Goal: Complete application form: Complete application form

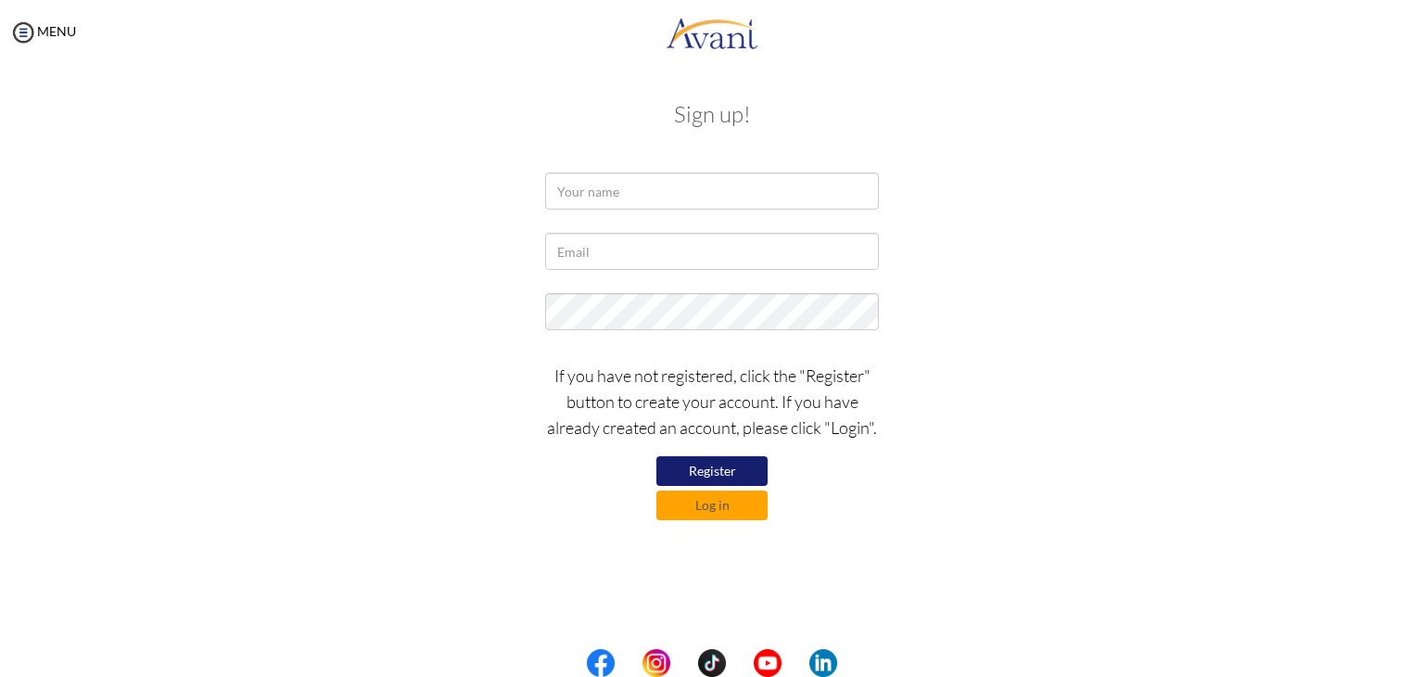
click at [699, 476] on button "Register" at bounding box center [711, 471] width 111 height 30
click at [705, 468] on button "Register" at bounding box center [711, 471] width 111 height 30
drag, startPoint x: 607, startPoint y: 216, endPoint x: 608, endPoint y: 202, distance: 13.9
click at [608, 202] on div at bounding box center [712, 195] width 362 height 46
click at [611, 194] on input "text" at bounding box center [712, 190] width 334 height 37
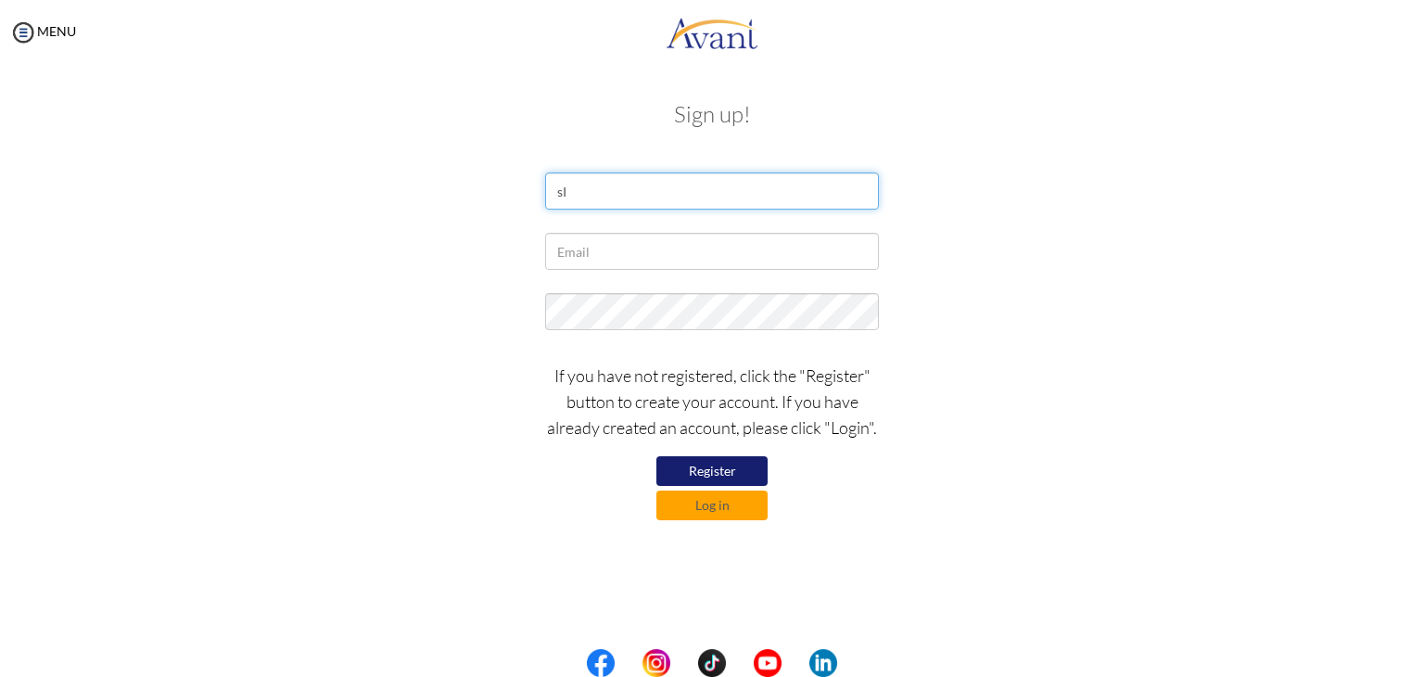
type input "s"
type input "Siyambuka Vazi"
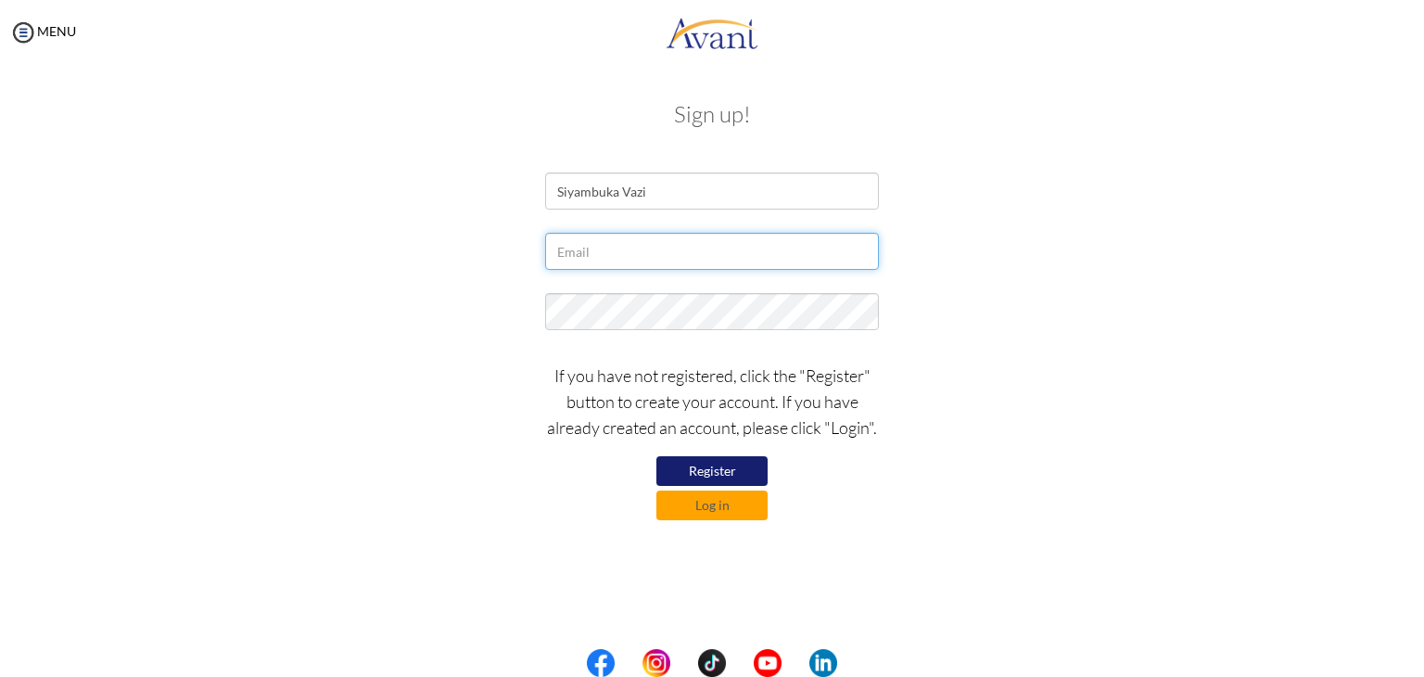
click at [602, 252] on input "text" at bounding box center [712, 251] width 334 height 37
type input "Mbukavazi@gmail.com"
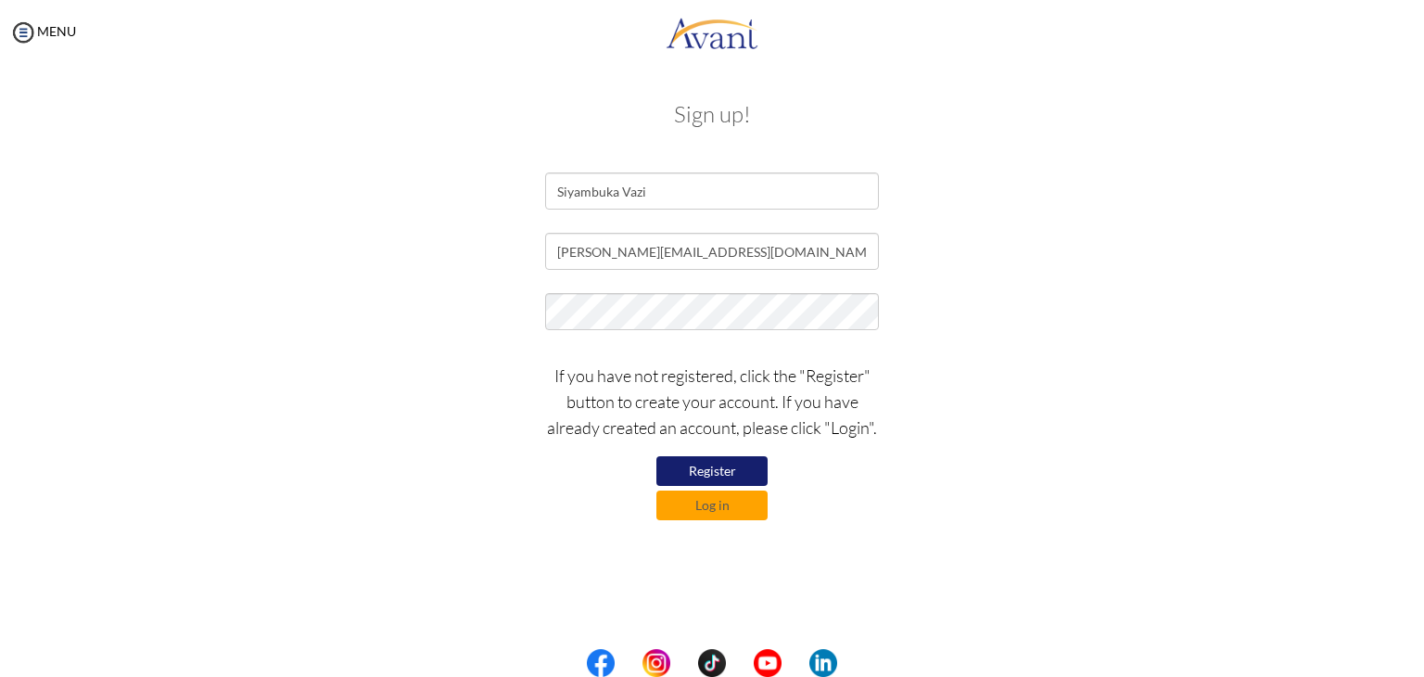
click at [709, 472] on button "Register" at bounding box center [711, 471] width 111 height 30
click at [718, 510] on button "Log in" at bounding box center [711, 505] width 111 height 30
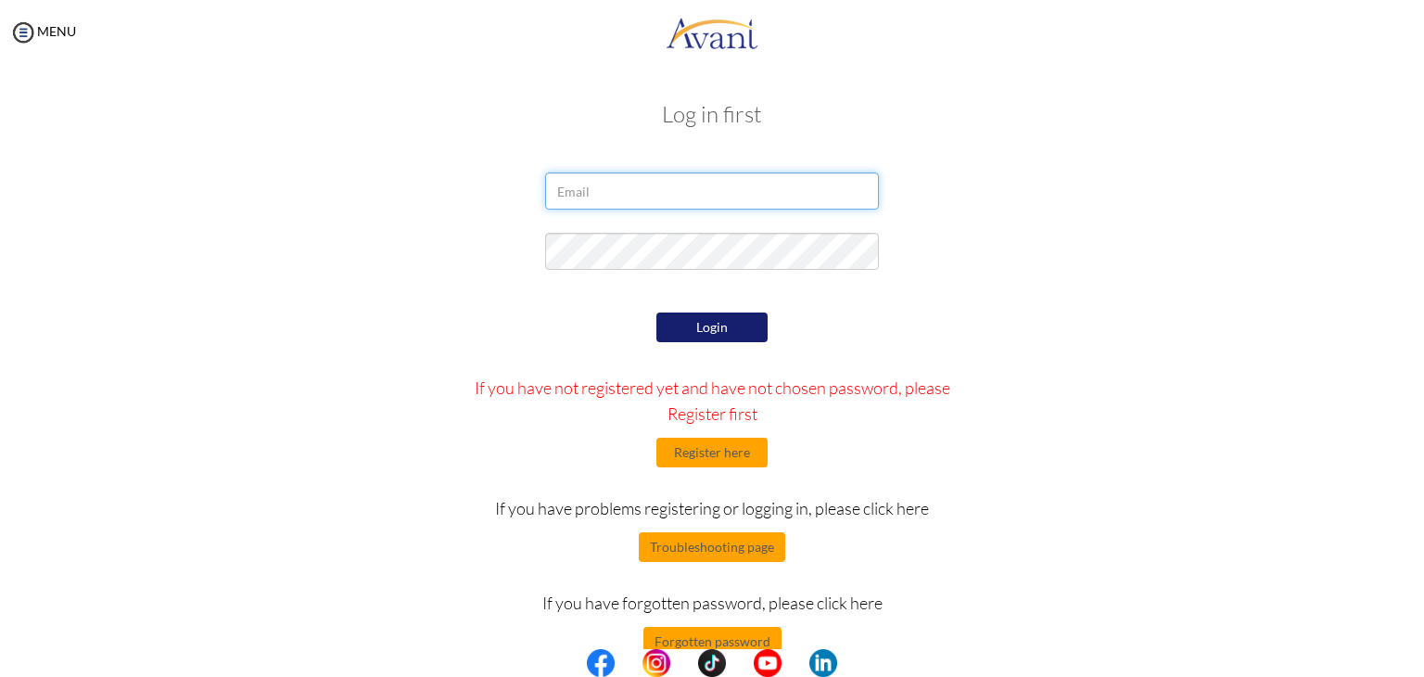
type input "Mbukavazi@gmail.com"
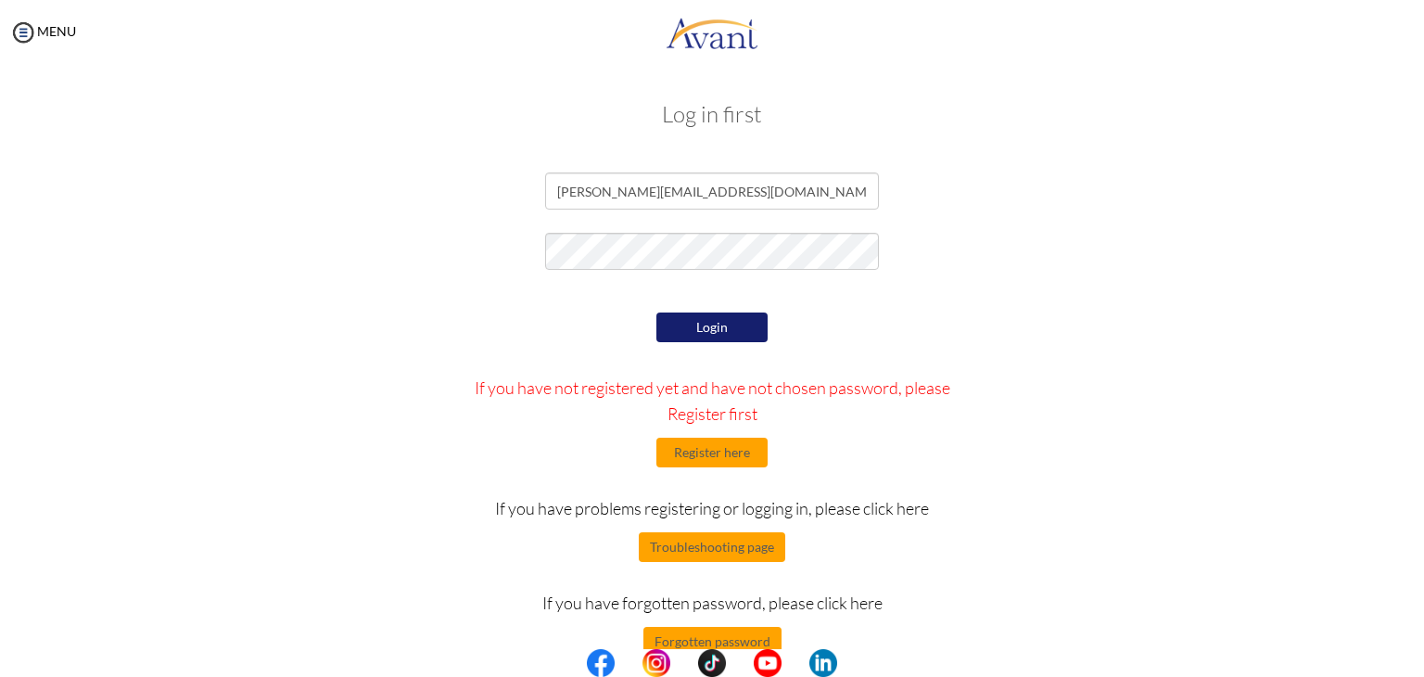
click at [701, 331] on button "Login" at bounding box center [711, 327] width 111 height 30
click at [719, 452] on button "Register here" at bounding box center [711, 453] width 111 height 30
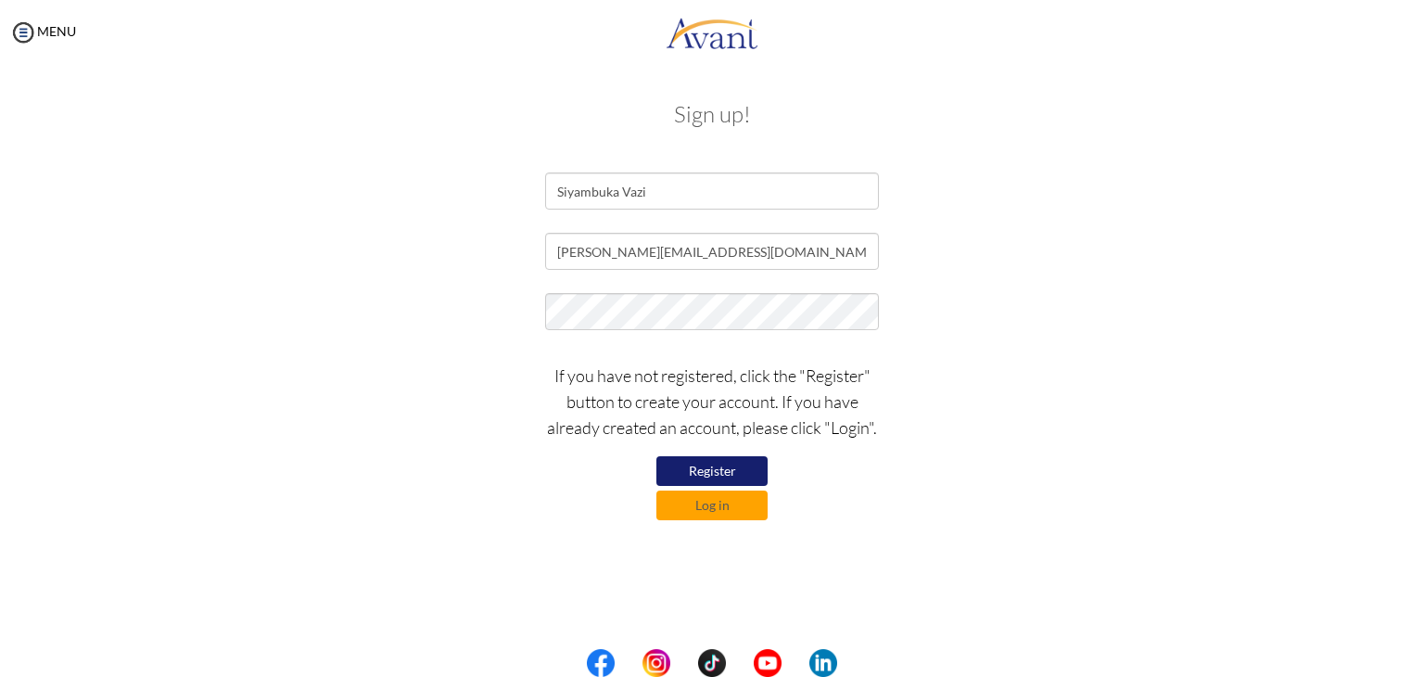
click at [711, 464] on button "Register" at bounding box center [711, 471] width 111 height 30
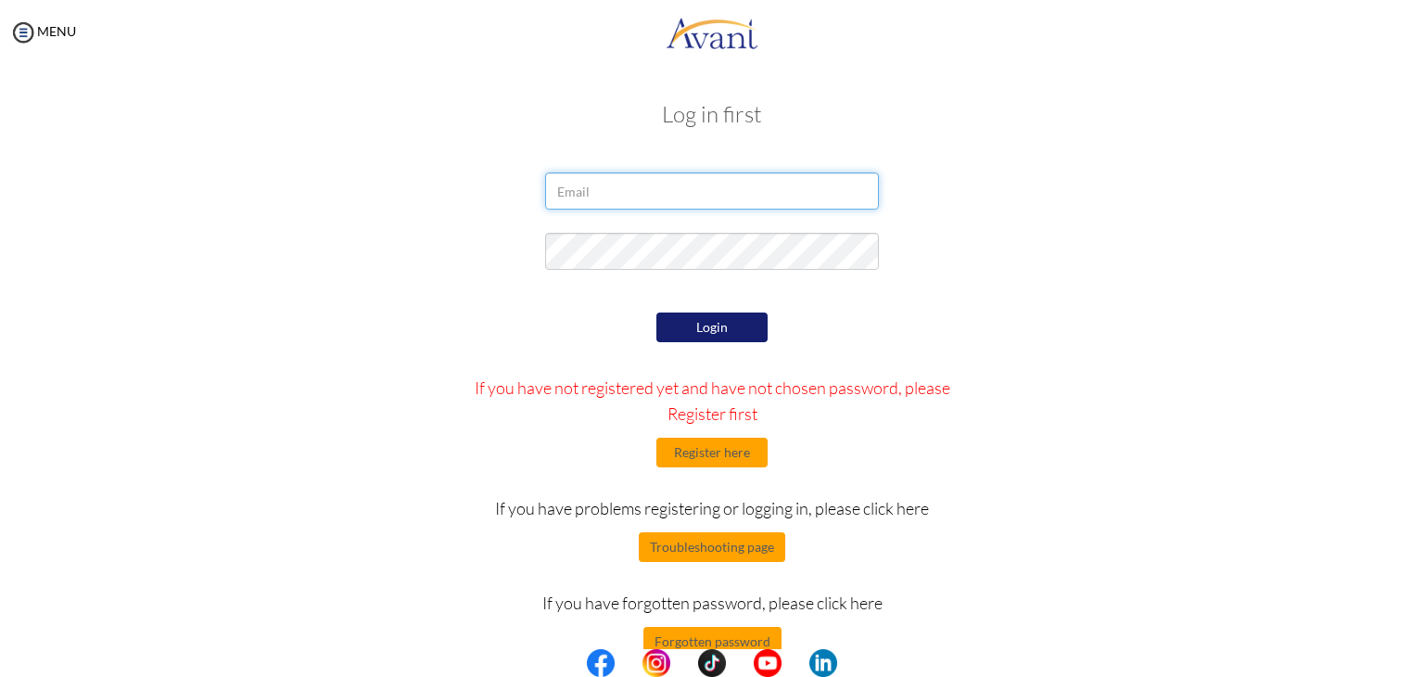
type input "Mbukavazi@gmail.com"
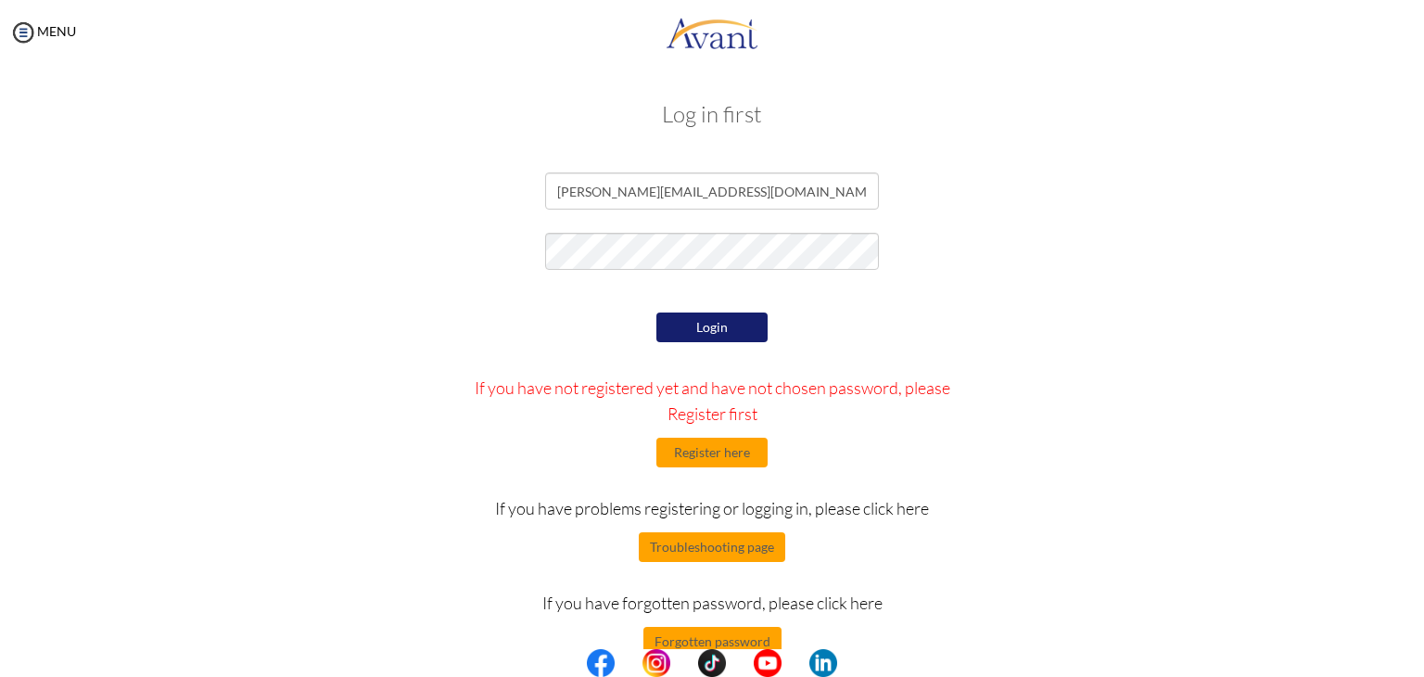
click at [680, 323] on button "Login" at bounding box center [711, 327] width 111 height 30
click at [36, 33] on img at bounding box center [23, 33] width 28 height 28
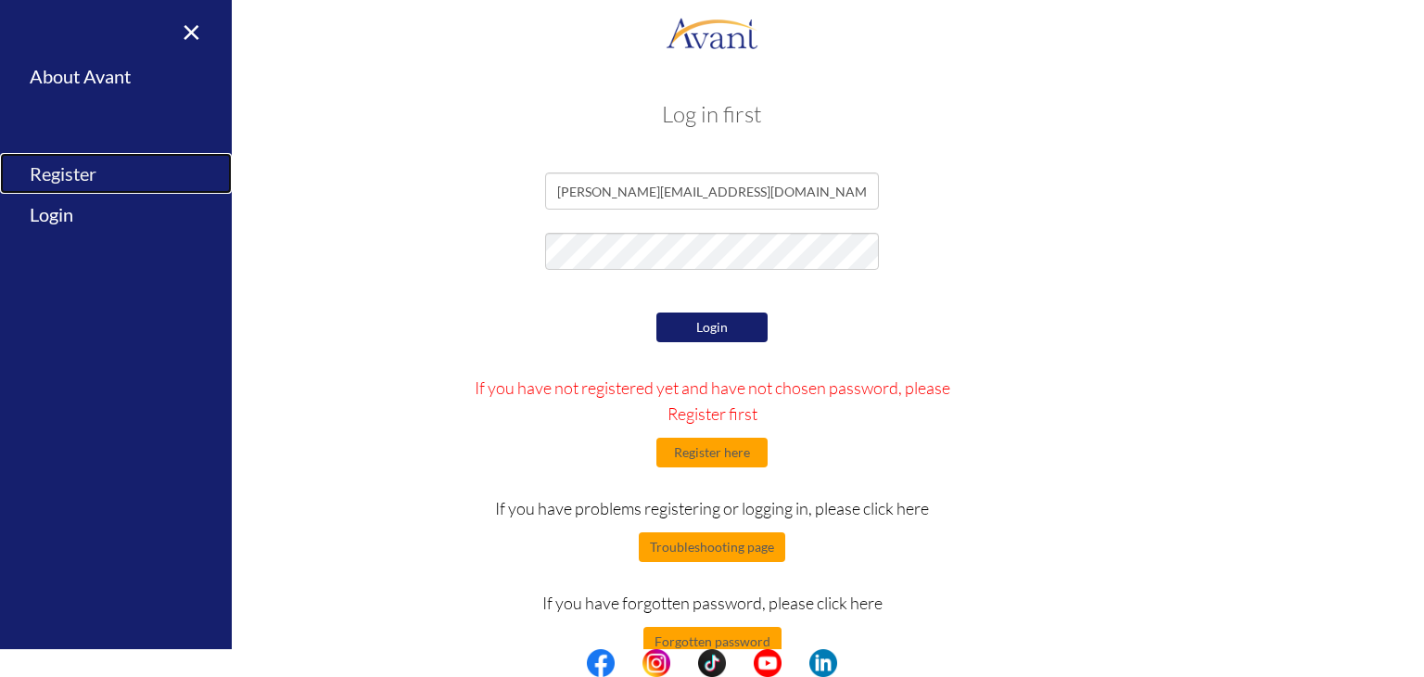
click at [76, 169] on link "Register" at bounding box center [116, 174] width 232 height 42
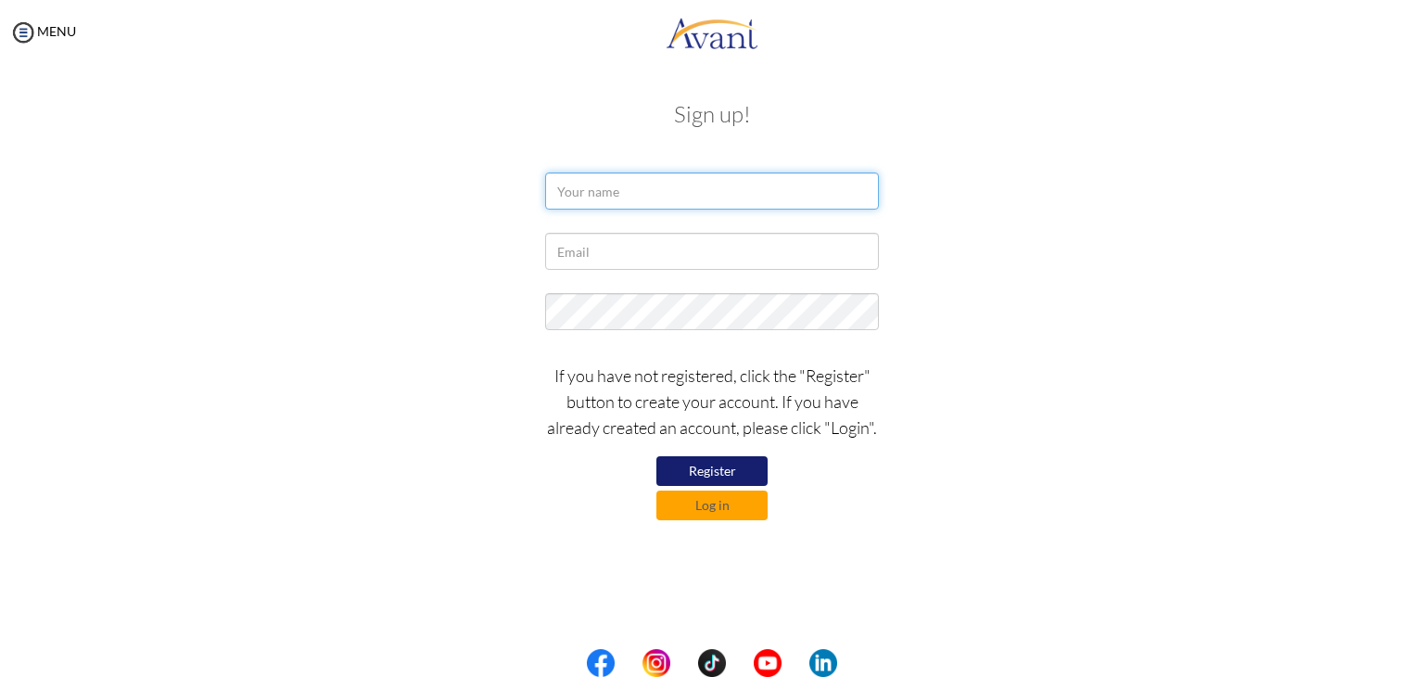
click at [634, 206] on input "text" at bounding box center [712, 190] width 334 height 37
type input "Siyambuka Vazi"
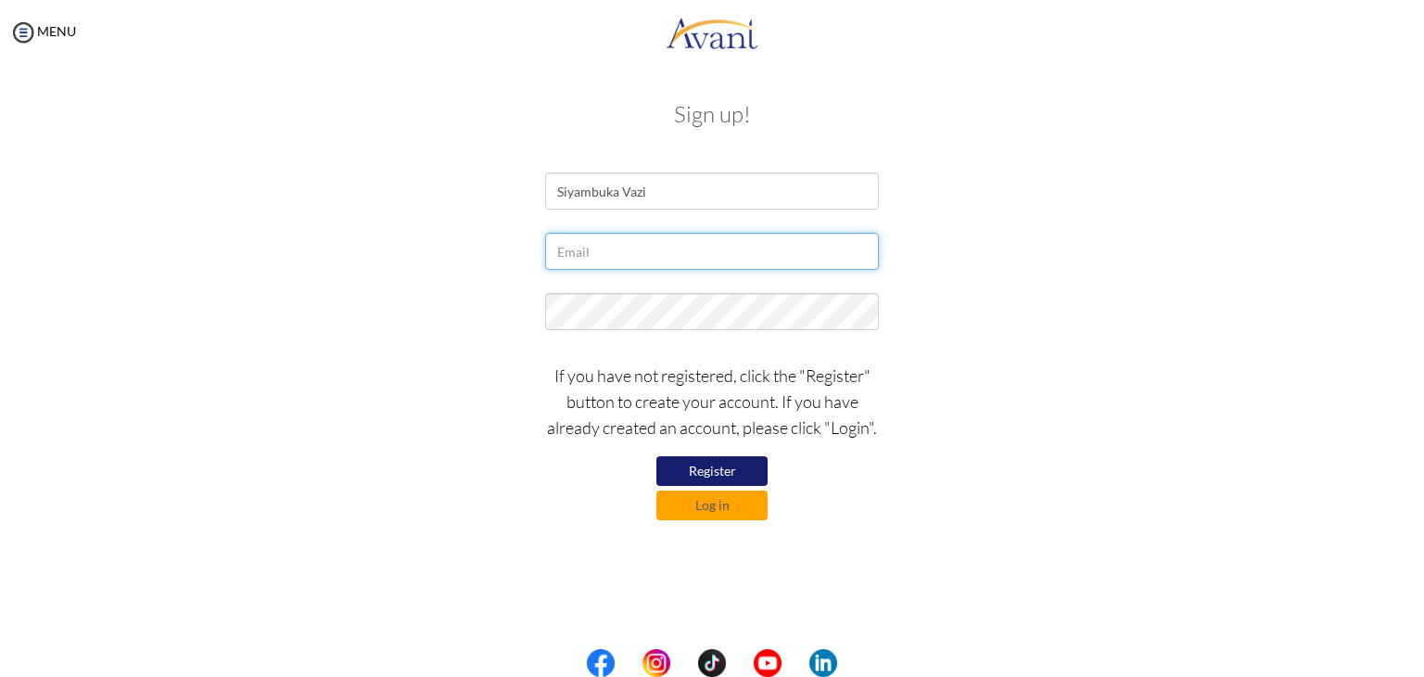
click at [591, 266] on input "text" at bounding box center [712, 251] width 334 height 37
type input "Mbukavazi@gmail.com"
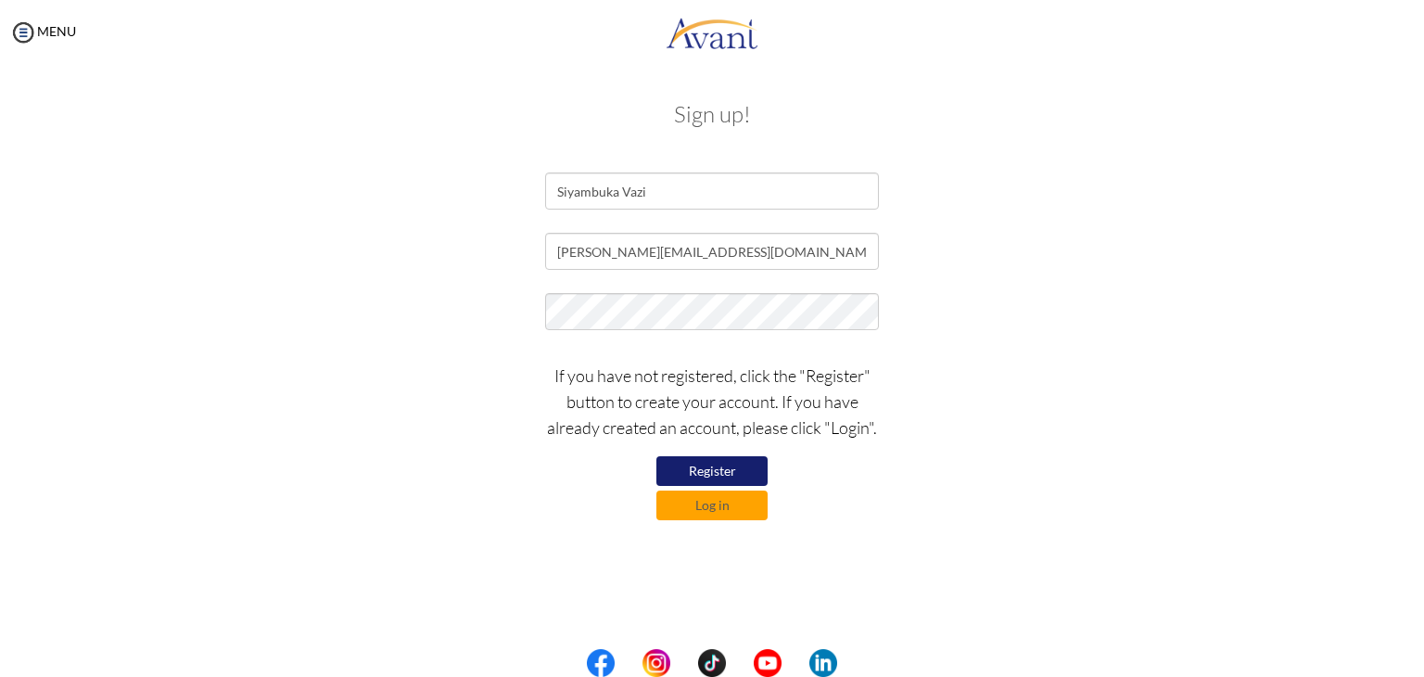
click at [705, 464] on button "Register" at bounding box center [711, 471] width 111 height 30
click at [706, 477] on button "Register" at bounding box center [711, 471] width 111 height 30
click at [21, 22] on img at bounding box center [23, 33] width 28 height 28
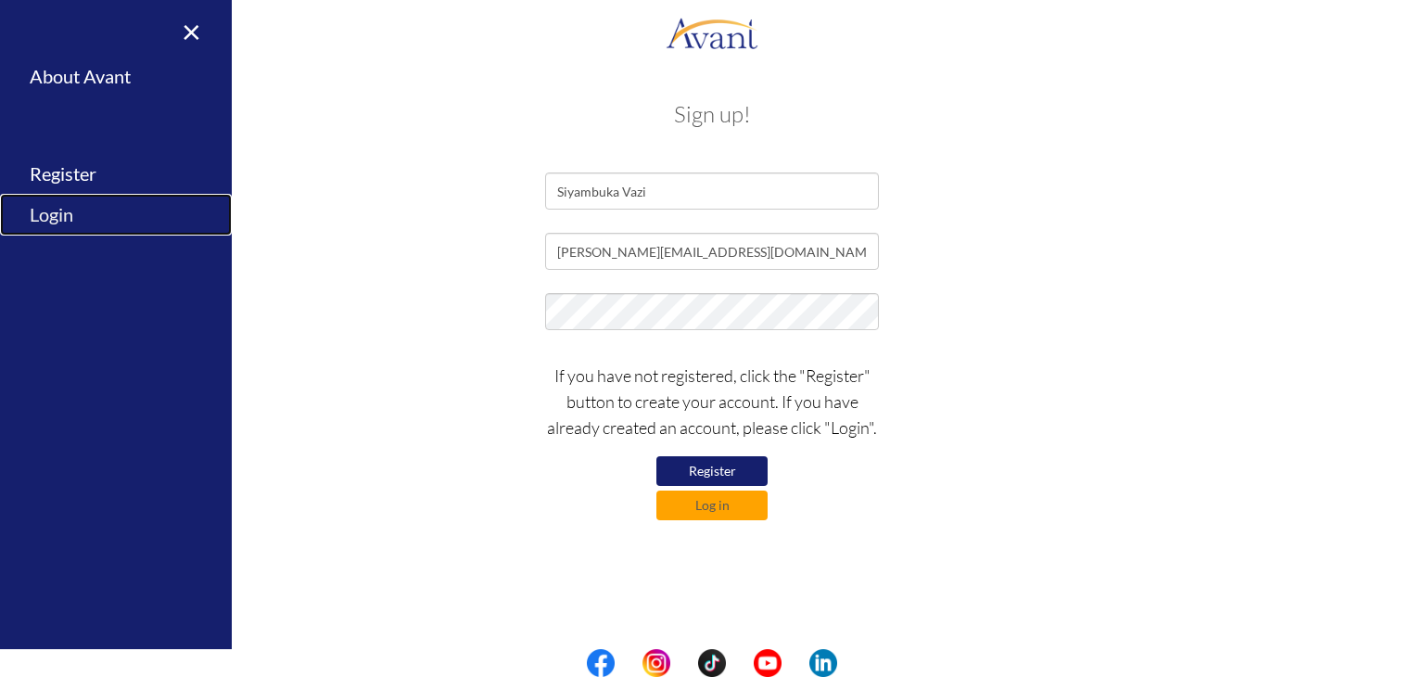
click at [70, 212] on link "Login" at bounding box center [116, 215] width 232 height 42
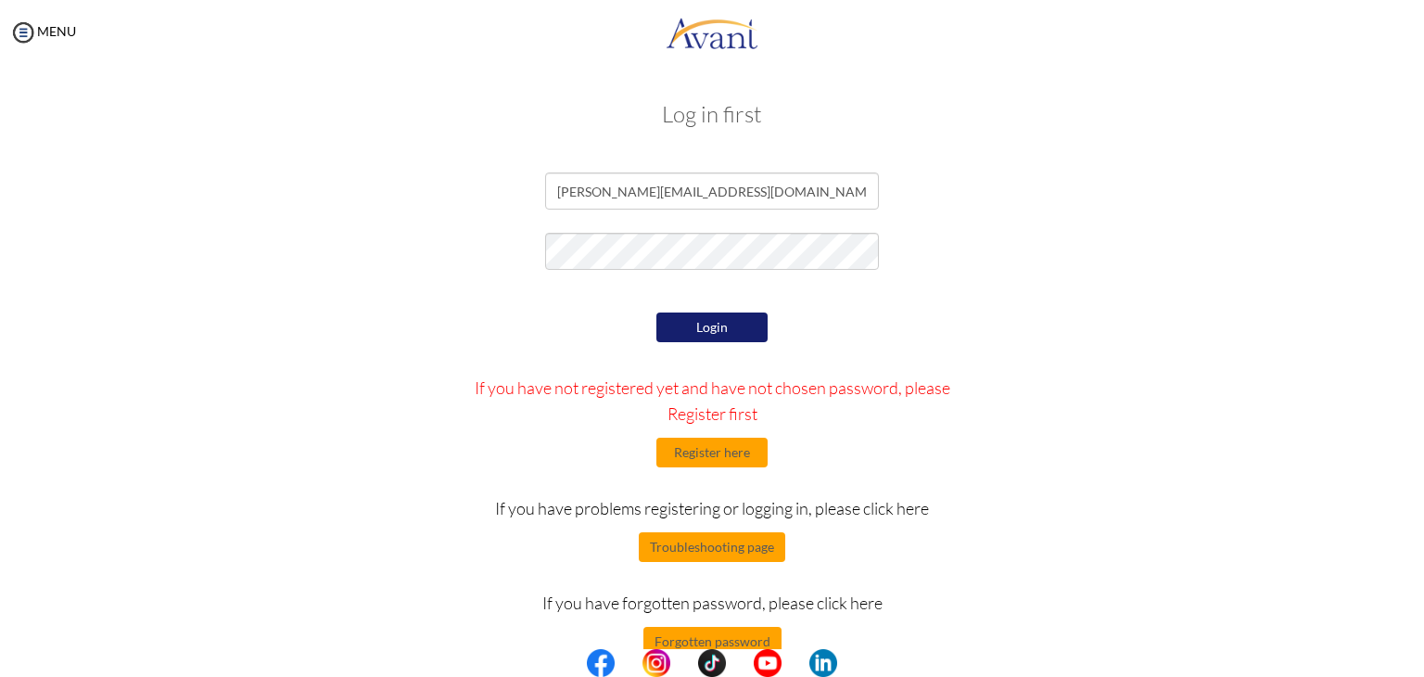
click at [723, 327] on button "Login" at bounding box center [711, 327] width 111 height 30
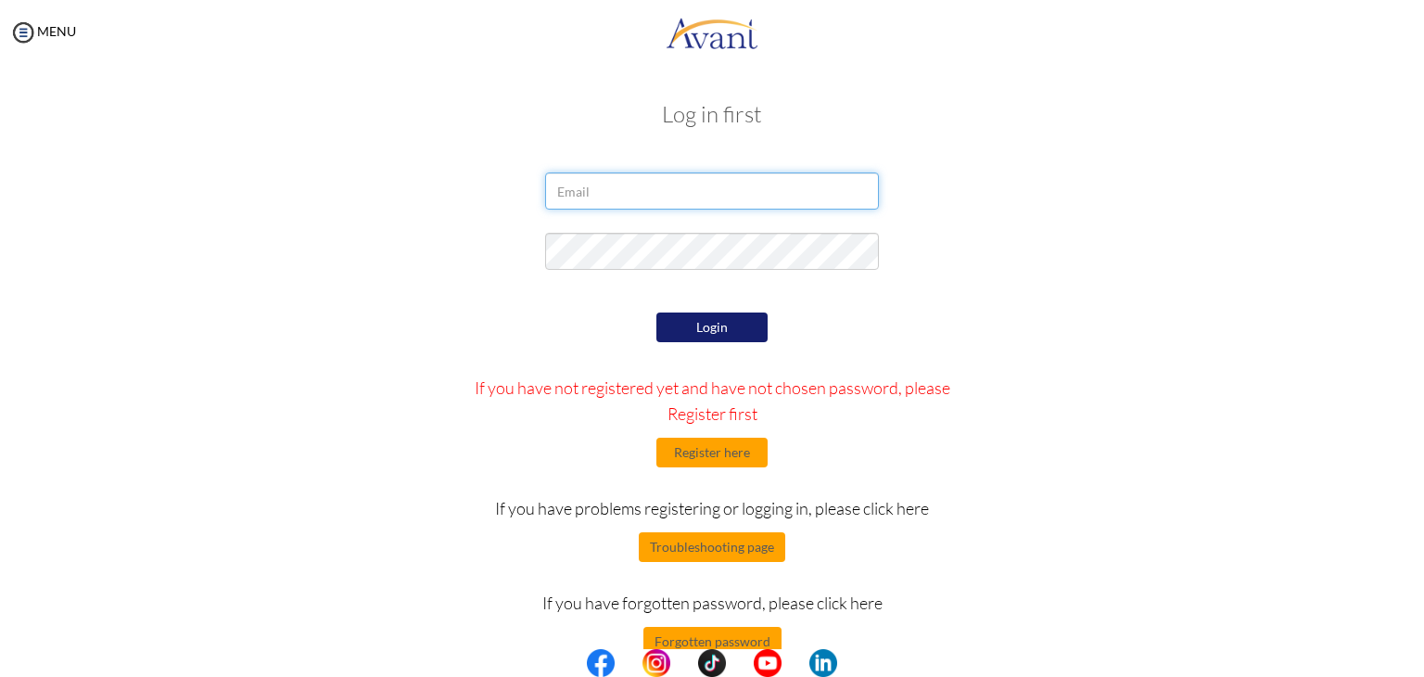
type input "[PERSON_NAME][EMAIL_ADDRESS][DOMAIN_NAME]"
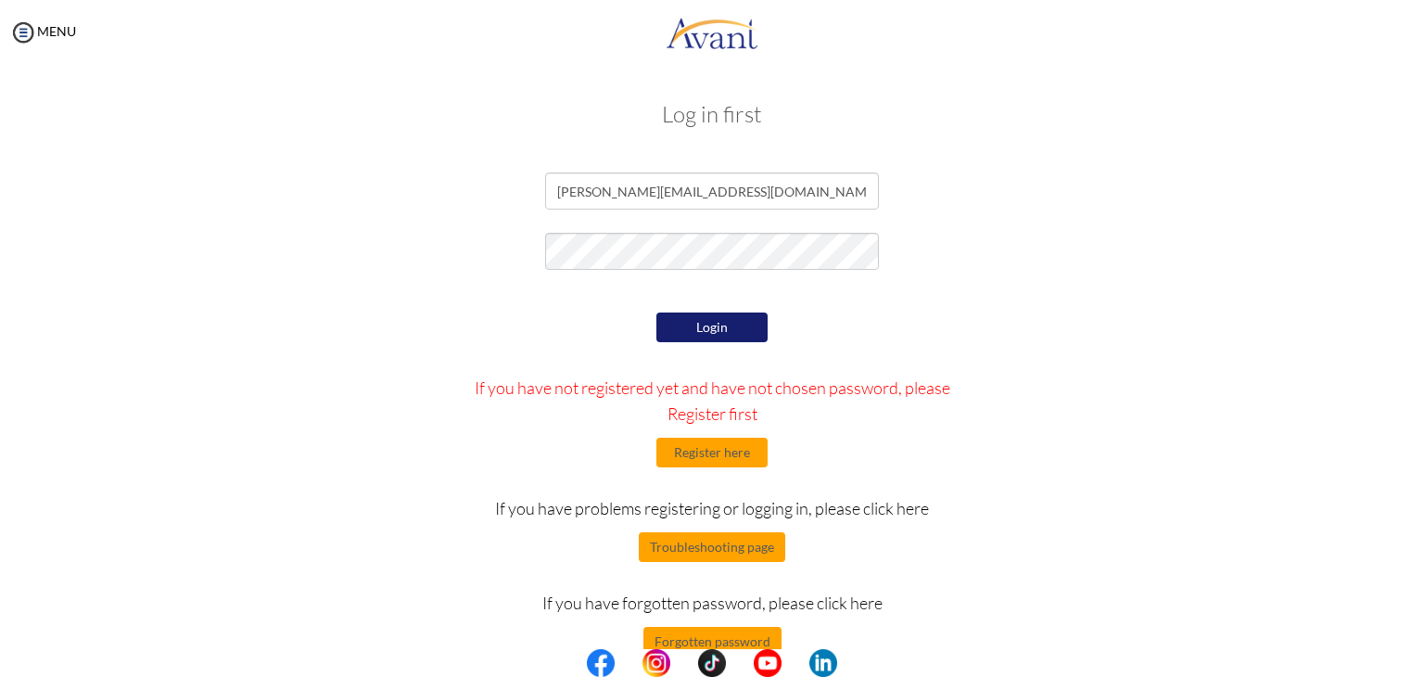
click at [731, 321] on button "Login" at bounding box center [711, 327] width 111 height 30
click at [563, 187] on input "[PERSON_NAME][EMAIL_ADDRESS][DOMAIN_NAME]" at bounding box center [712, 190] width 334 height 37
click at [568, 187] on input "[PERSON_NAME][EMAIL_ADDRESS][DOMAIN_NAME]" at bounding box center [712, 190] width 334 height 37
type input "mbukavazi@gmail.com"
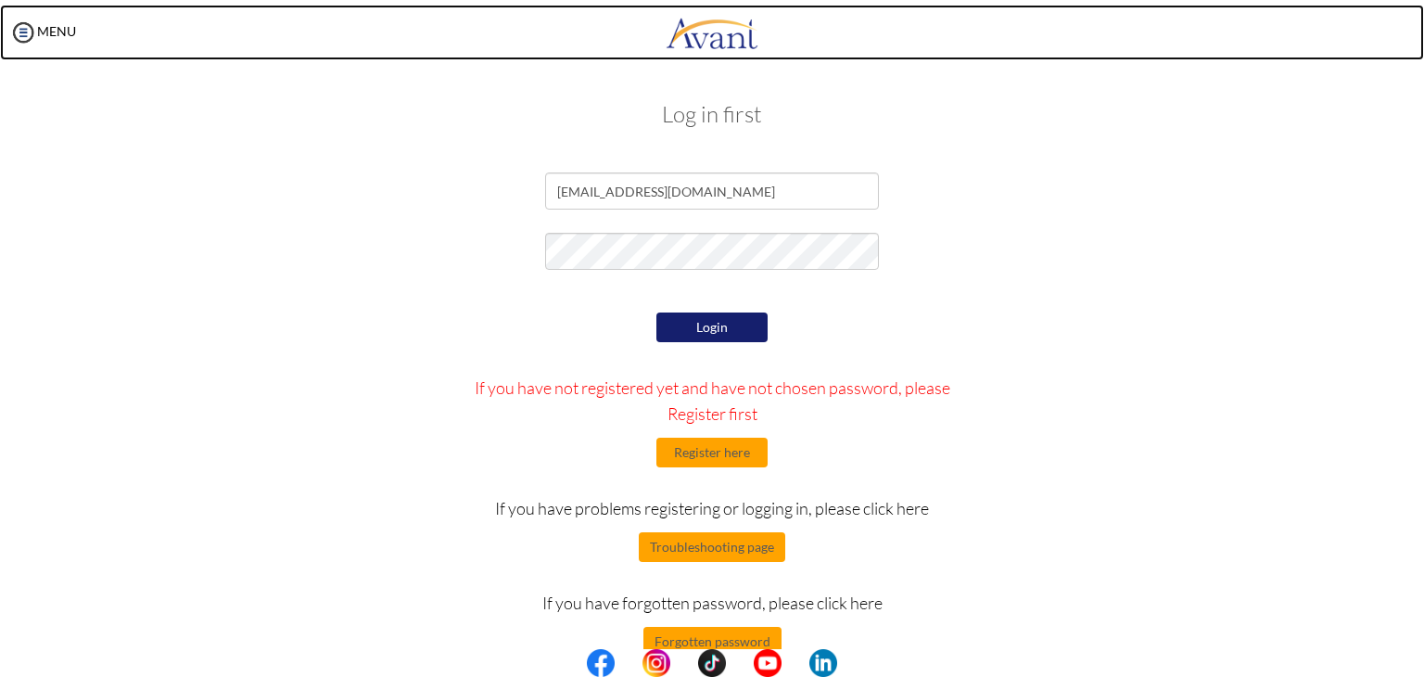
click at [633, 56] on link at bounding box center [712, 33] width 1424 height 56
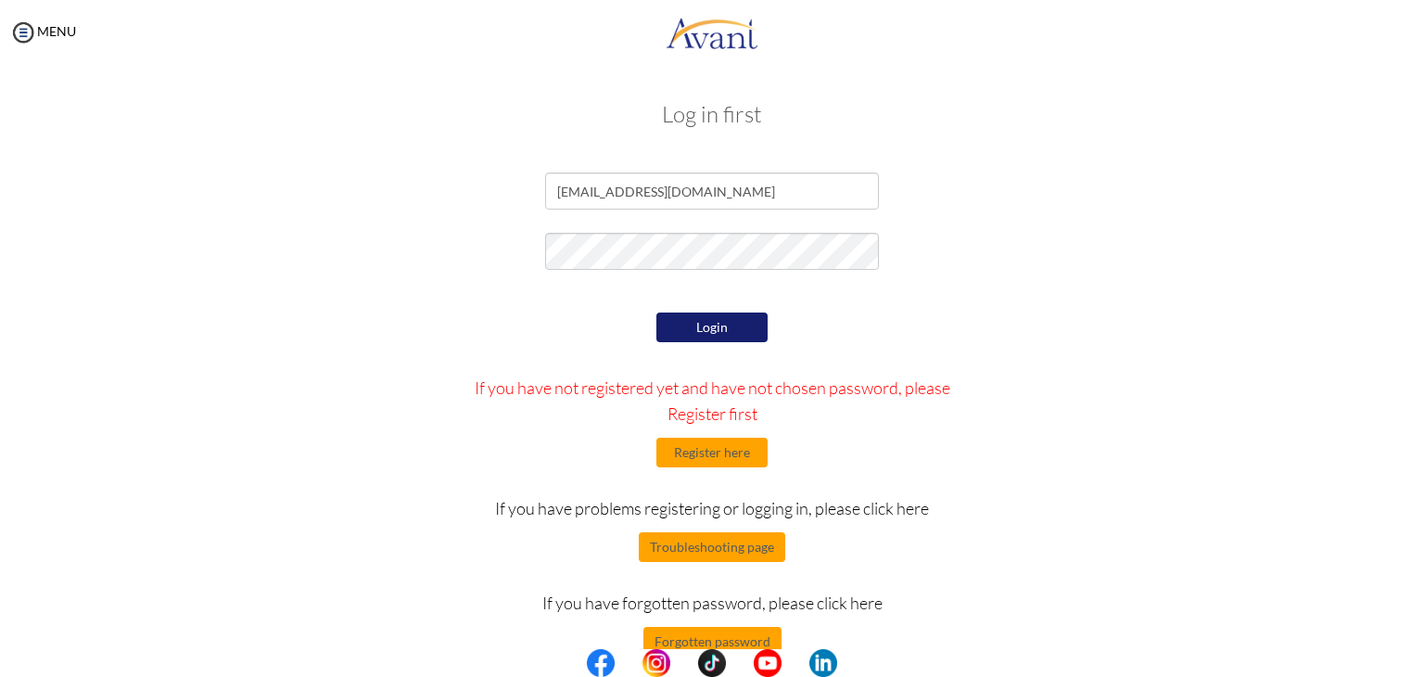
click at [715, 324] on button "Login" at bounding box center [711, 327] width 111 height 30
click at [729, 322] on button "Login" at bounding box center [711, 327] width 111 height 30
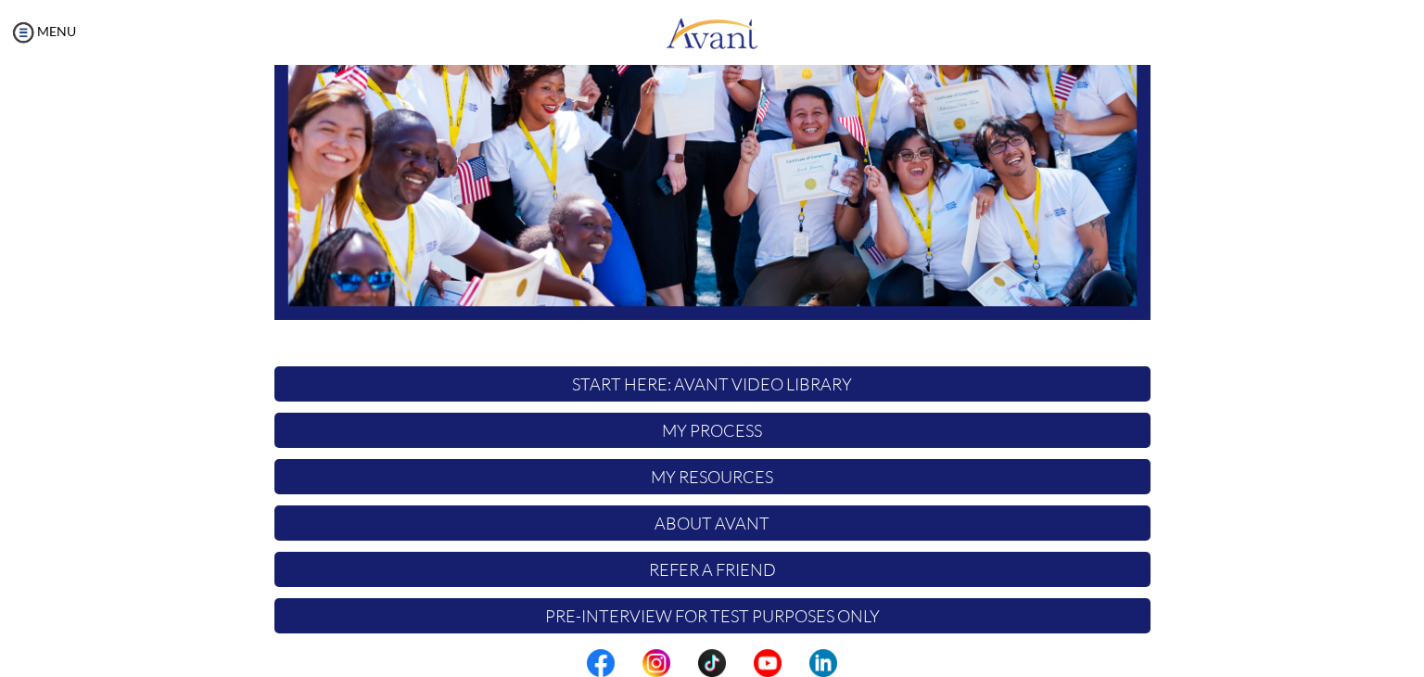
scroll to position [352, 0]
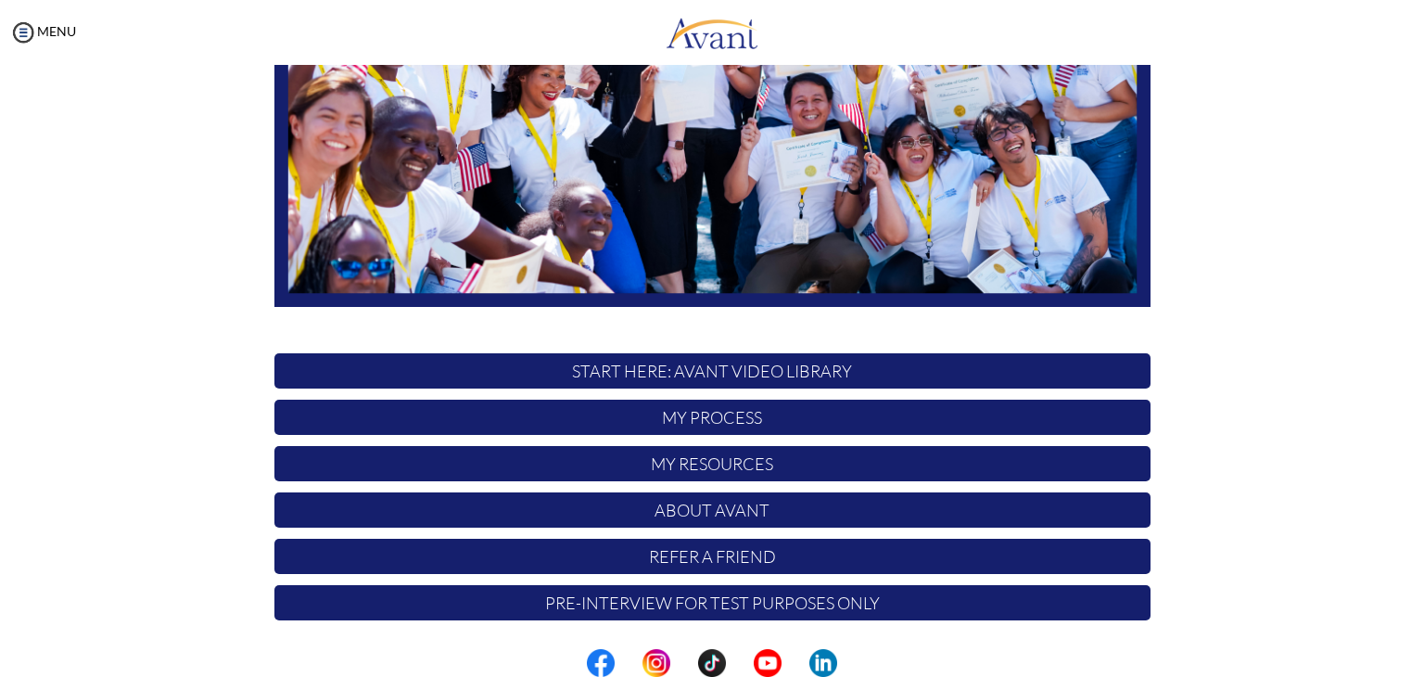
click at [861, 598] on p "Pre-Interview for test purposes only" at bounding box center [712, 602] width 876 height 35
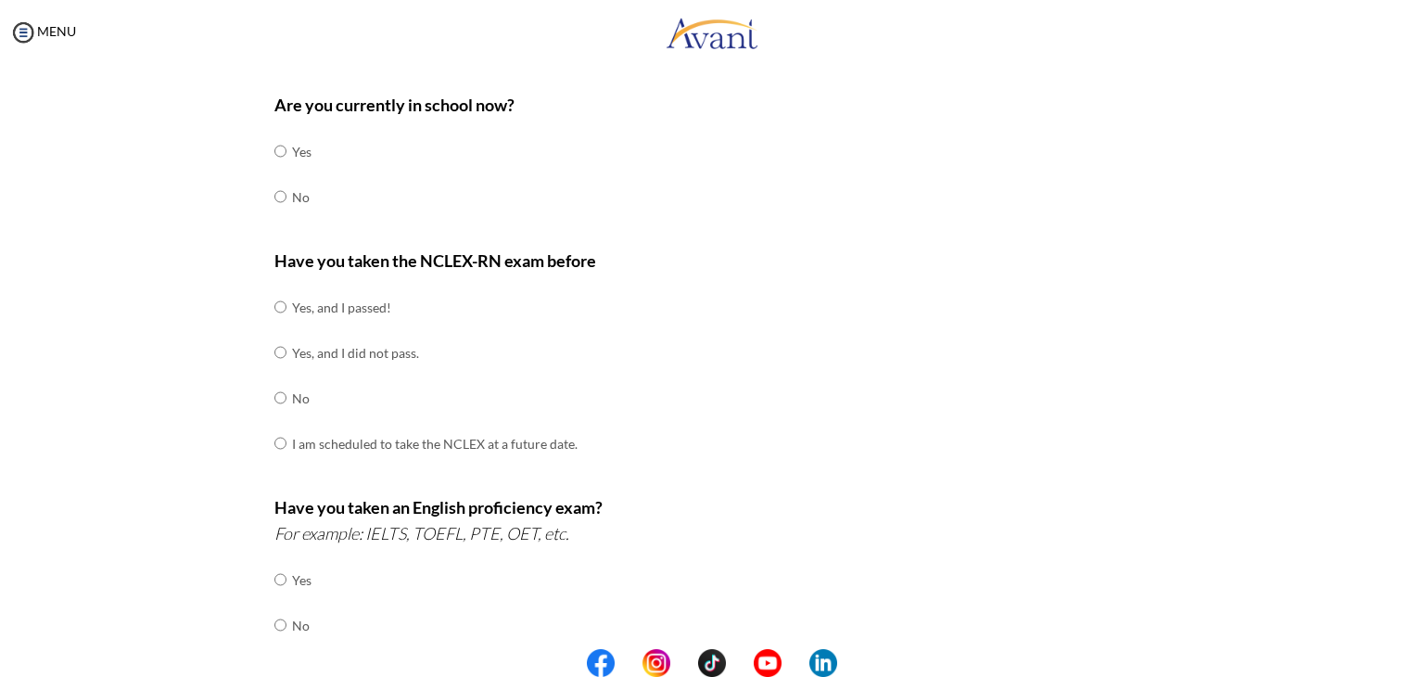
scroll to position [41, 0]
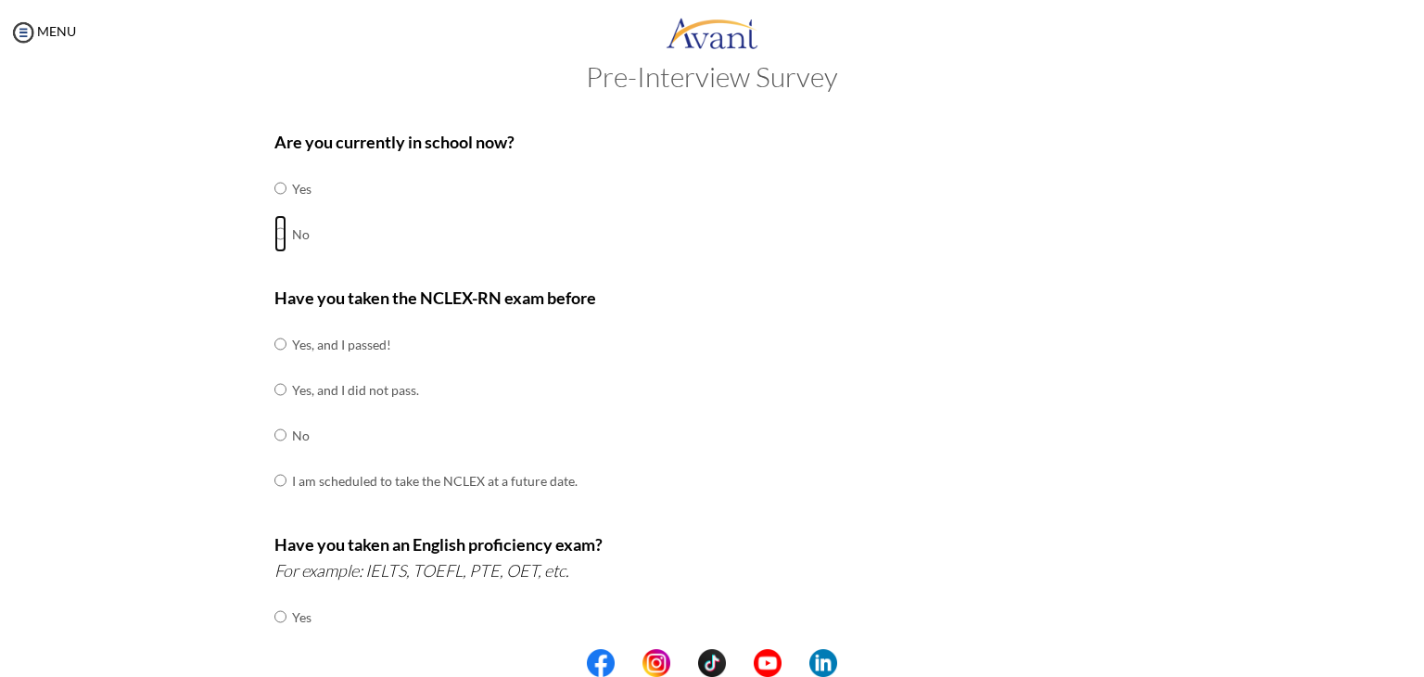
click at [275, 207] on input "radio" at bounding box center [280, 188] width 12 height 37
radio input "true"
click at [274, 362] on input "radio" at bounding box center [280, 343] width 12 height 37
radio input "true"
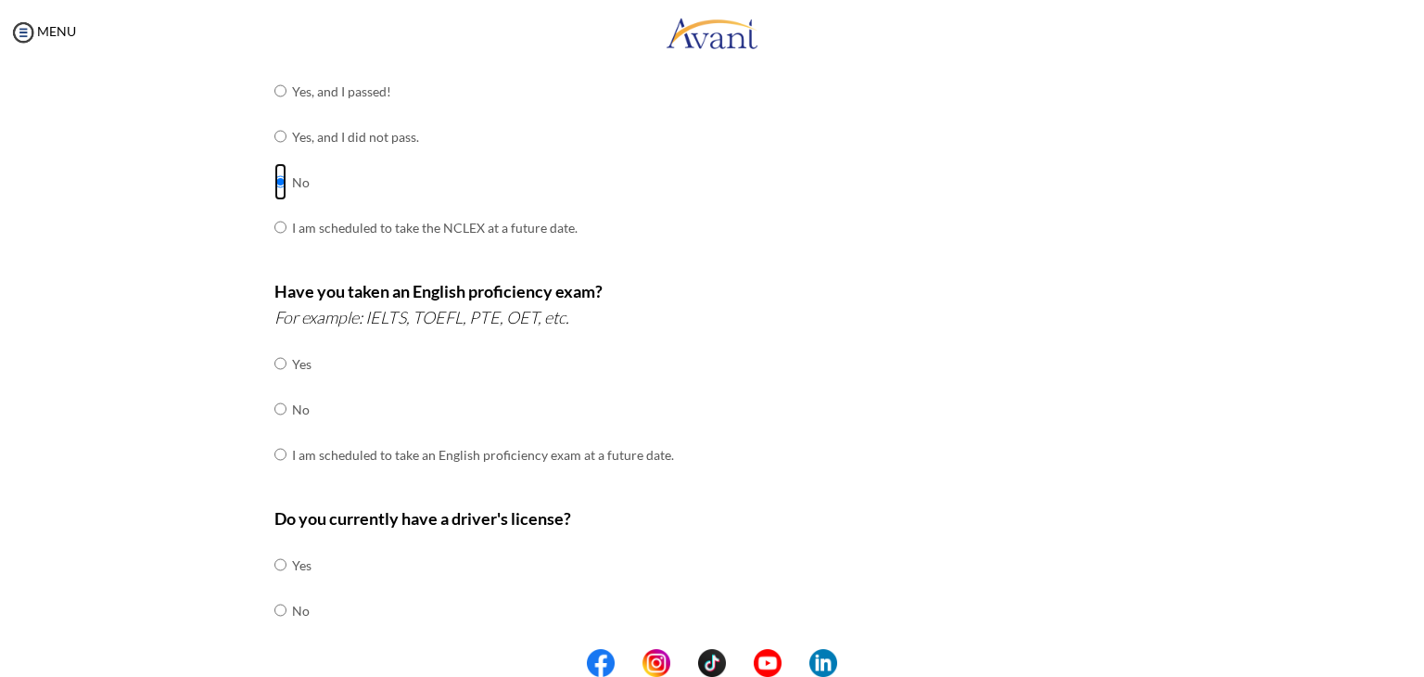
scroll to position [296, 0]
click at [274, 380] on input "radio" at bounding box center [280, 361] width 12 height 37
radio input "true"
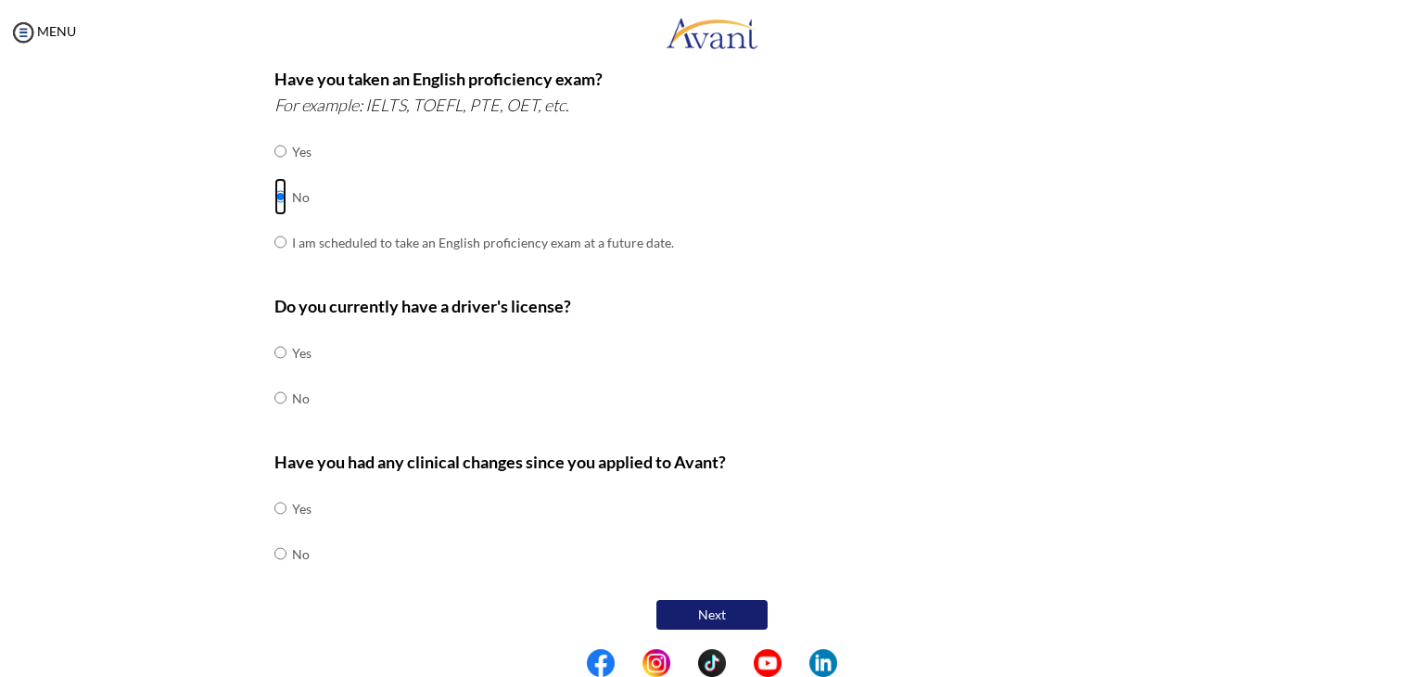
scroll to position [507, 0]
click at [274, 526] on input "radio" at bounding box center [280, 507] width 12 height 37
radio input "true"
click at [274, 350] on input "radio" at bounding box center [280, 351] width 12 height 37
radio input "true"
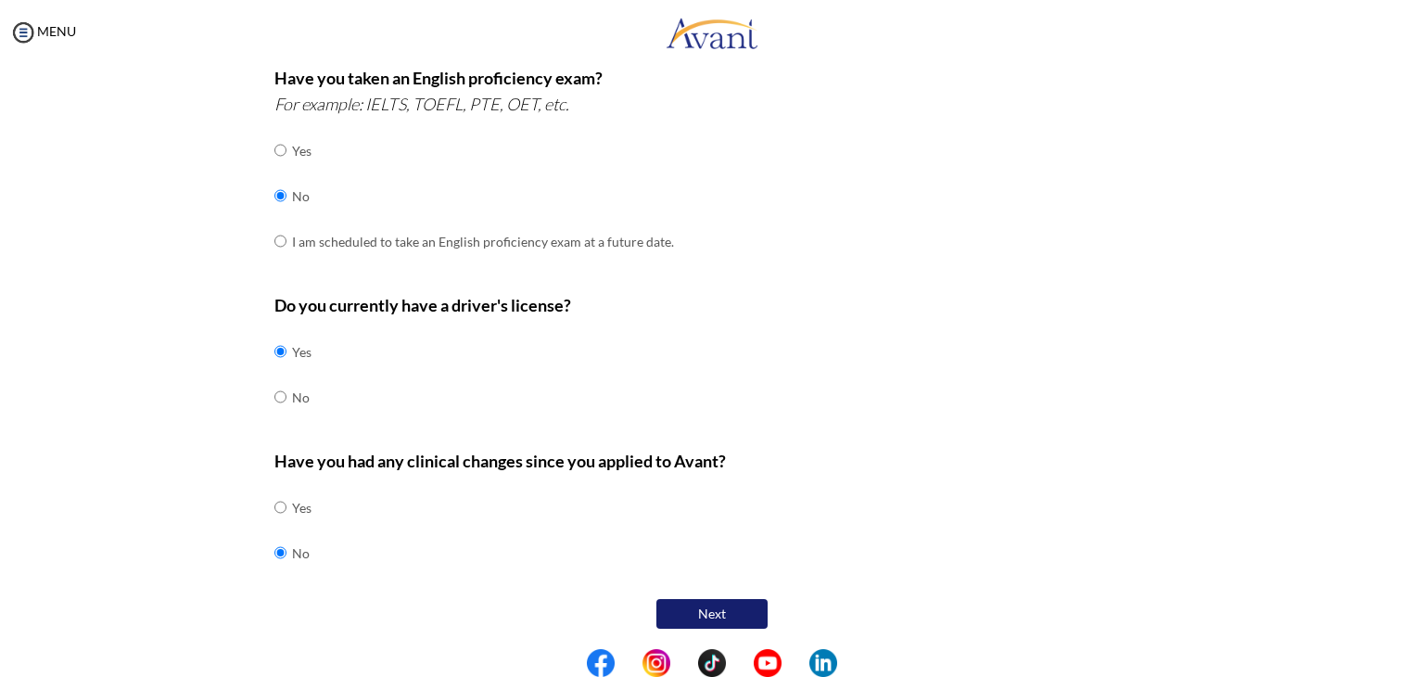
click at [728, 606] on button "Next" at bounding box center [711, 614] width 111 height 30
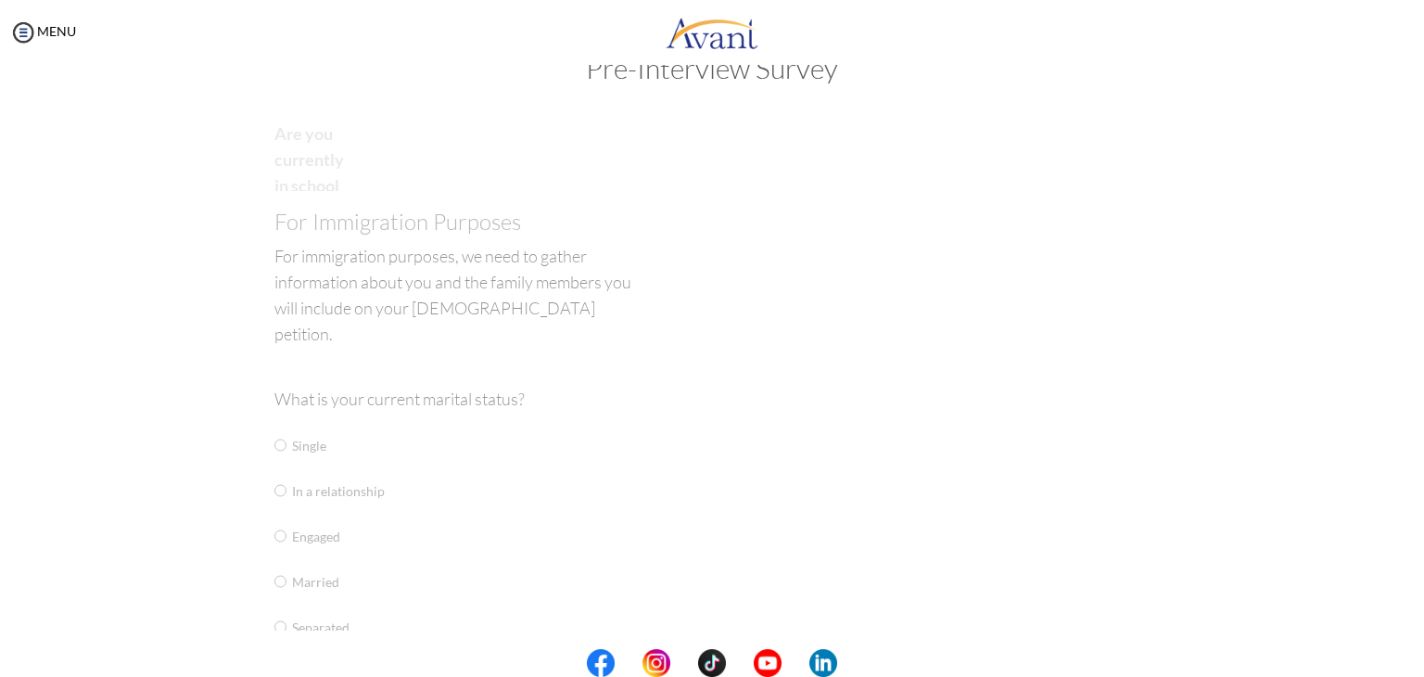
scroll to position [37, 0]
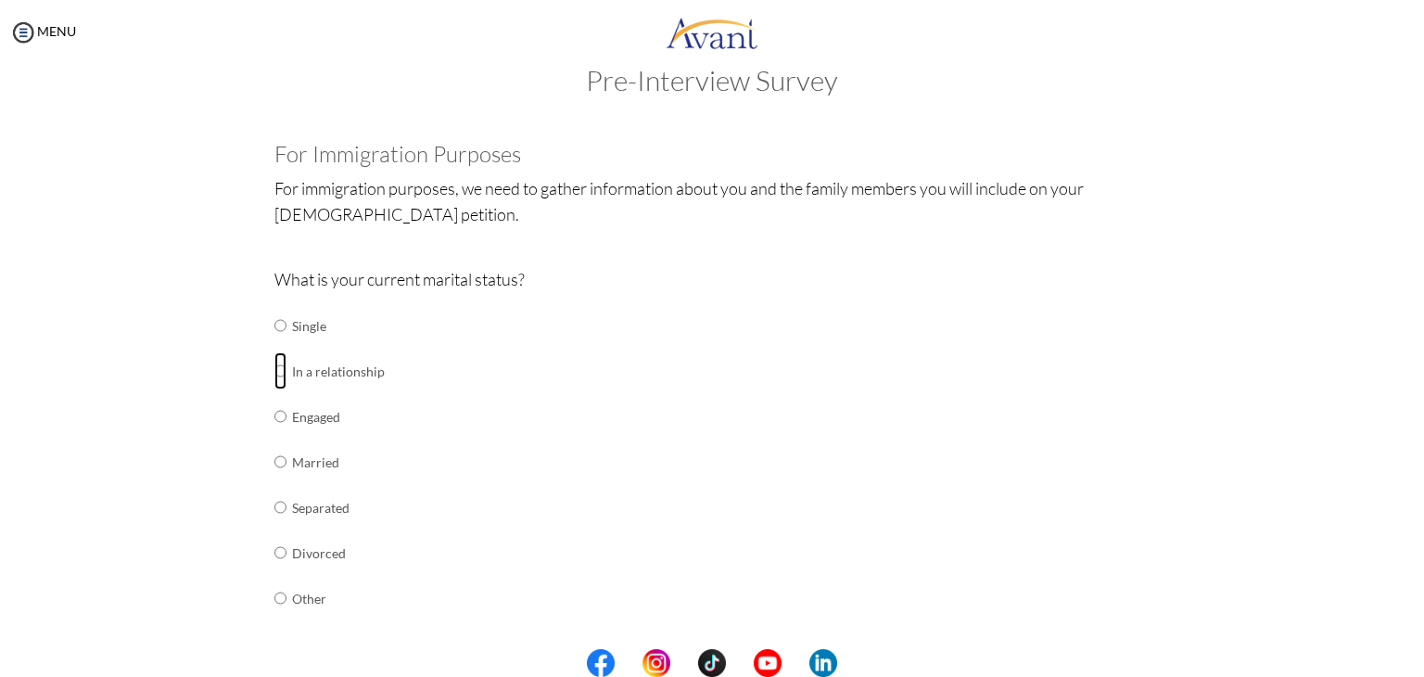
click at [274, 344] on input "radio" at bounding box center [280, 325] width 12 height 37
radio input "true"
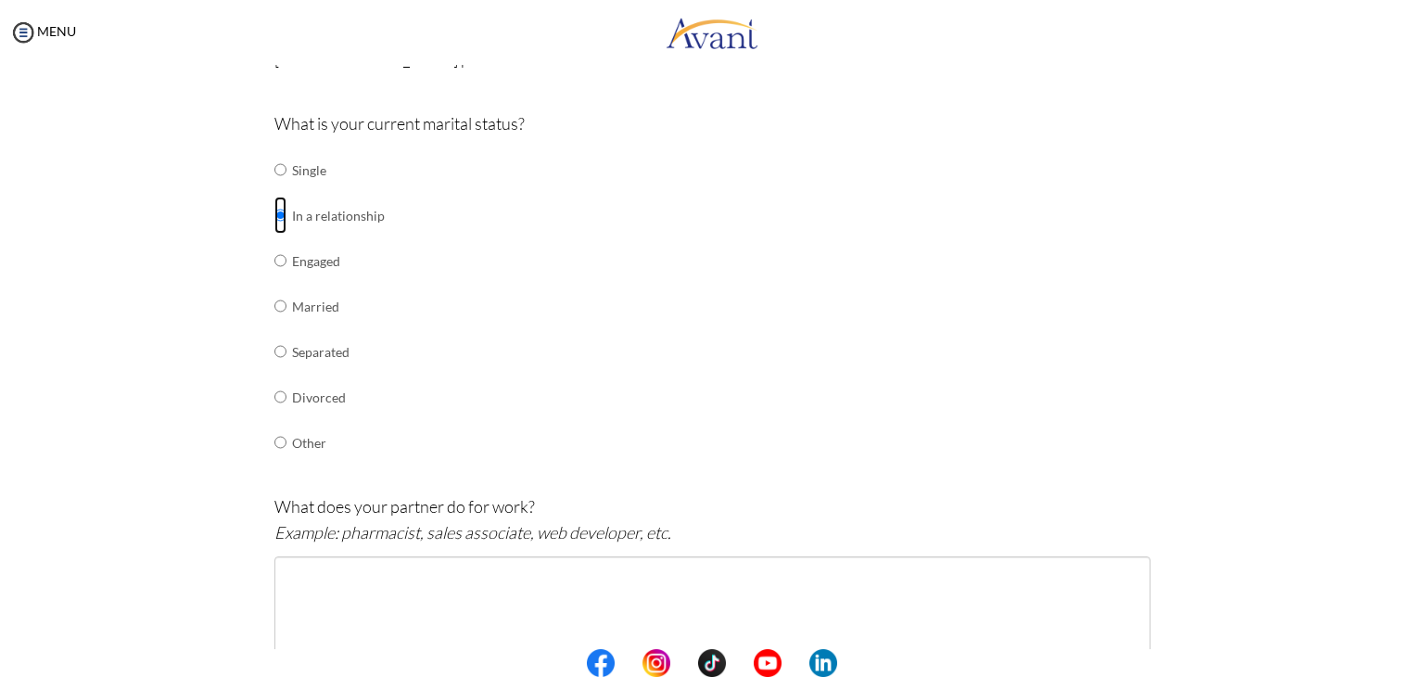
scroll to position [190, 0]
click at [274, 168] on input "radio" at bounding box center [280, 172] width 12 height 37
radio input "true"
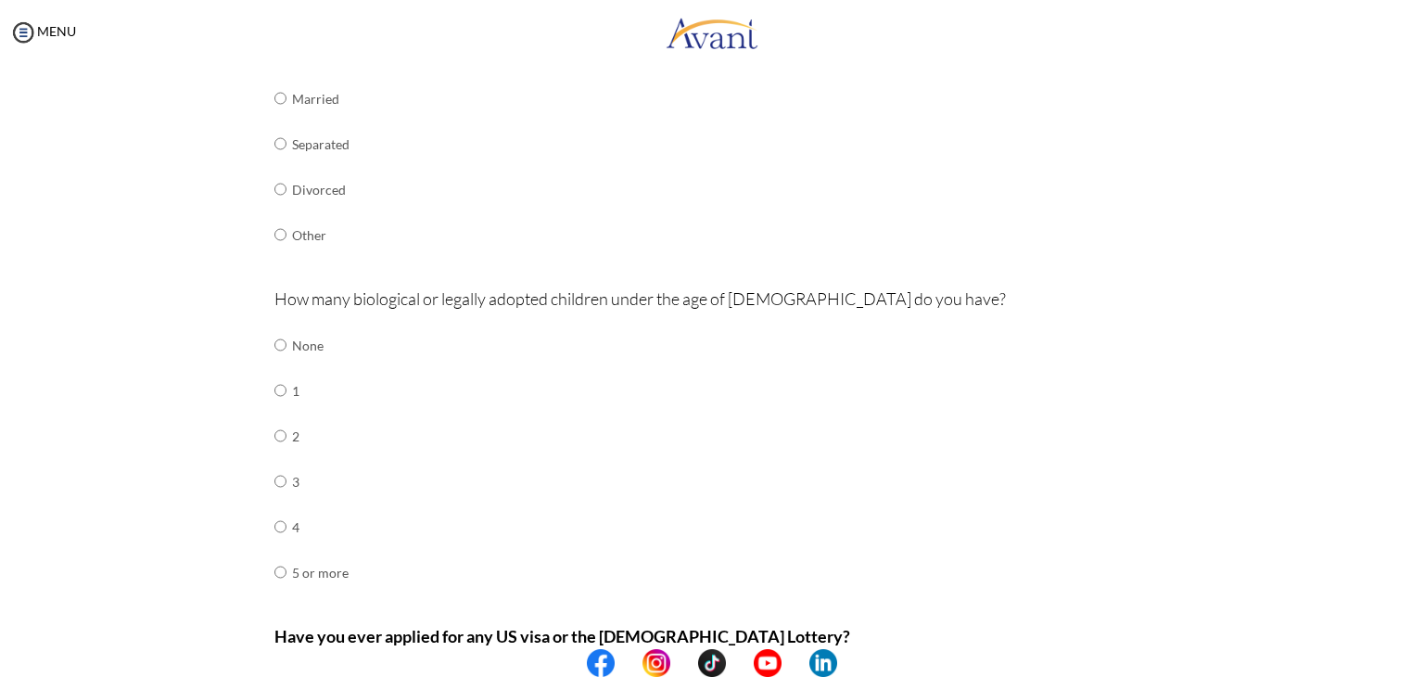
scroll to position [404, 0]
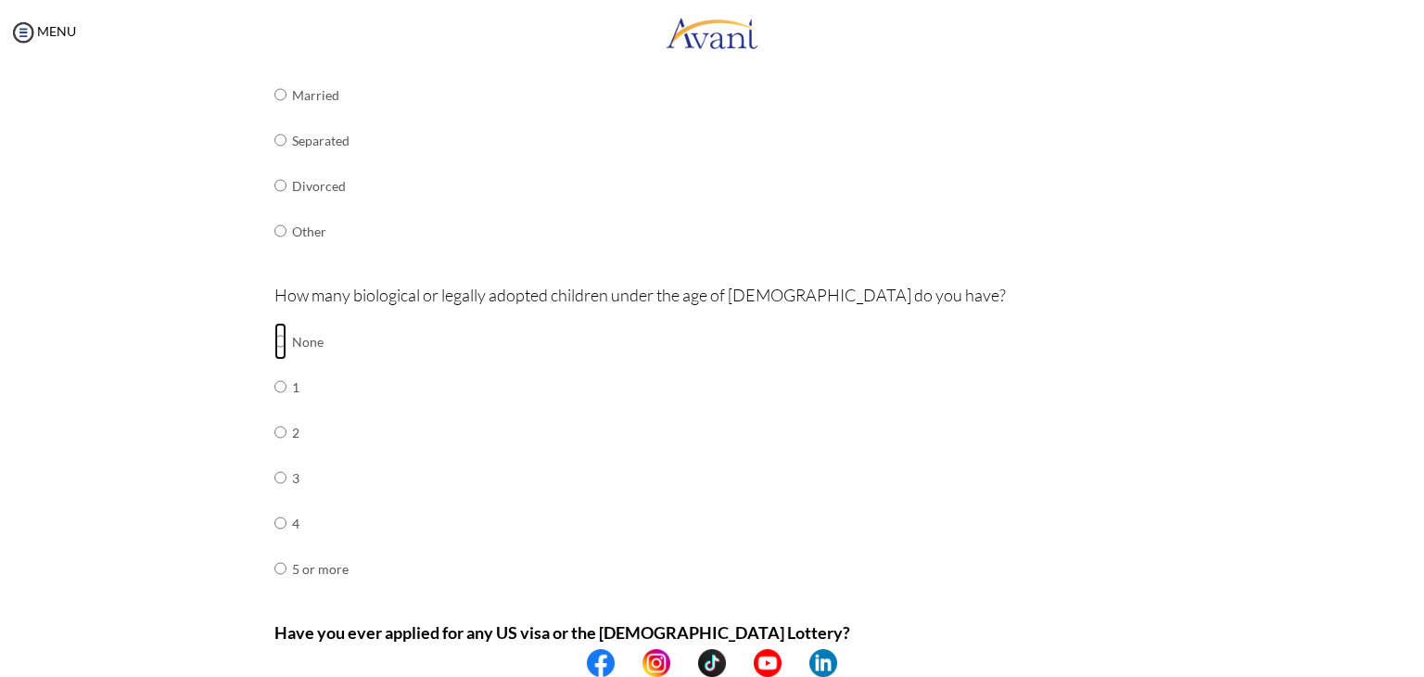
click at [274, 337] on input "radio" at bounding box center [280, 341] width 12 height 37
radio input "true"
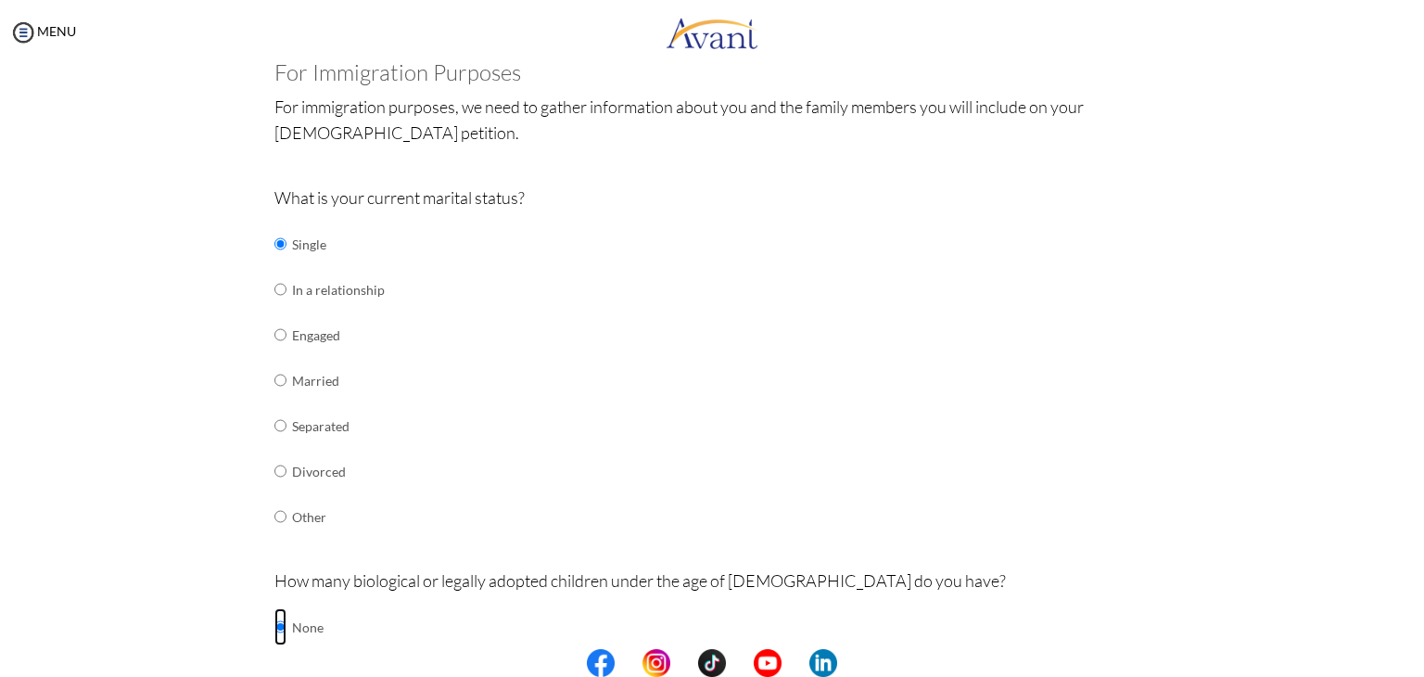
scroll to position [103, 0]
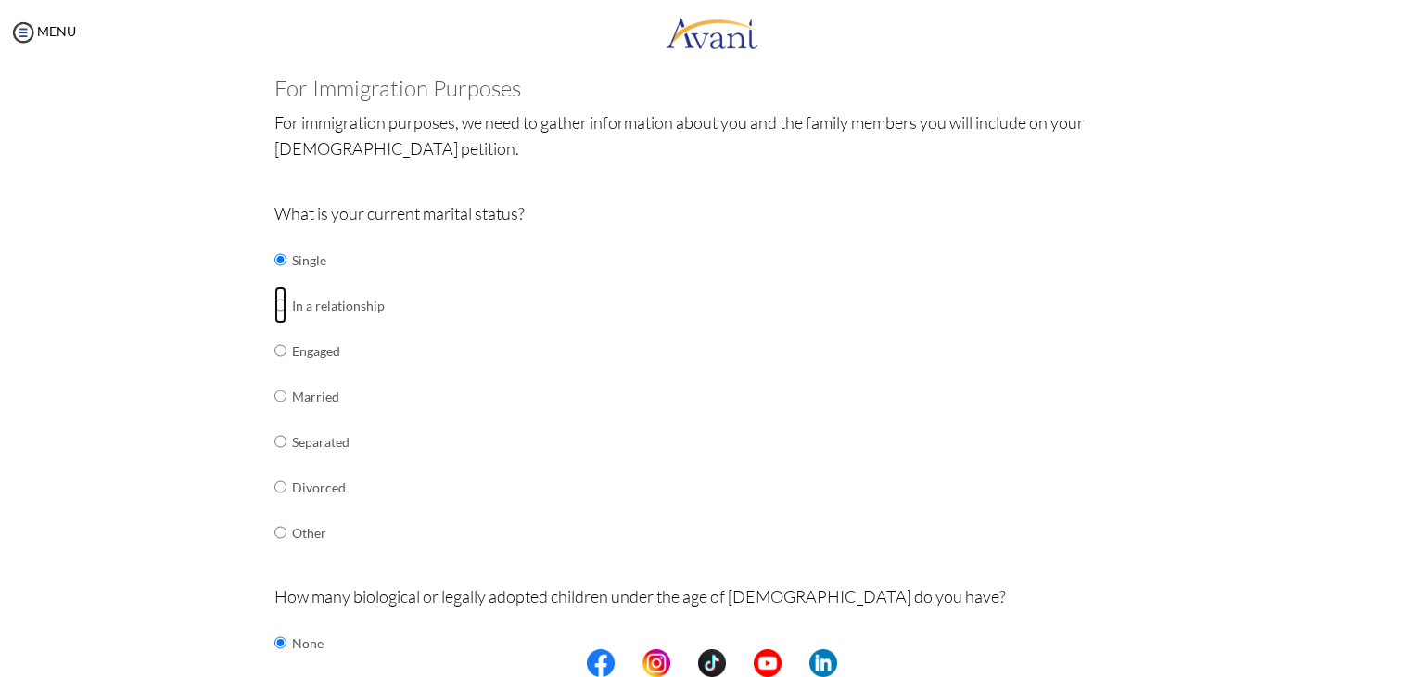
click at [274, 278] on input "radio" at bounding box center [280, 259] width 12 height 37
radio input "true"
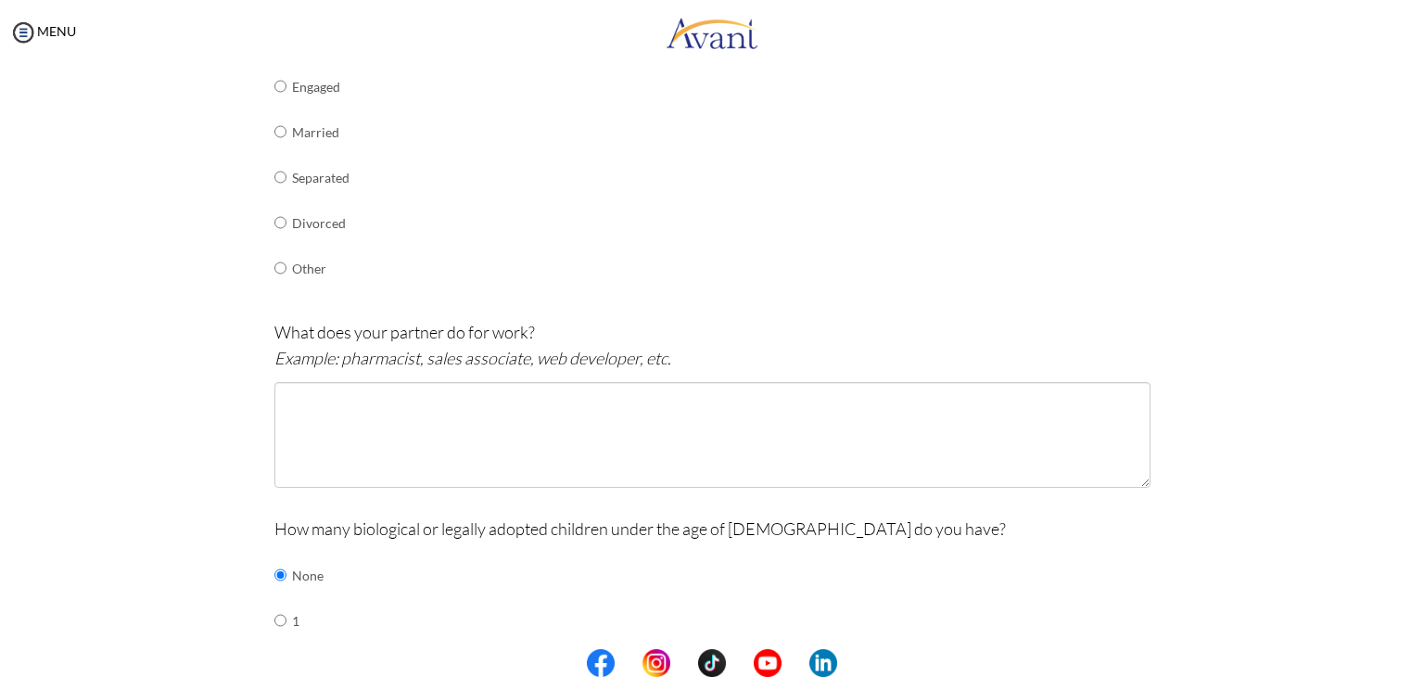
scroll to position [379, 0]
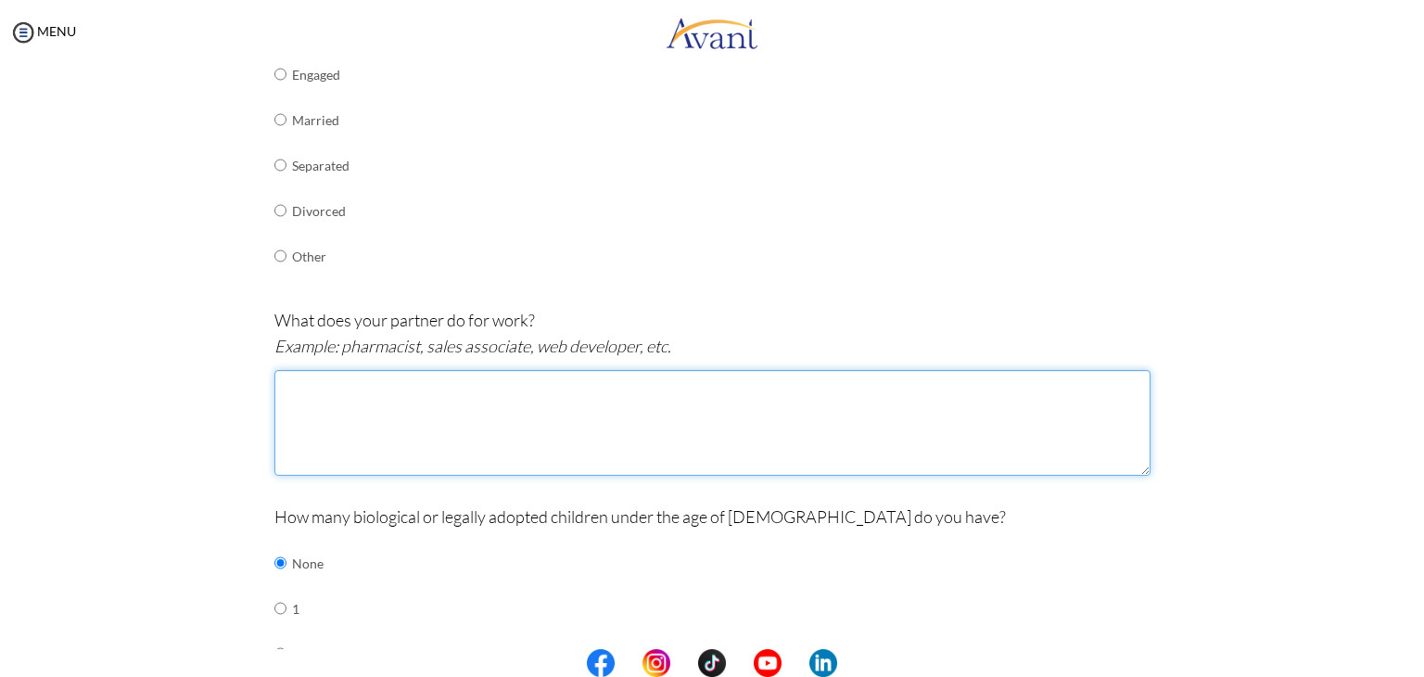
click at [319, 383] on textarea at bounding box center [712, 423] width 876 height 106
type textarea "H"
click at [388, 391] on textarea "She works in Human Resources" at bounding box center [712, 423] width 876 height 106
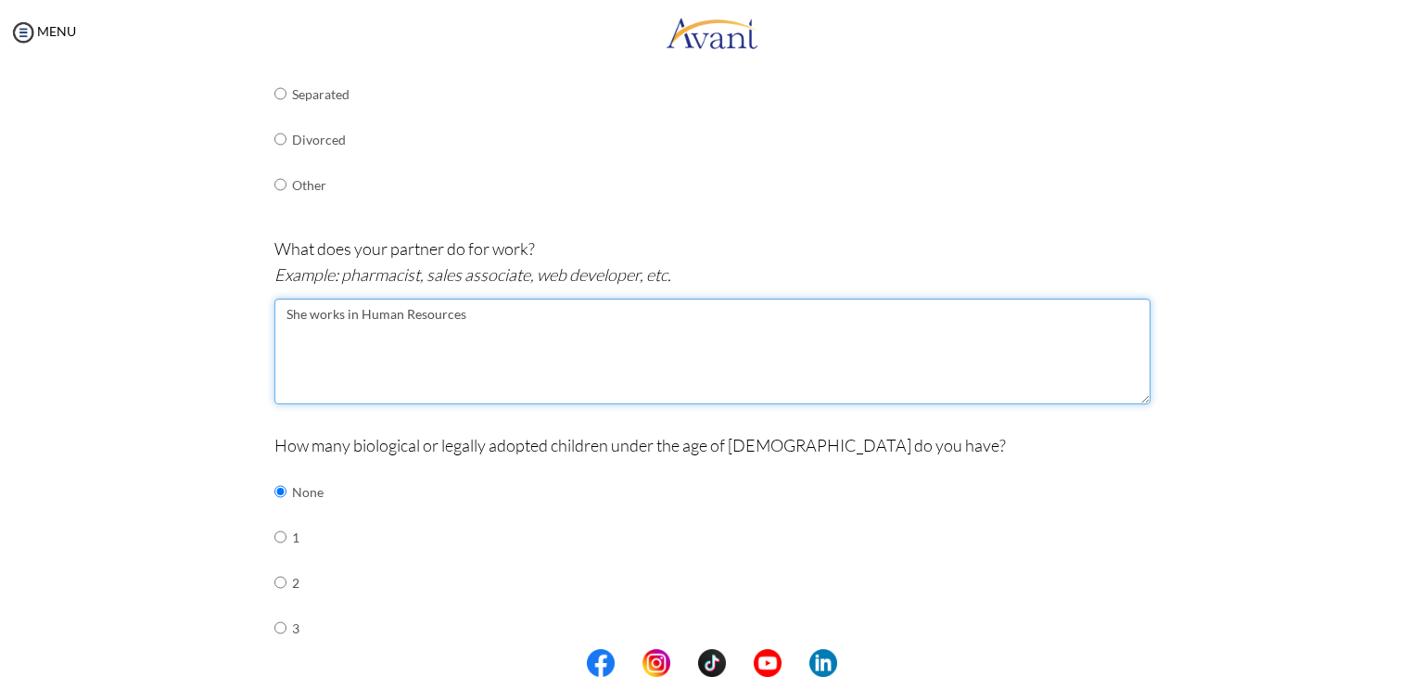
scroll to position [452, 0]
click at [487, 312] on textarea "She works in Human Resources" at bounding box center [712, 350] width 876 height 106
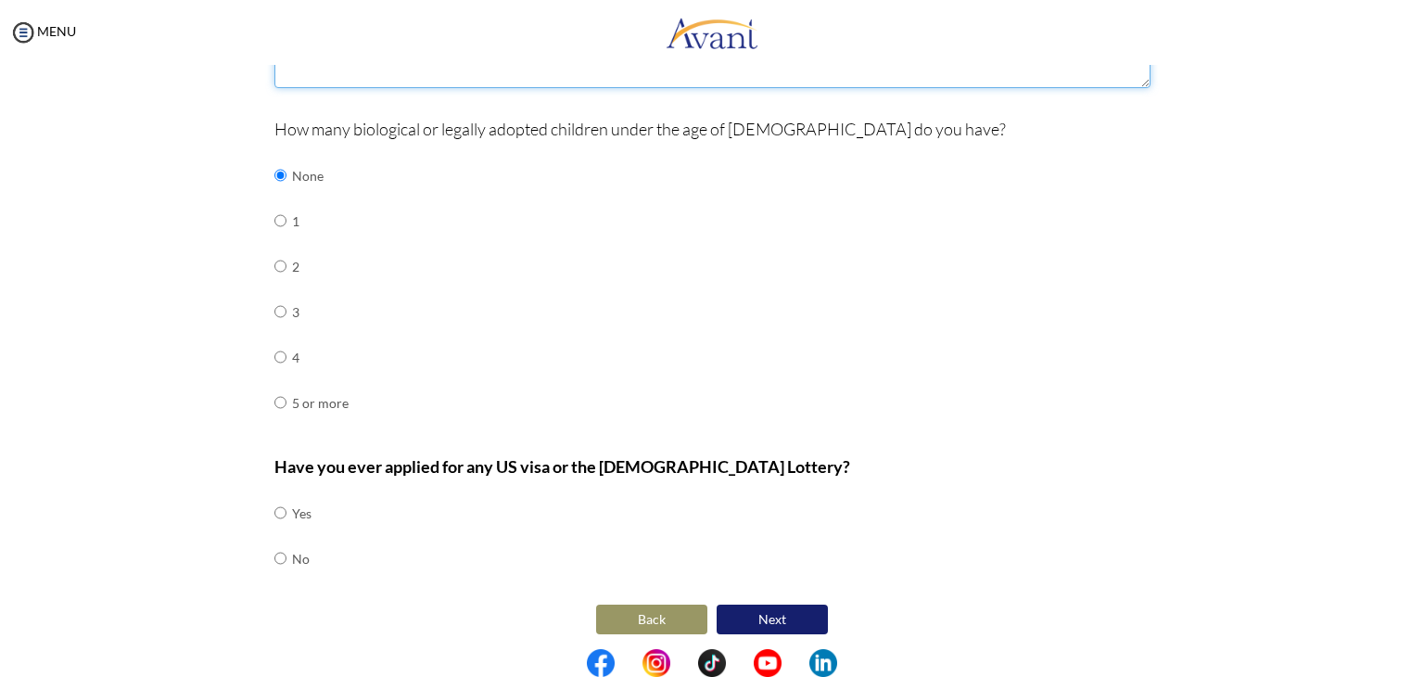
scroll to position [771, 0]
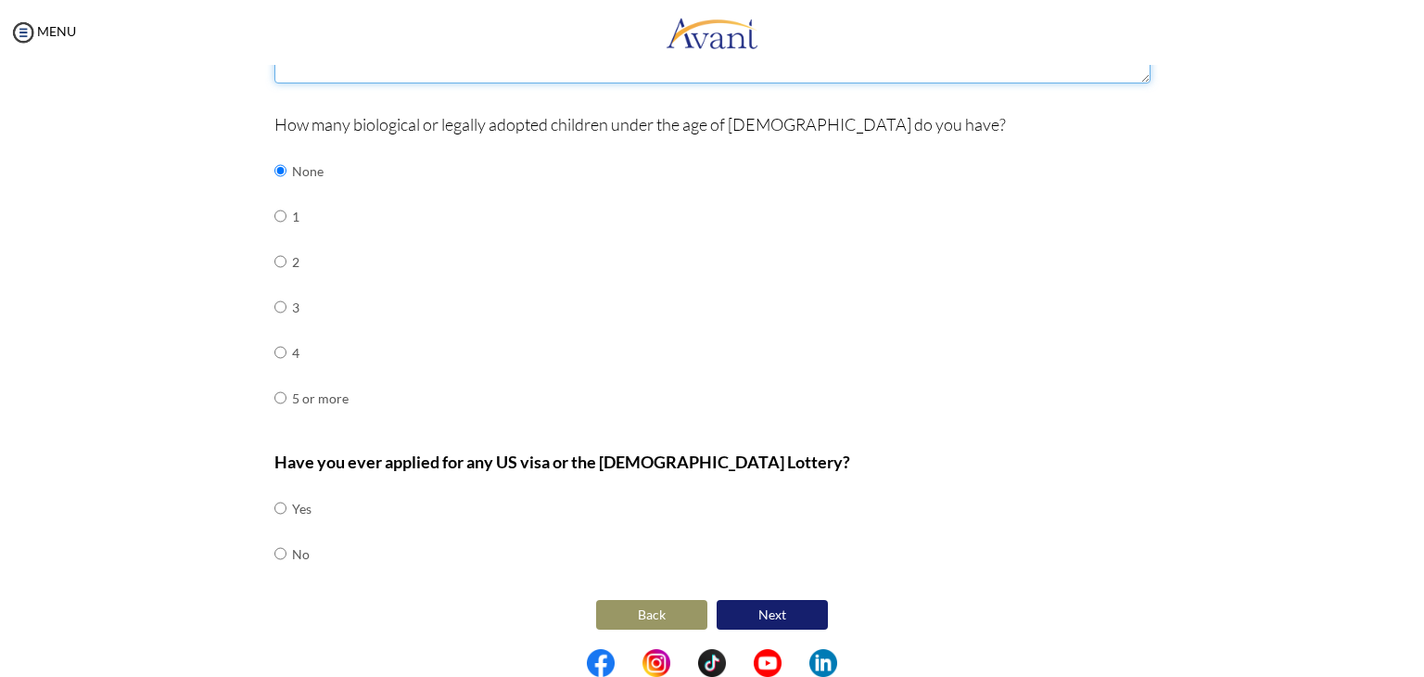
type textarea "She works in Human Resources."
click at [274, 527] on input "radio" at bounding box center [280, 507] width 12 height 37
radio input "true"
click at [797, 604] on button "Next" at bounding box center [772, 615] width 111 height 30
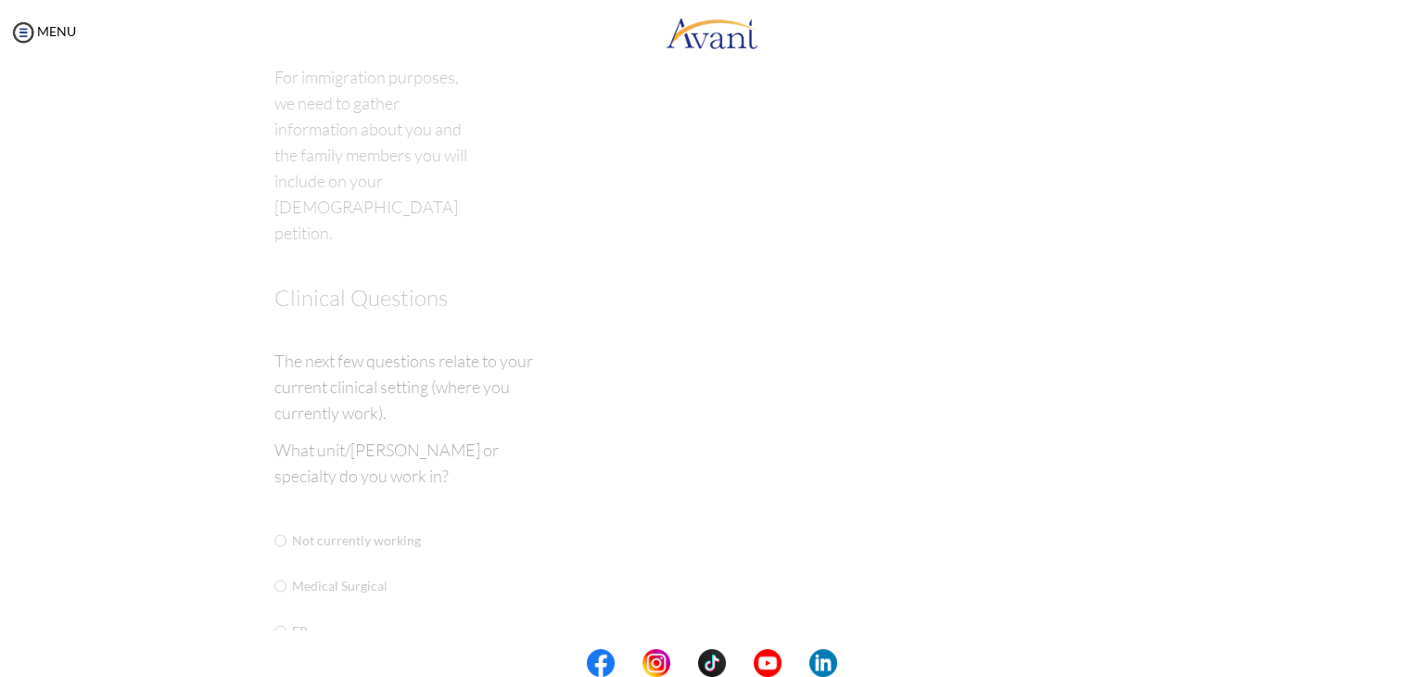
scroll to position [37, 0]
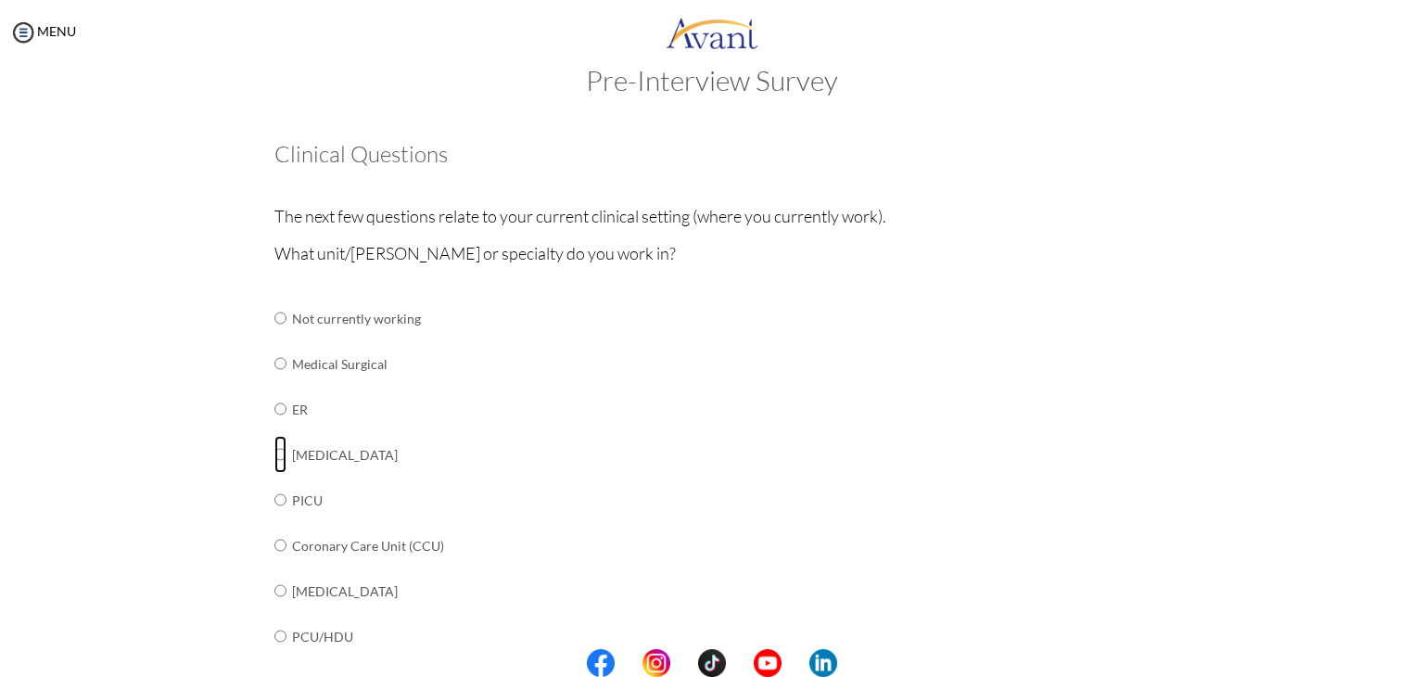
click at [275, 337] on input "radio" at bounding box center [280, 317] width 12 height 37
radio input "true"
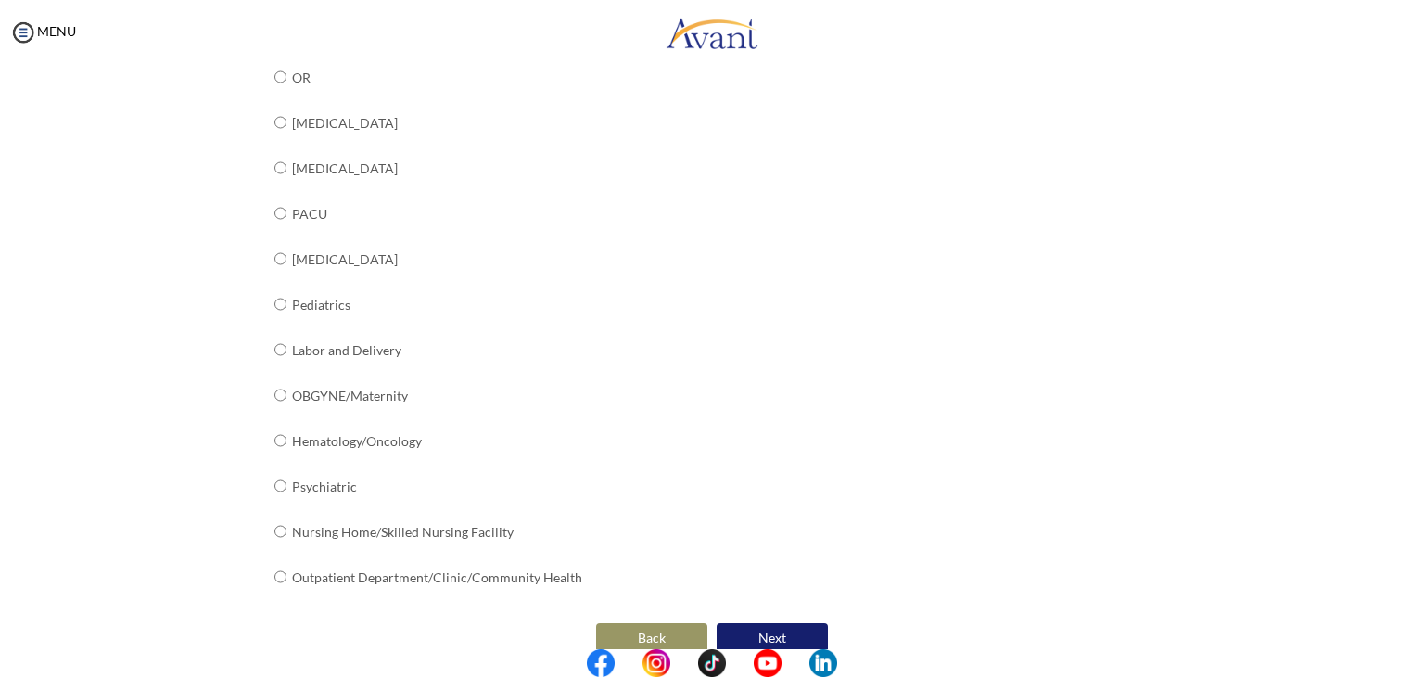
scroll to position [665, 0]
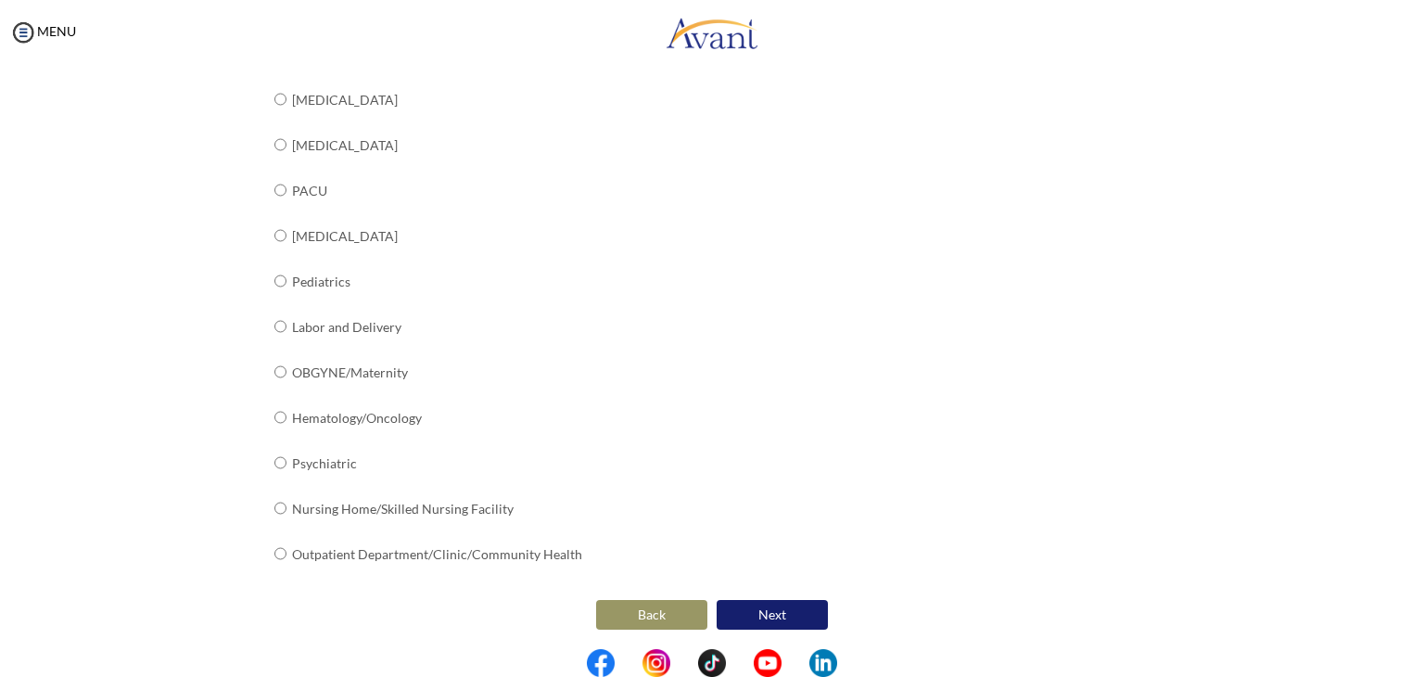
click at [746, 608] on button "Next" at bounding box center [772, 615] width 111 height 30
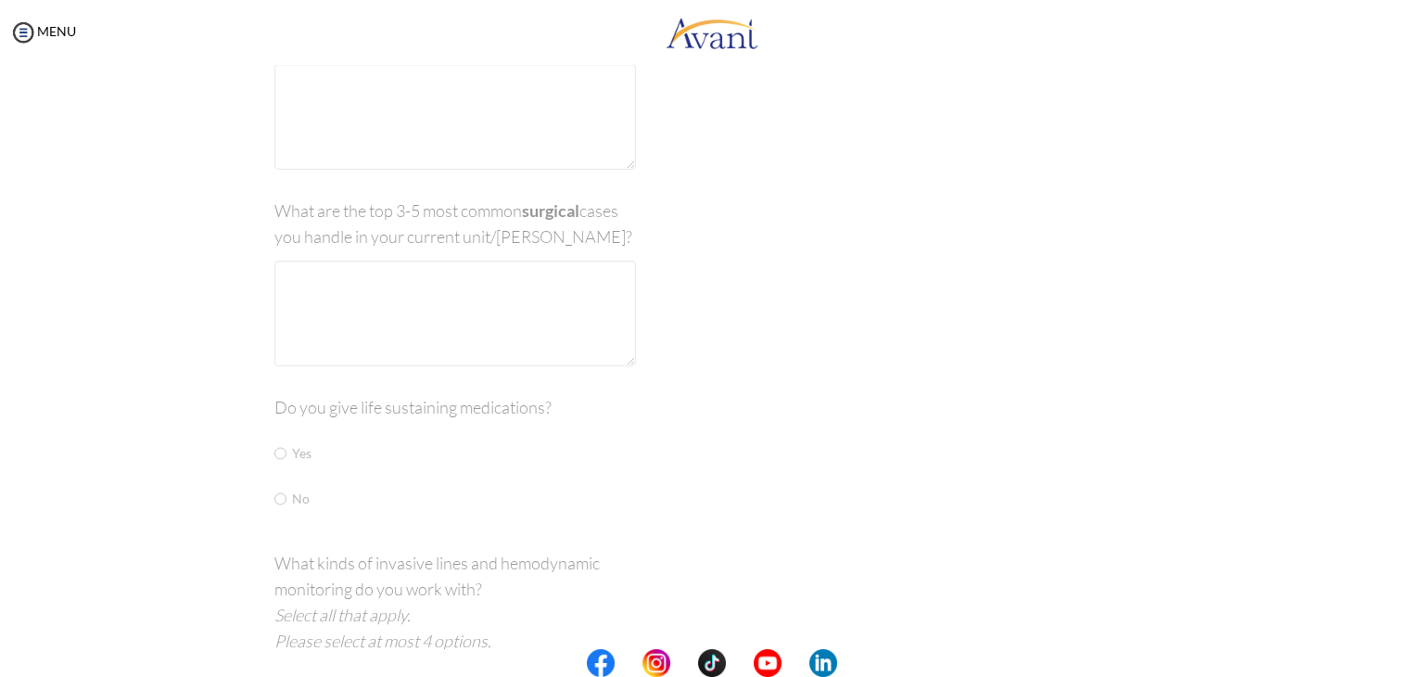
scroll to position [37, 0]
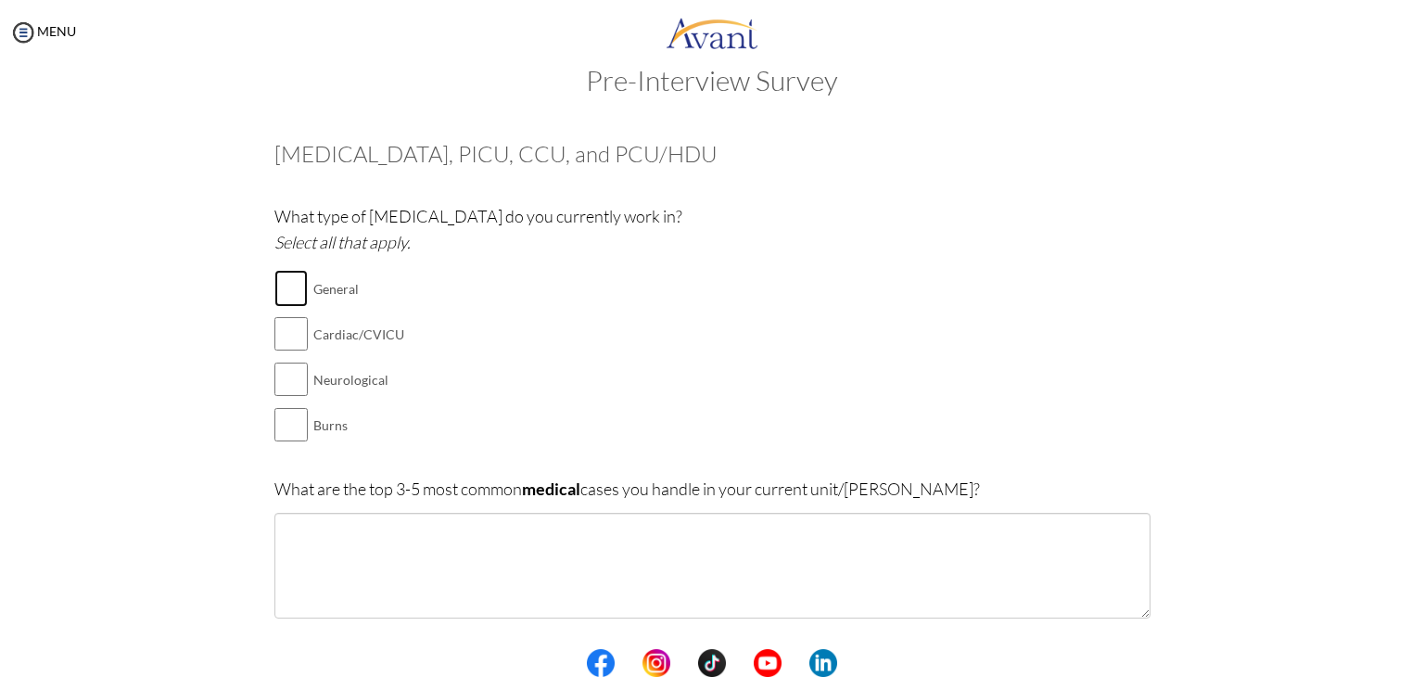
click at [283, 281] on input "checkbox" at bounding box center [290, 288] width 33 height 37
checkbox input "true"
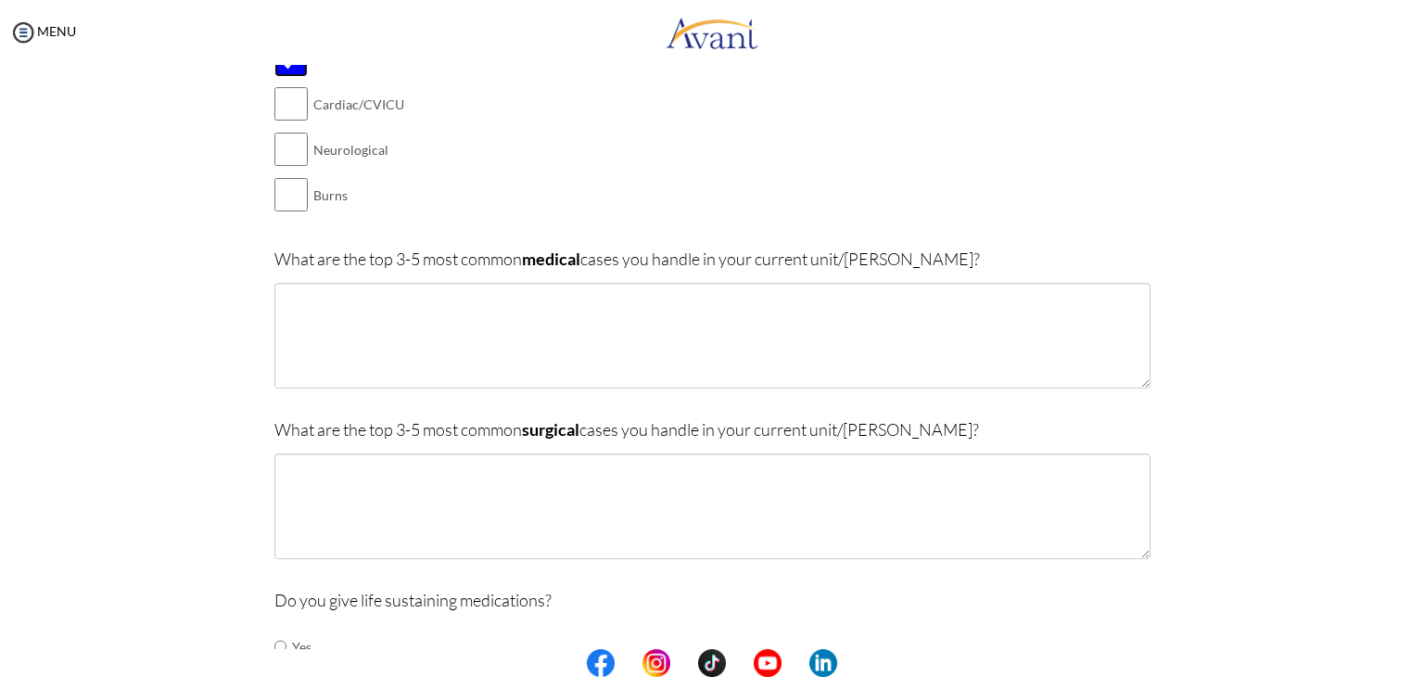
scroll to position [303, 0]
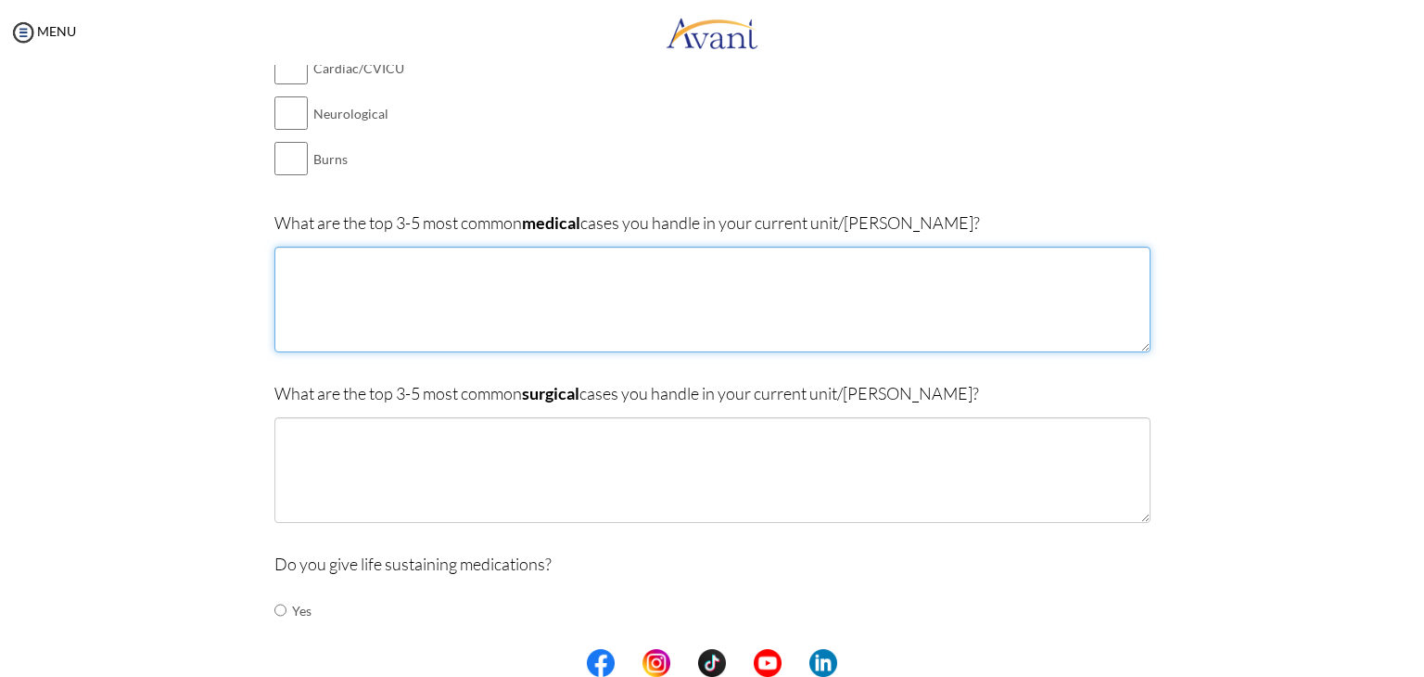
click at [317, 273] on textarea at bounding box center [712, 300] width 876 height 106
click at [438, 260] on textarea "1. Acute respiratory failure e.g" at bounding box center [712, 300] width 876 height 106
click at [441, 264] on textarea "1. Acute respiratory failure e.g" at bounding box center [712, 300] width 876 height 106
click at [456, 266] on textarea "1. Acute respiratory failure, e.g" at bounding box center [712, 300] width 876 height 106
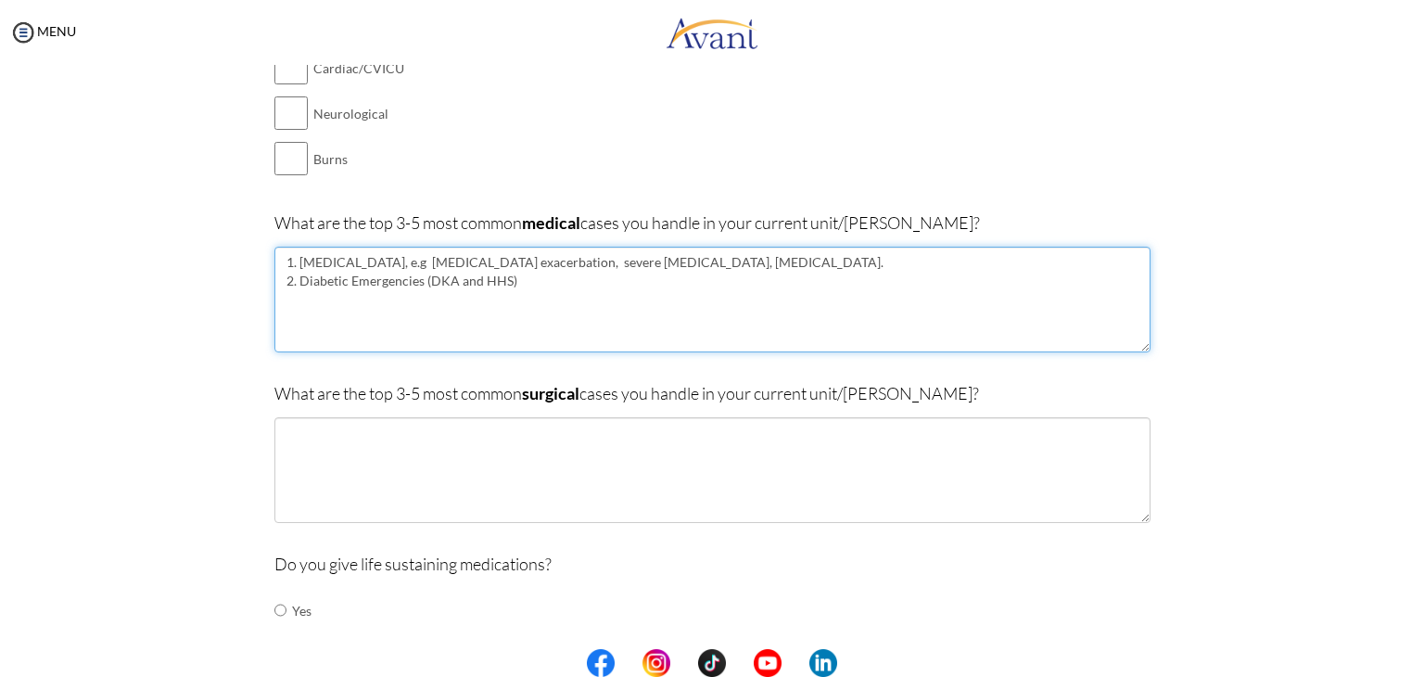
click at [799, 261] on textarea "1. Acute respiratory failure, e.g COPD exacerbation, severe pneumonia, pulmonar…" at bounding box center [712, 300] width 876 height 106
click at [451, 262] on textarea "1. Acute respiratory failure, e.g COPD exacerbation, severe pneumonia, pulmonar…" at bounding box center [712, 300] width 876 height 106
click at [438, 261] on textarea "1. Acute respiratory failure COPD exacerbation, severe pneumonia, pulmonary ede…" at bounding box center [712, 300] width 876 height 106
click at [519, 285] on textarea "1. Acute respiratory failure (COPD exacerbation, severe pneumonia, pulmonary ed…" at bounding box center [712, 300] width 876 height 106
click at [315, 291] on textarea "1. Acute respiratory failure (COPD exacerbation, severe pneumonia, pulmonary ed…" at bounding box center [712, 300] width 876 height 106
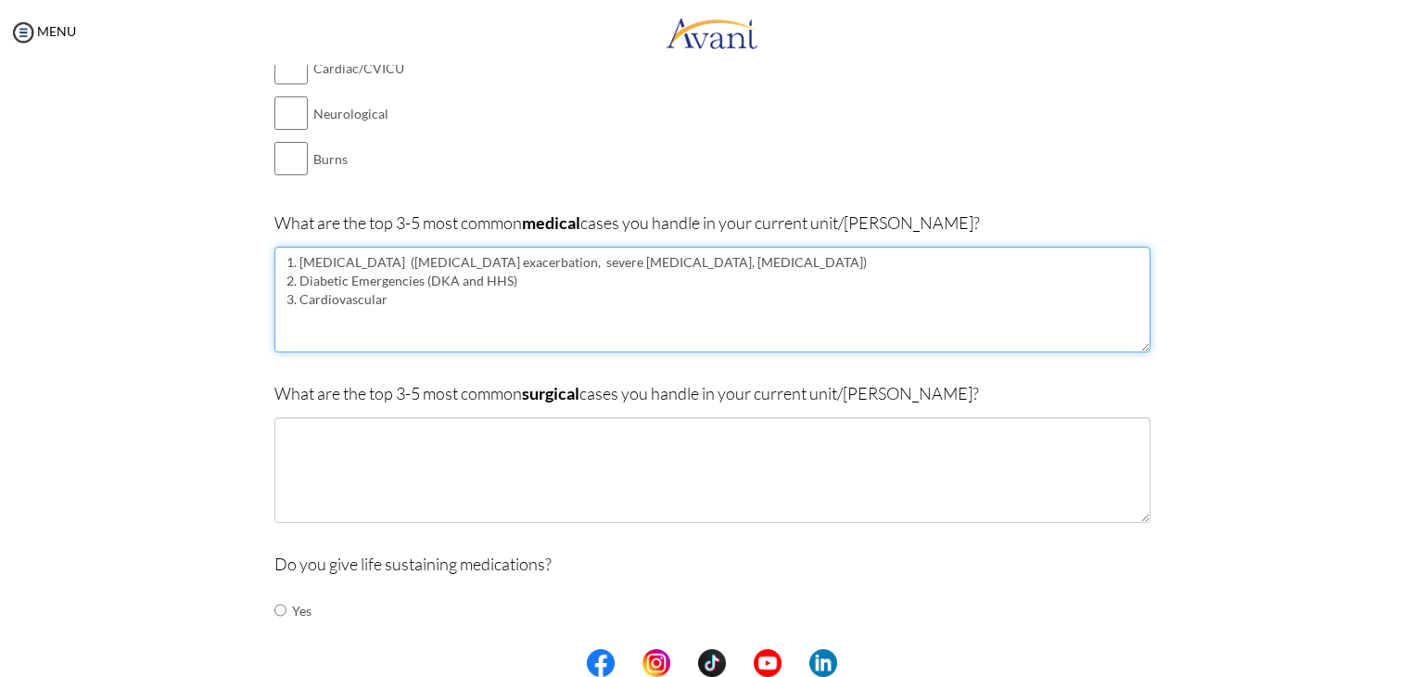
click at [384, 300] on textarea "1. Acute respiratory failure (COPD exacerbation, severe pneumonia, pulmonary ed…" at bounding box center [712, 300] width 876 height 106
click at [547, 299] on textarea "1. Acute respiratory failure (COPD exacerbation, severe pneumonia, pulmonary ed…" at bounding box center [712, 300] width 876 height 106
click at [627, 301] on textarea "1. Acute respiratory failure (COPD exacerbation, severe pneumonia, pulmonary ed…" at bounding box center [712, 300] width 876 height 106
click at [582, 316] on textarea "1. Acute respiratory failure (COPD exacerbation, severe pneumonia, pulmonary ed…" at bounding box center [712, 300] width 876 height 106
click at [603, 320] on textarea "1. Acute respiratory failure (COPD exacerbation, severe pneumonia, pulmonary ed…" at bounding box center [712, 300] width 876 height 106
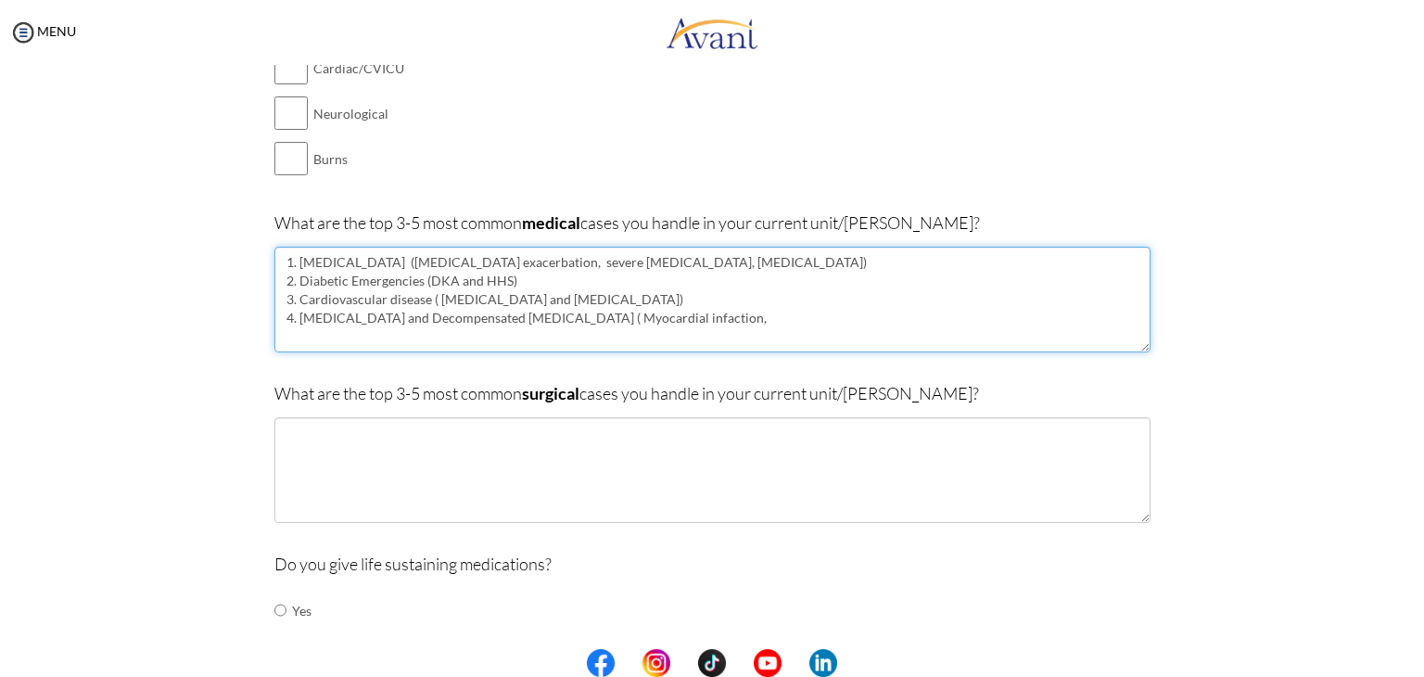
click at [742, 309] on textarea "1. Acute respiratory failure (COPD exacerbation, severe pneumonia, pulmonary ed…" at bounding box center [712, 300] width 876 height 106
click at [785, 319] on textarea "1. Acute respiratory failure (COPD exacerbation, severe pneumonia, pulmonary ed…" at bounding box center [712, 300] width 876 height 106
type textarea "1. Acute respiratory failure (COPD exacerbation, severe pneumonia, pulmonary ed…"
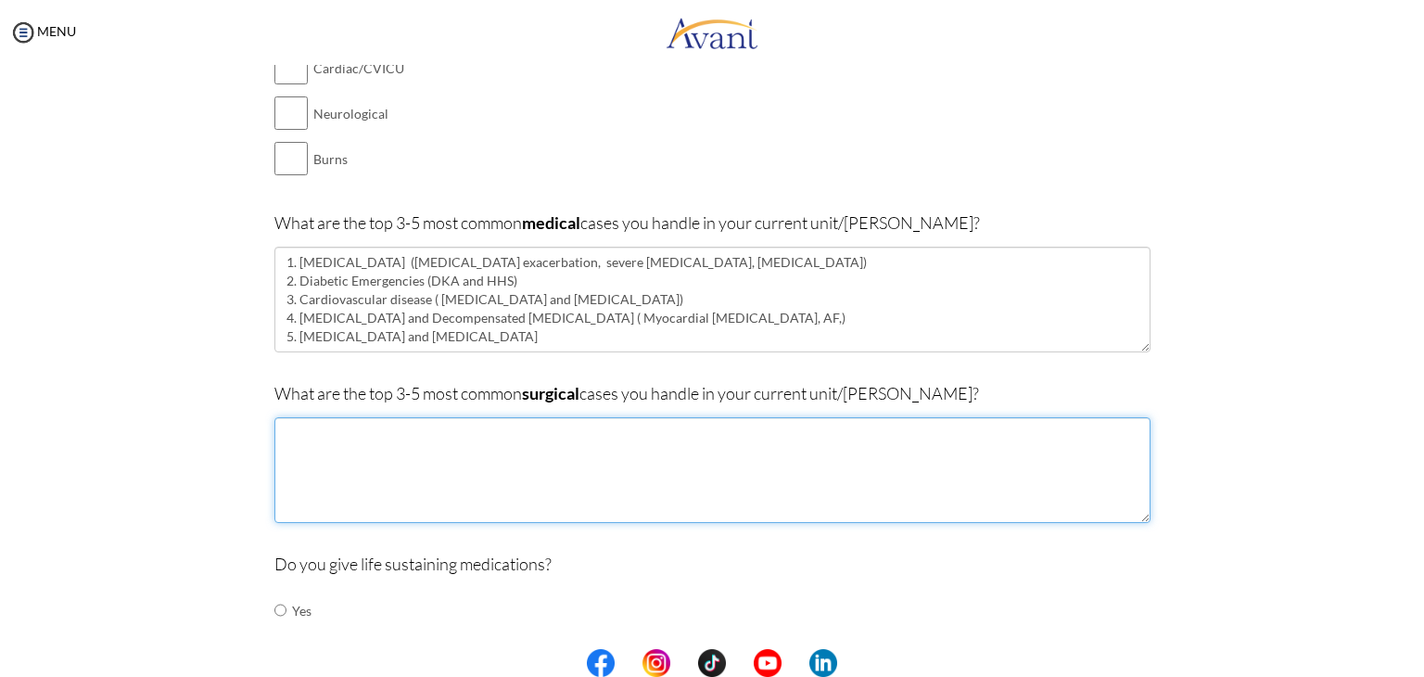
click at [362, 484] on textarea at bounding box center [712, 470] width 876 height 106
type textarea "Neurological cases ( Craniotomies) Tracheostomy patients. Major Abdominal surge…"
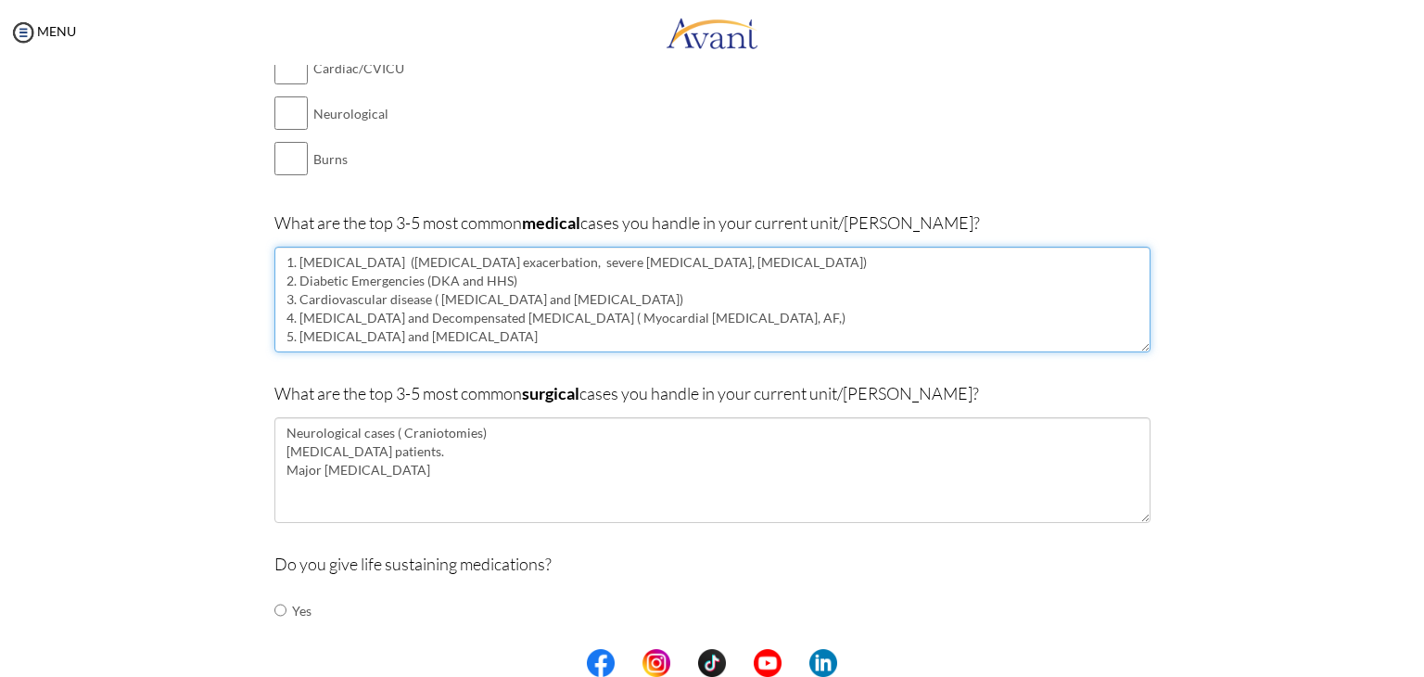
click at [807, 320] on textarea "1. Acute respiratory failure (COPD exacerbation, severe pneumonia, pulmonary ed…" at bounding box center [712, 300] width 876 height 106
type textarea "1. Acute respiratory failure (COPD exacerbation, severe pneumonia, pulmonary ed…"
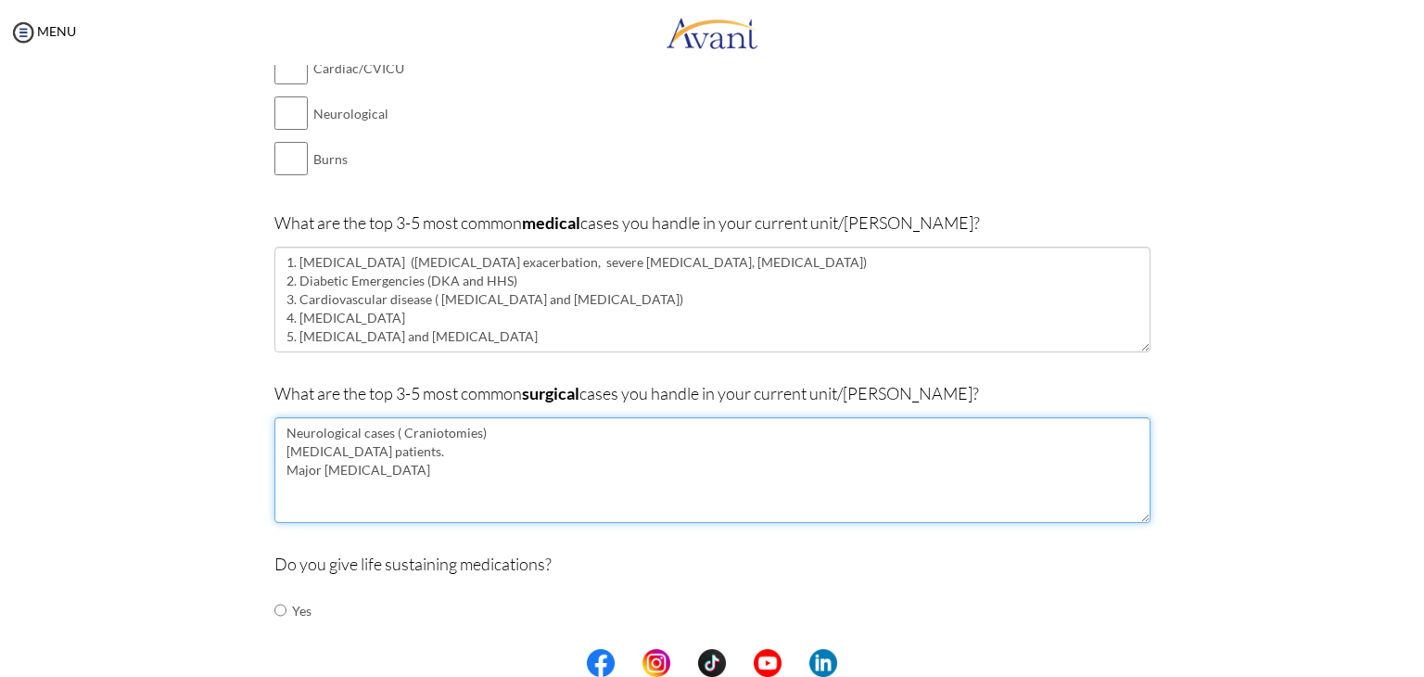
click at [452, 465] on textarea "Neurological cases ( Craniotomies) Tracheostomy patients. Major Abdominal surge…" at bounding box center [712, 470] width 876 height 106
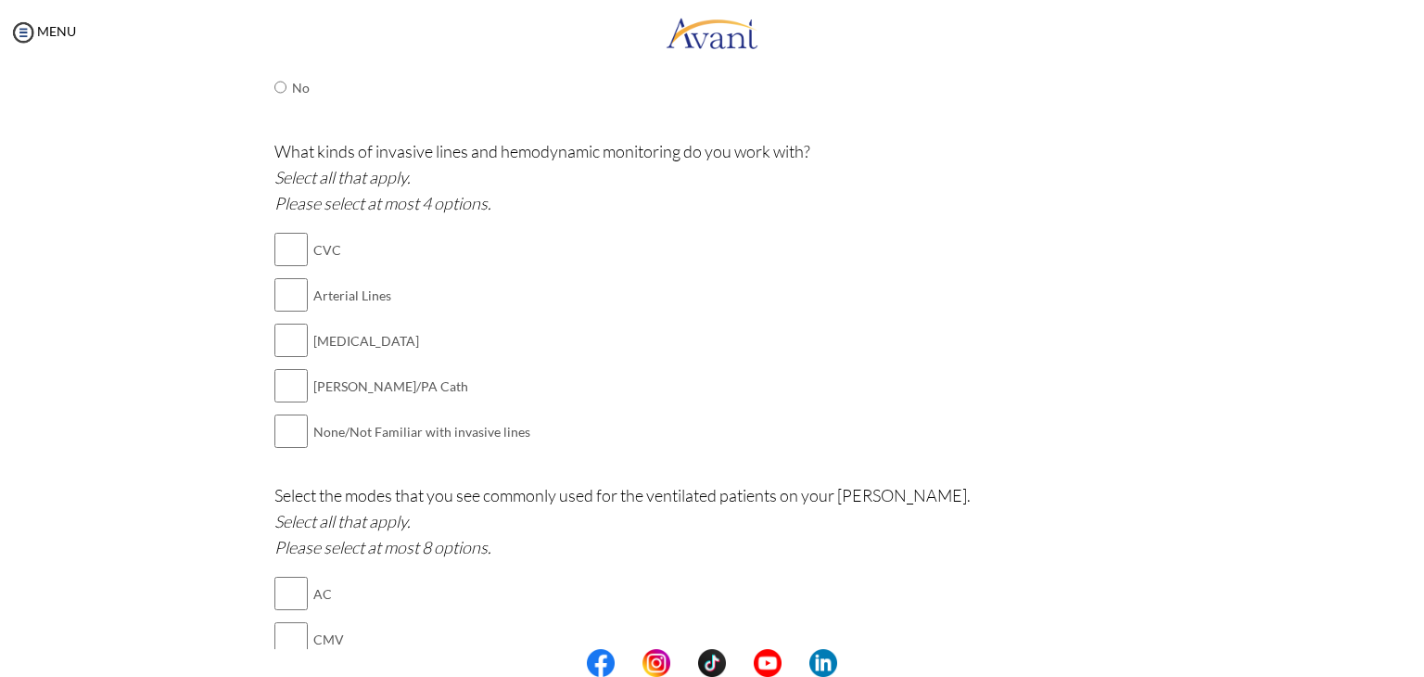
scroll to position [874, 0]
type textarea "Neurological cases ( Craniotomies) Tracheostomy patients. Major Abdominal surge…"
click at [279, 242] on input "checkbox" at bounding box center [290, 246] width 33 height 37
checkbox input "true"
click at [276, 297] on input "checkbox" at bounding box center [290, 291] width 33 height 37
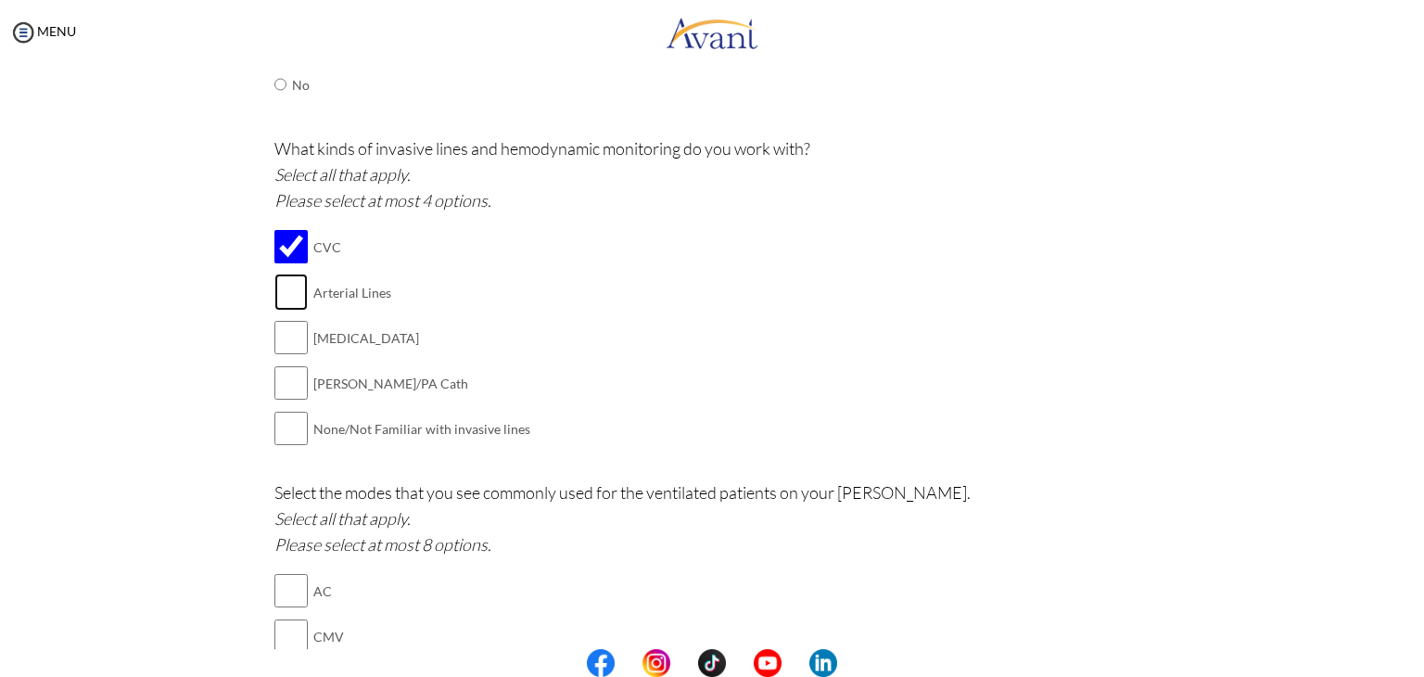
checkbox input "true"
click at [276, 345] on input "checkbox" at bounding box center [290, 337] width 33 height 37
checkbox input "true"
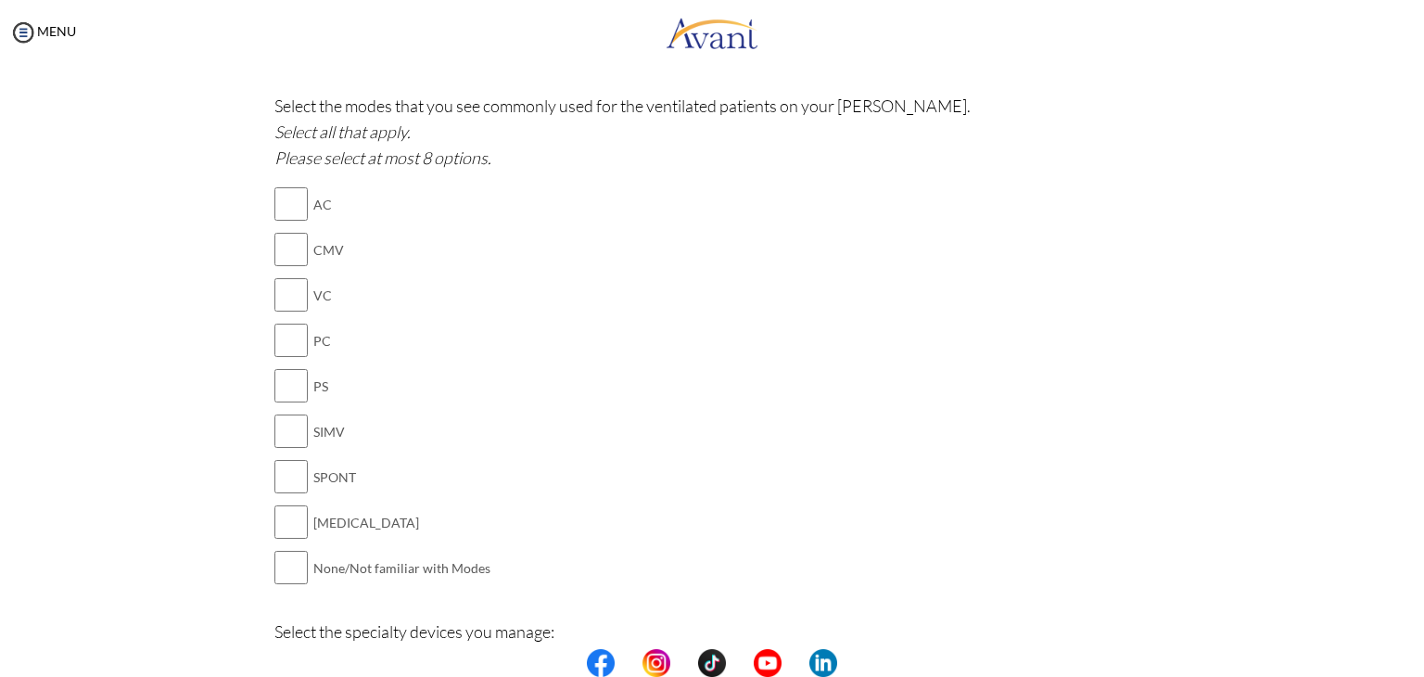
scroll to position [1247, 0]
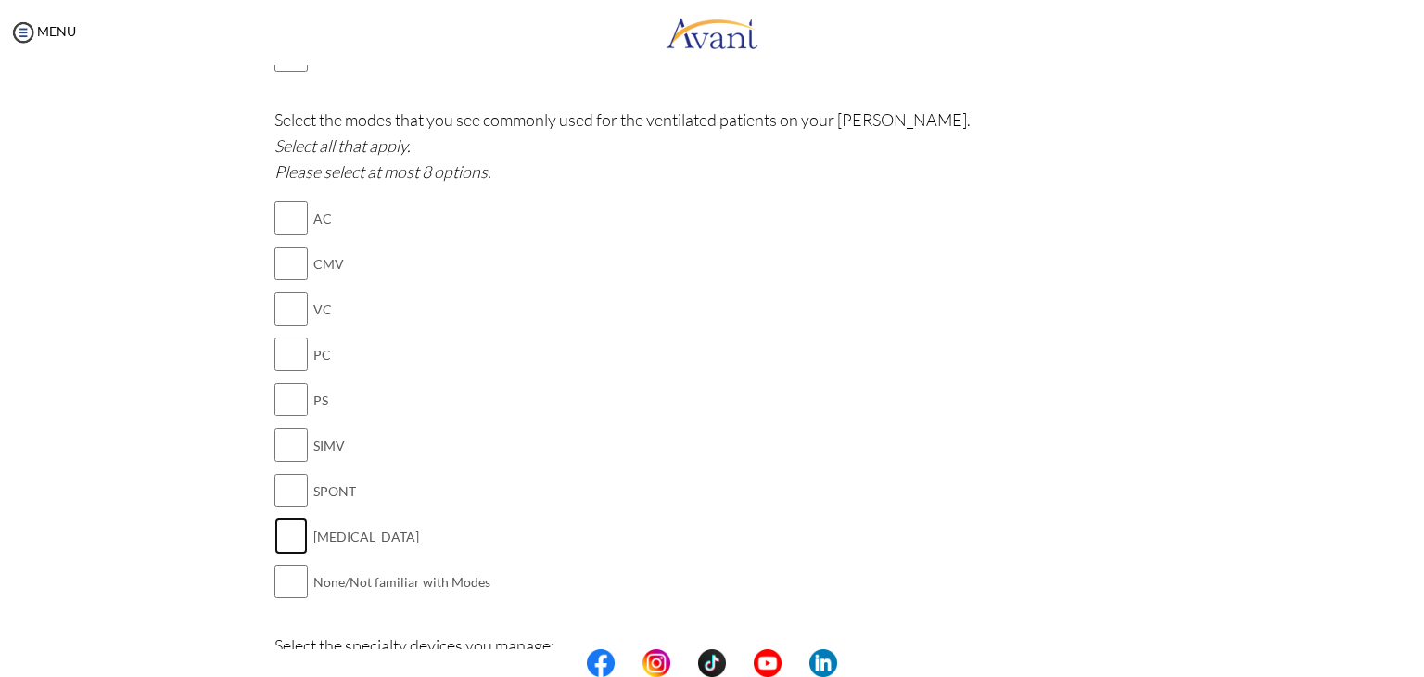
click at [274, 527] on input "checkbox" at bounding box center [290, 535] width 33 height 37
checkbox input "true"
click at [286, 492] on input "checkbox" at bounding box center [290, 490] width 33 height 37
checkbox input "true"
click at [286, 435] on input "checkbox" at bounding box center [290, 444] width 33 height 37
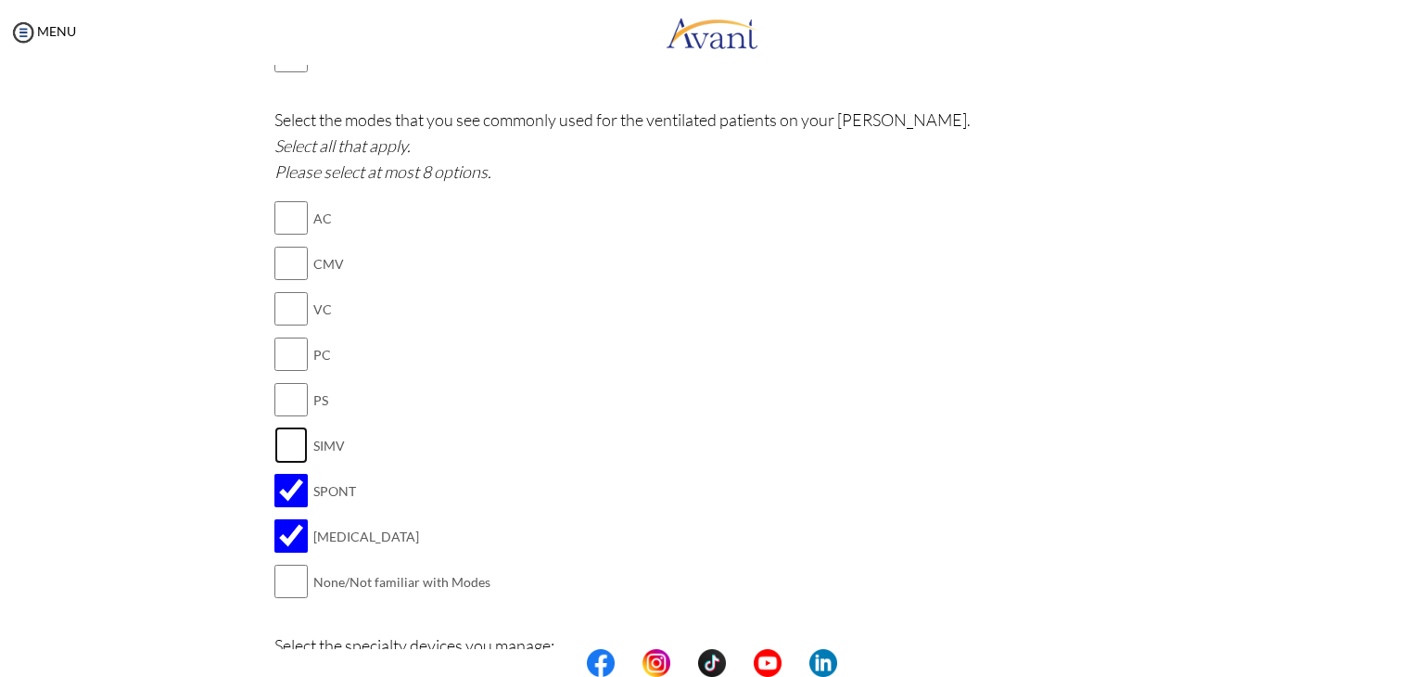
checkbox input "true"
click at [275, 387] on input "checkbox" at bounding box center [290, 399] width 33 height 37
checkbox input "true"
click at [282, 351] on input "checkbox" at bounding box center [290, 354] width 33 height 37
checkbox input "true"
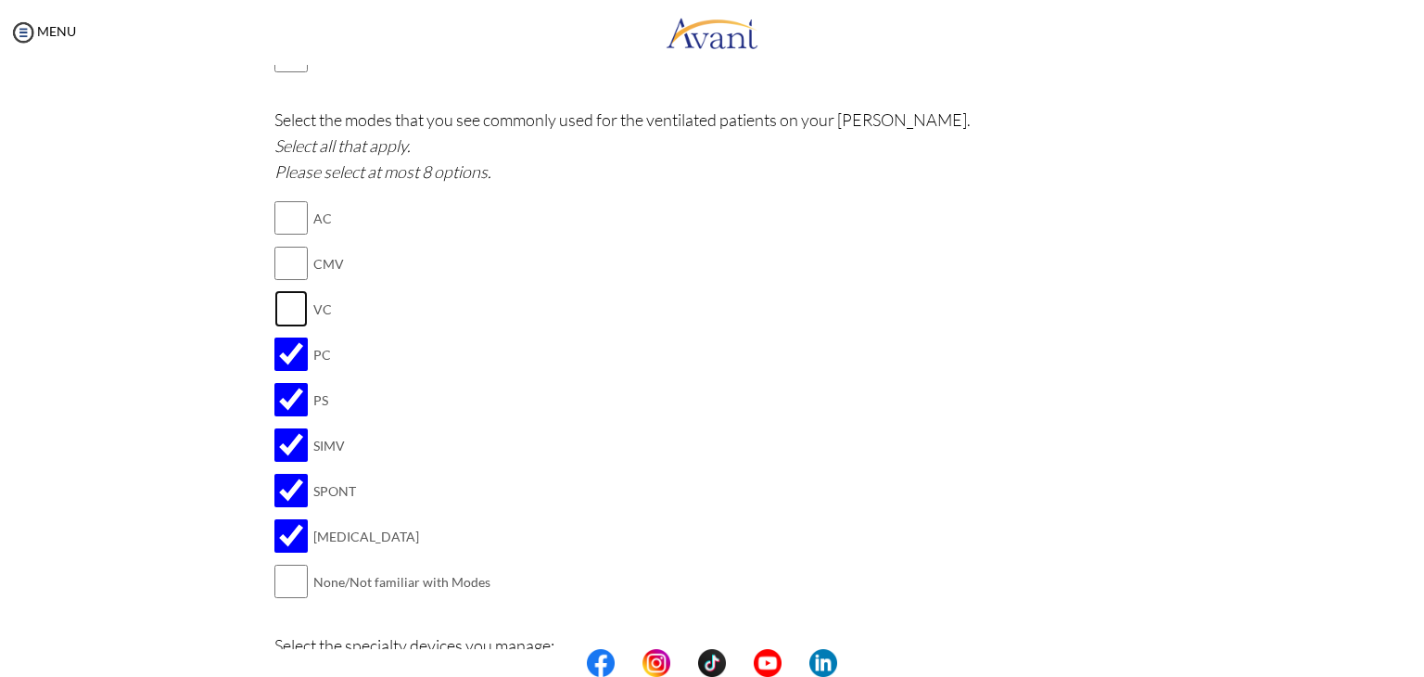
click at [285, 299] on input "checkbox" at bounding box center [290, 308] width 33 height 37
checkbox input "true"
click at [283, 256] on input "checkbox" at bounding box center [290, 263] width 33 height 37
checkbox input "true"
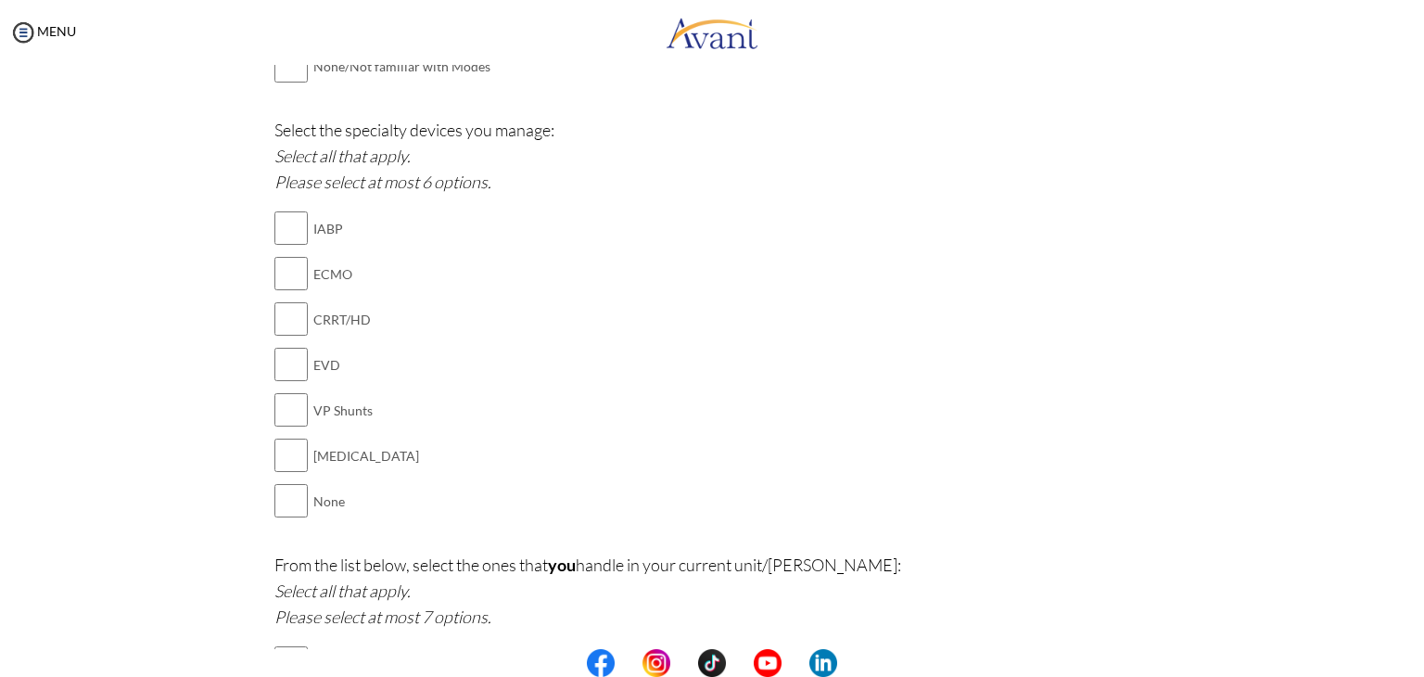
scroll to position [1765, 0]
click at [287, 461] on input "checkbox" at bounding box center [290, 452] width 33 height 37
checkbox input "true"
click at [274, 357] on input "checkbox" at bounding box center [290, 361] width 33 height 37
checkbox input "true"
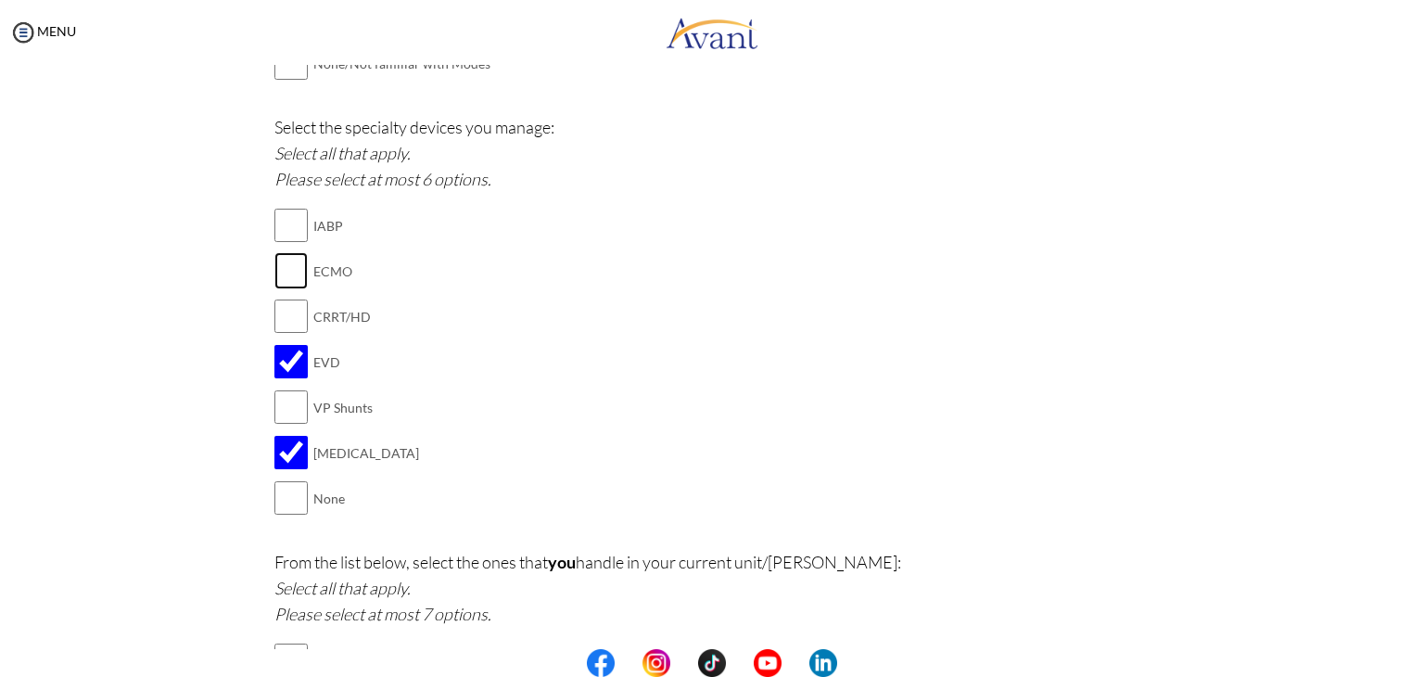
click at [281, 260] on input "checkbox" at bounding box center [290, 270] width 33 height 37
click at [288, 272] on input "checkbox" at bounding box center [290, 270] width 33 height 37
checkbox input "false"
click at [282, 305] on input "checkbox" at bounding box center [290, 316] width 33 height 37
checkbox input "true"
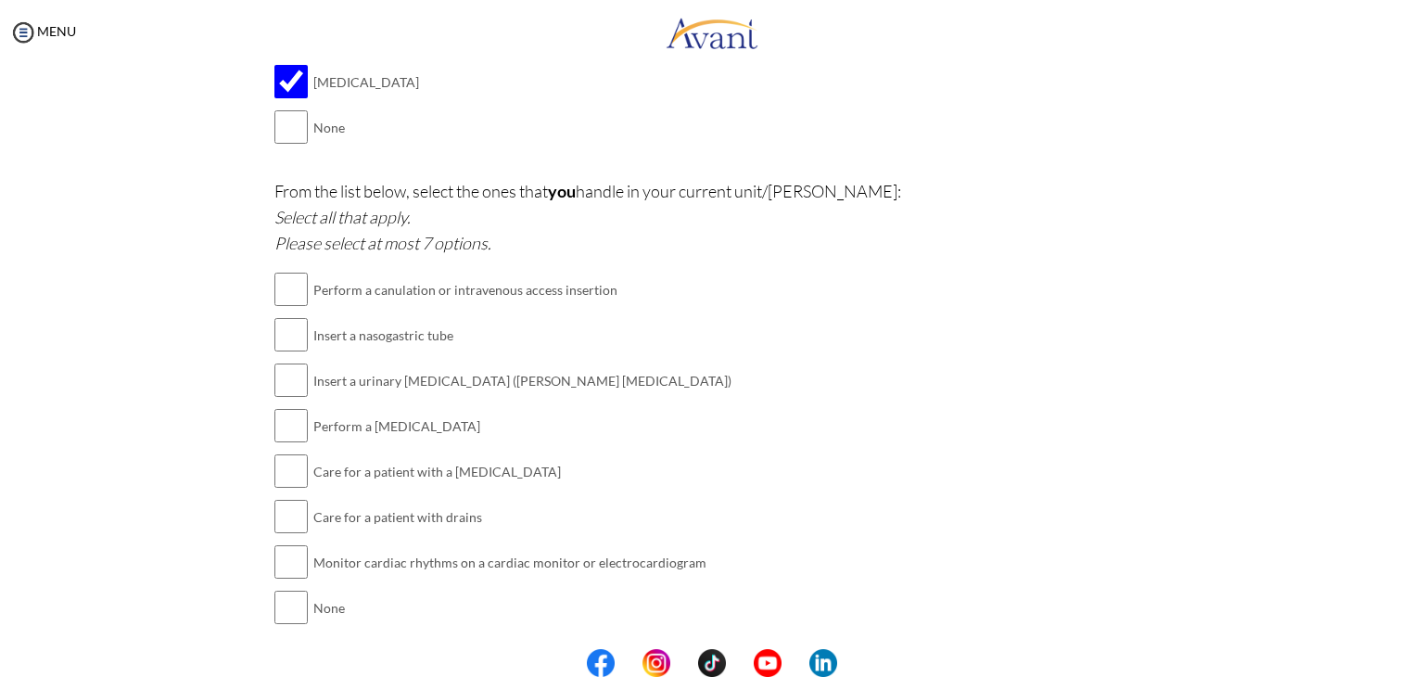
scroll to position [2186, 0]
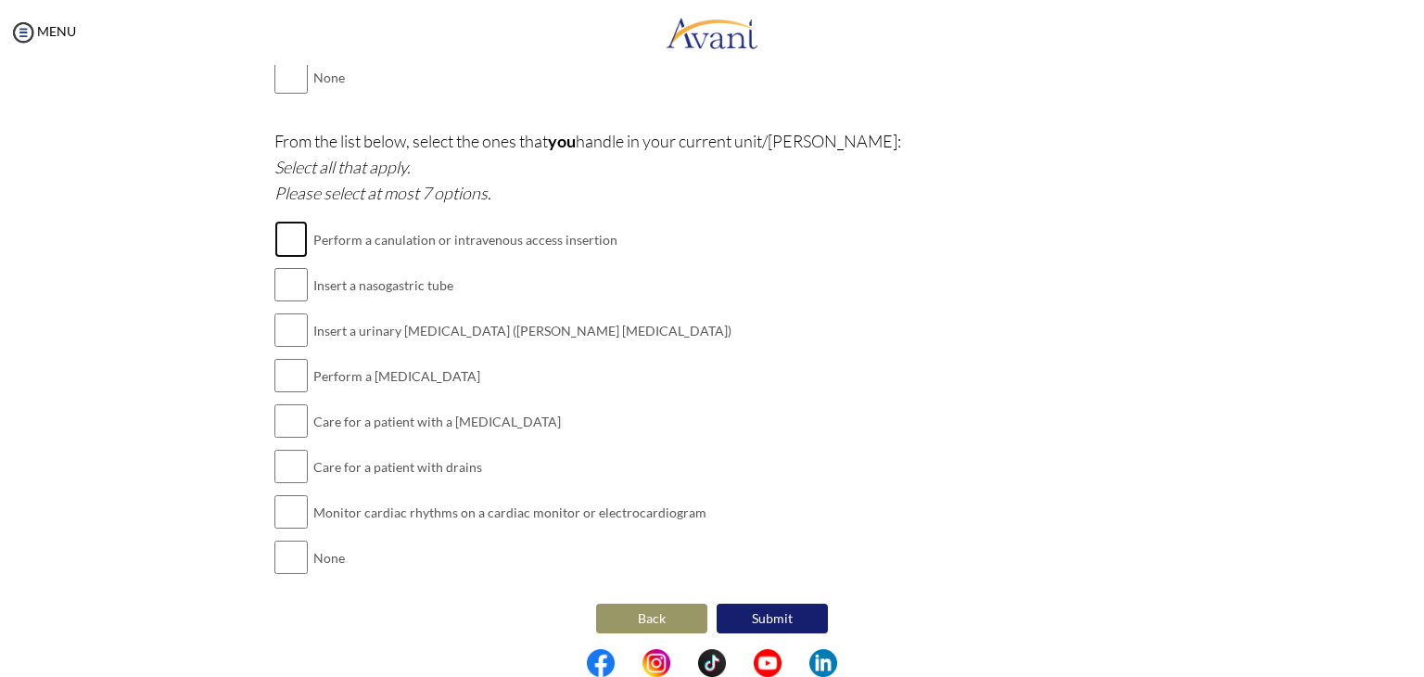
click at [274, 229] on input "checkbox" at bounding box center [290, 239] width 33 height 37
checkbox input "true"
click at [278, 291] on input "checkbox" at bounding box center [290, 284] width 33 height 37
checkbox input "true"
click at [276, 321] on input "checkbox" at bounding box center [290, 329] width 33 height 37
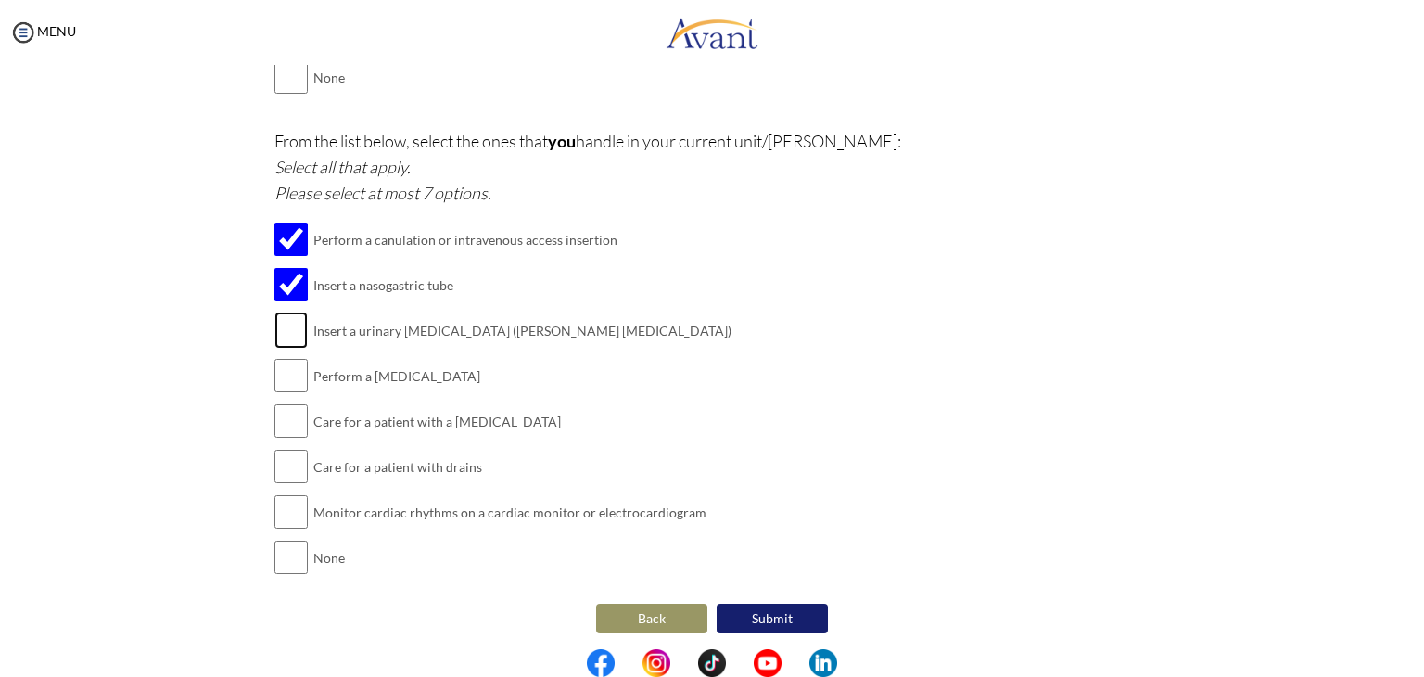
checkbox input "true"
click at [274, 357] on input "checkbox" at bounding box center [290, 375] width 33 height 37
checkbox input "true"
click at [274, 408] on input "checkbox" at bounding box center [290, 420] width 33 height 37
checkbox input "true"
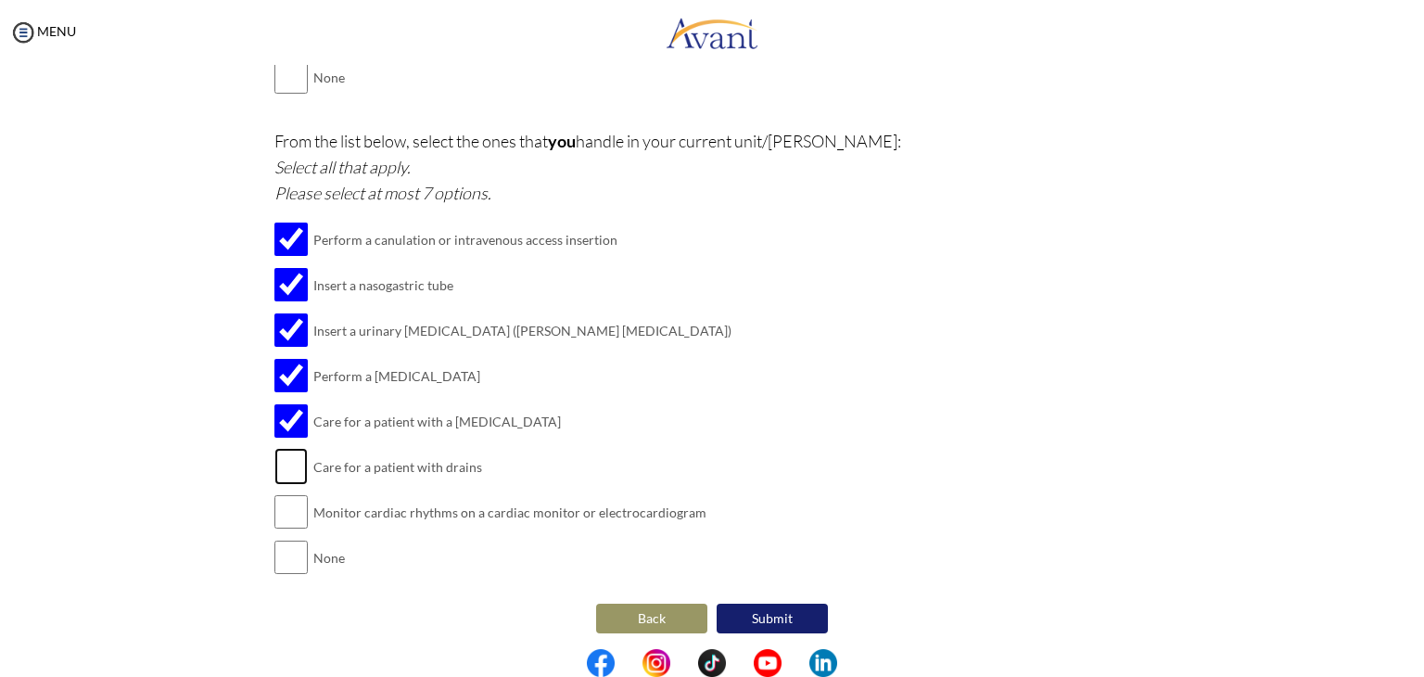
click at [274, 453] on input "checkbox" at bounding box center [290, 466] width 33 height 37
checkbox input "true"
click at [276, 498] on input "checkbox" at bounding box center [290, 511] width 33 height 37
checkbox input "true"
click at [775, 604] on button "Submit" at bounding box center [772, 619] width 111 height 30
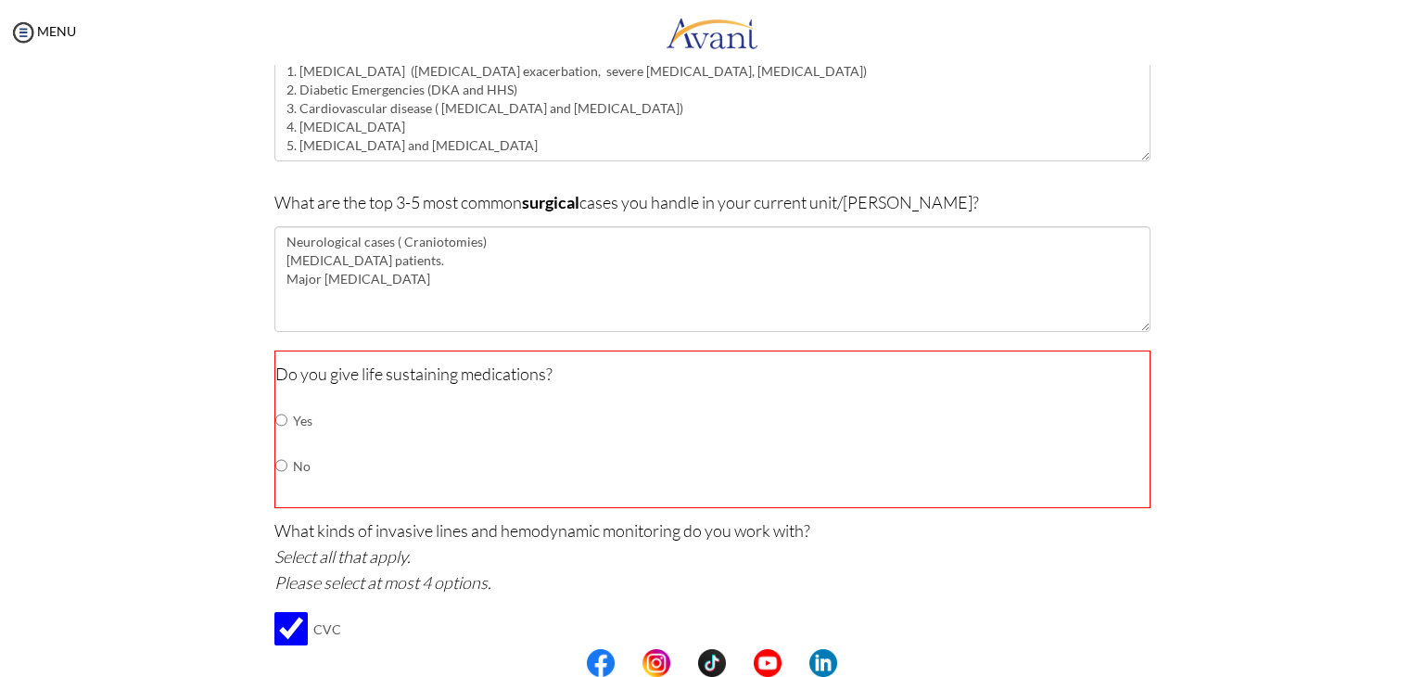
scroll to position [534, 0]
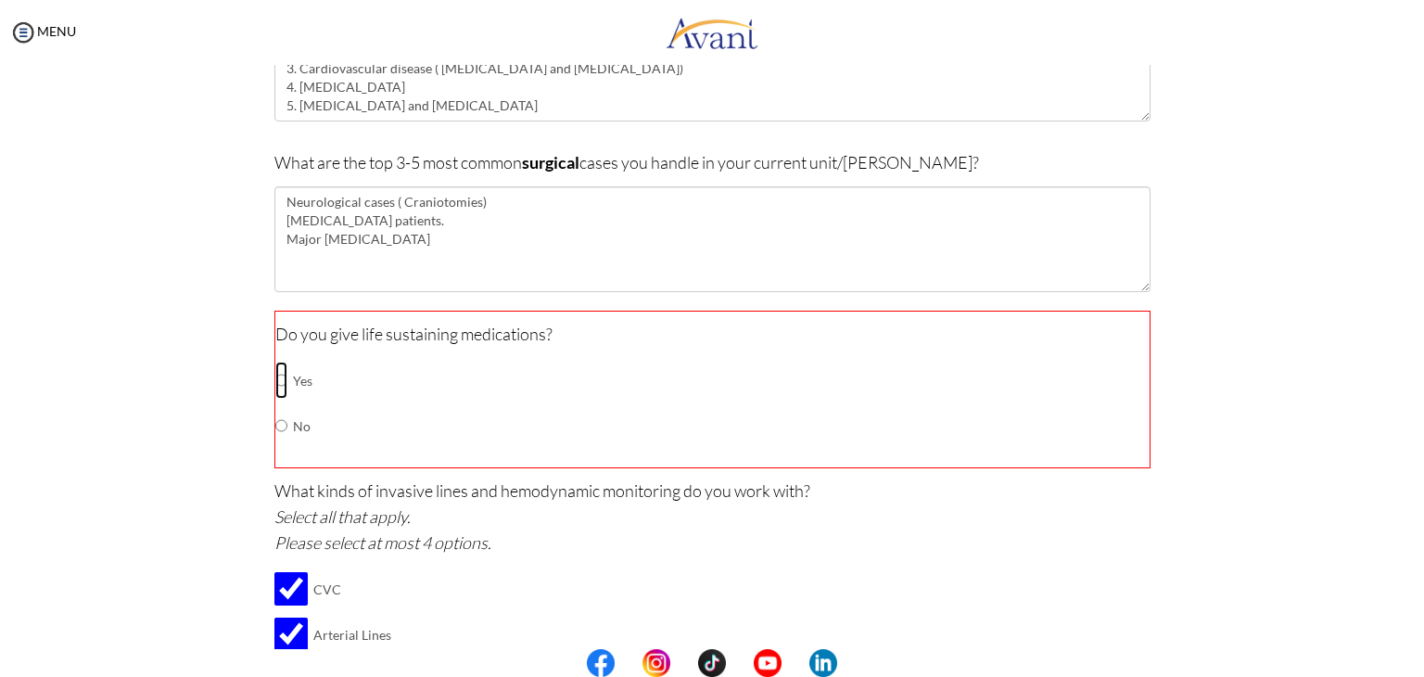
click at [277, 372] on input "radio" at bounding box center [281, 380] width 12 height 37
radio input "true"
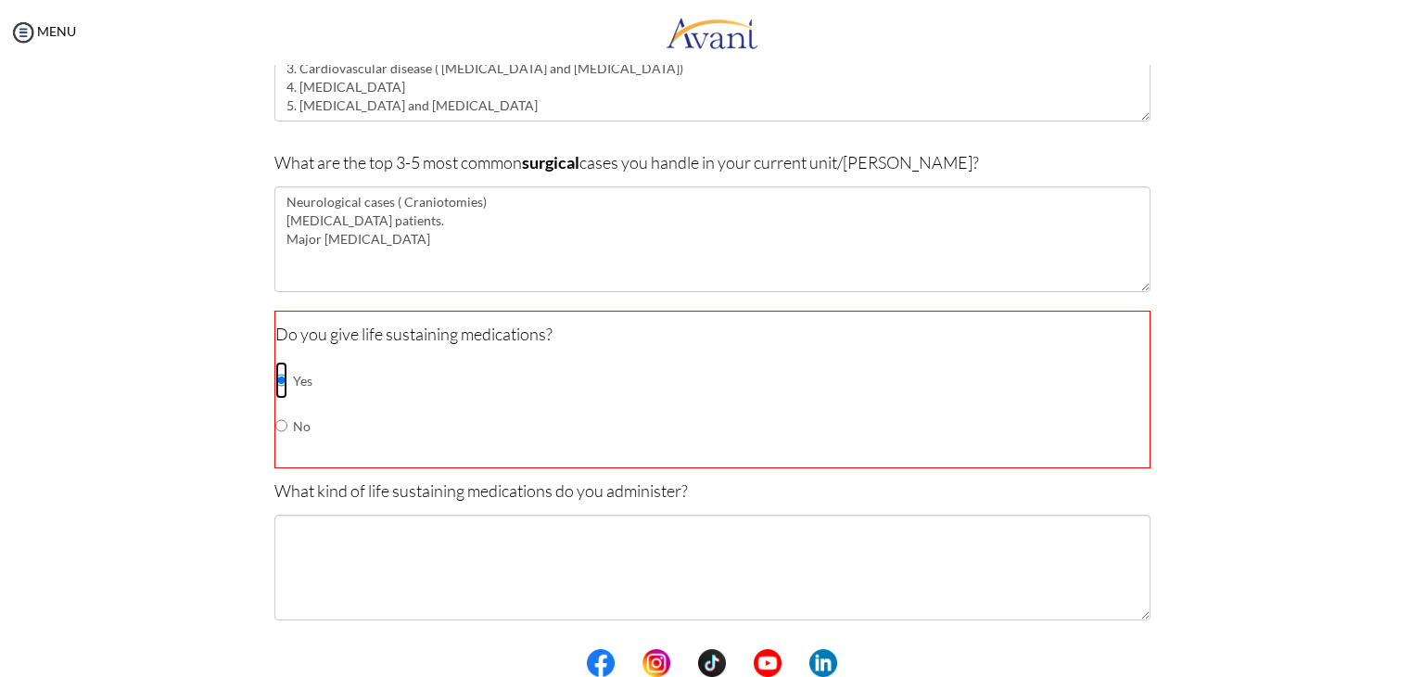
drag, startPoint x: 277, startPoint y: 372, endPoint x: 799, endPoint y: 395, distance: 522.4
click at [799, 395] on div "Do you give life sustaining medications? Yes No" at bounding box center [712, 390] width 876 height 158
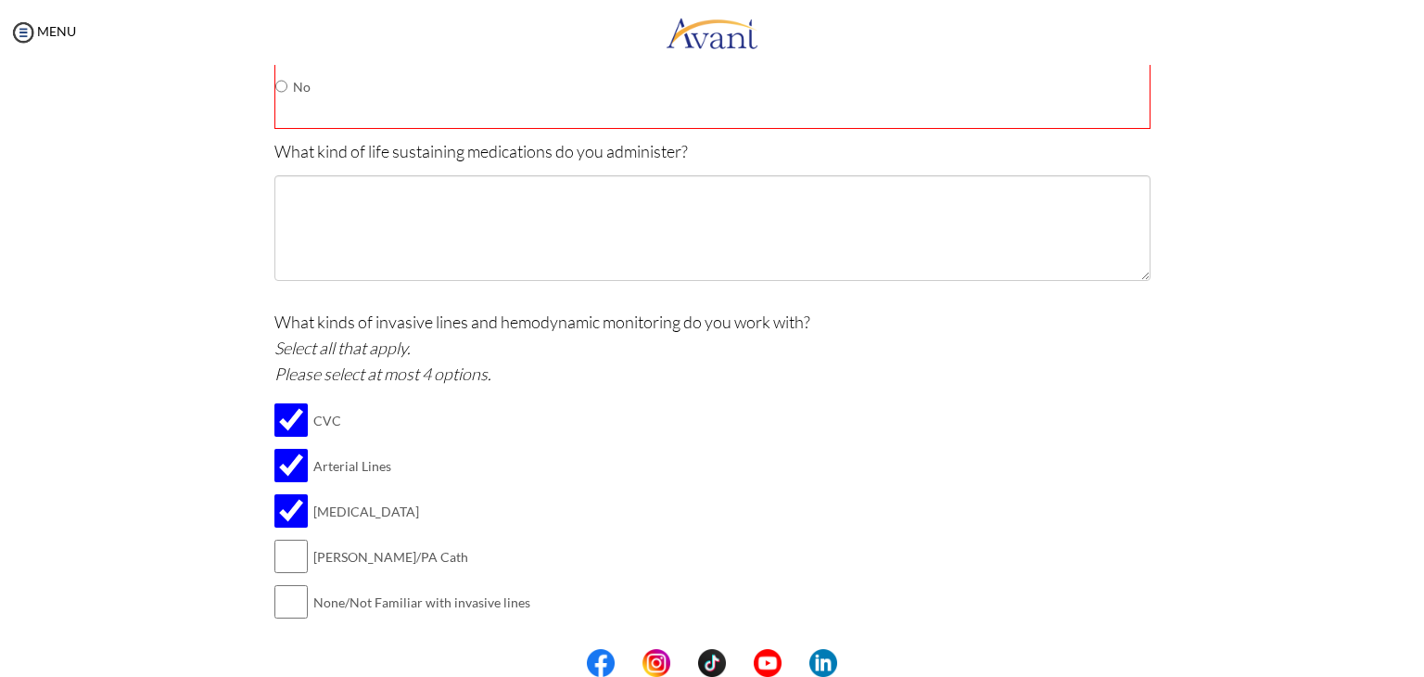
scroll to position [909, 0]
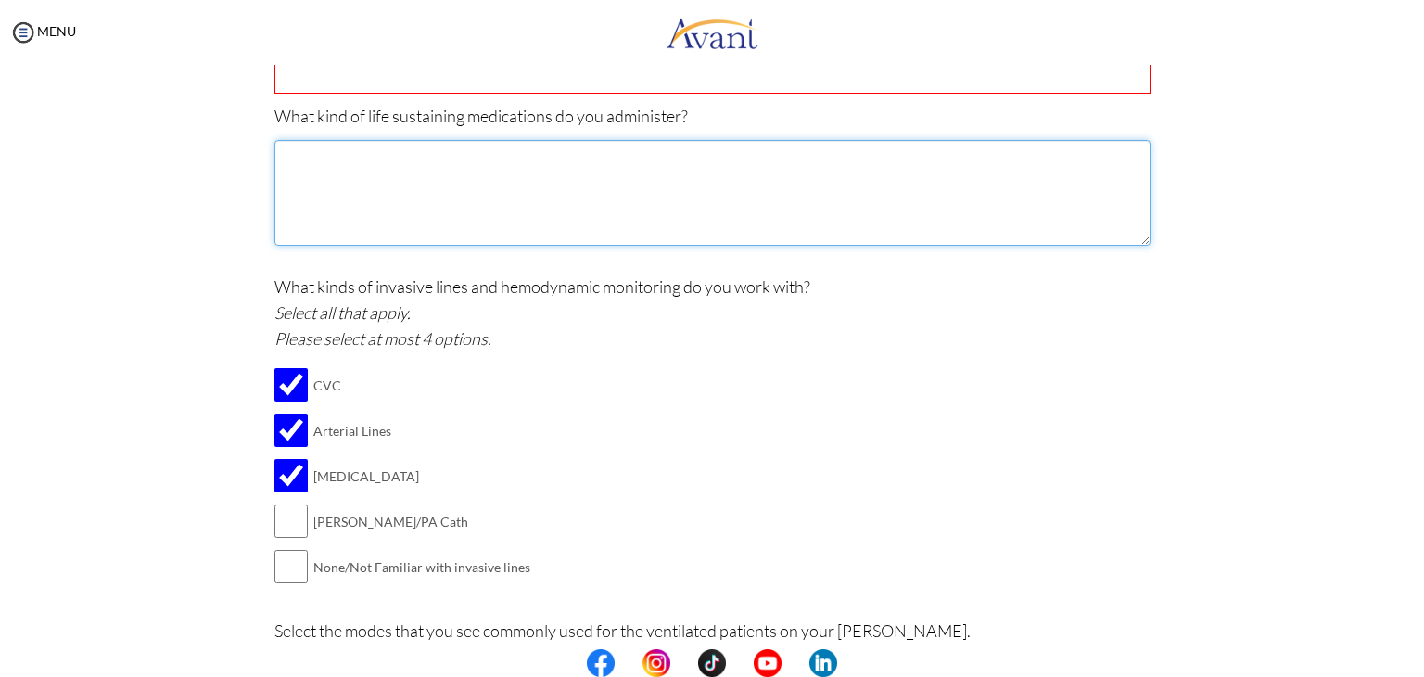
click at [328, 150] on textarea at bounding box center [712, 193] width 876 height 106
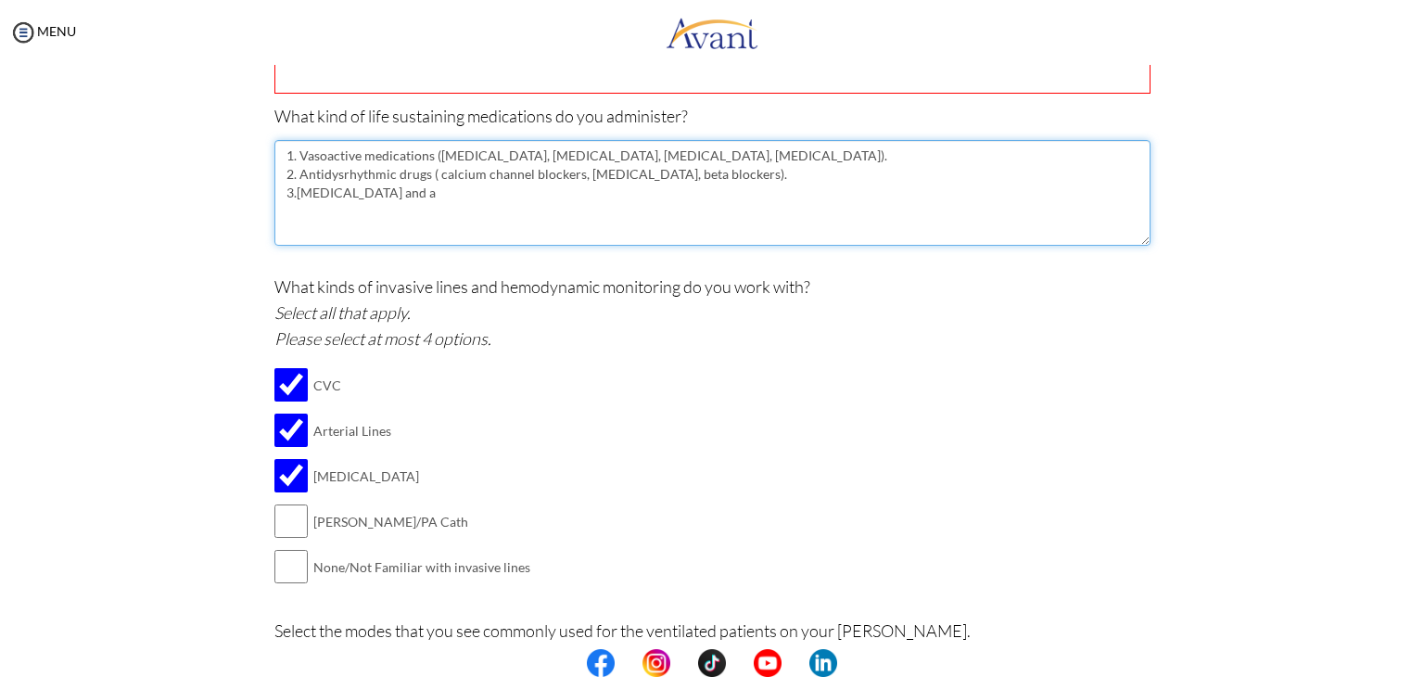
click at [317, 195] on textarea "1. Vasoactive medications (Norepinephrine, vasopressin, dobutamine, epinephrine…" at bounding box center [712, 193] width 876 height 106
click at [391, 192] on textarea "1. Vasoactive medications (Norepinephrine, vasopressin, dobutamine, epinephrine…" at bounding box center [712, 193] width 876 height 106
click at [771, 193] on textarea "1. Vasoactive medications (Norepinephrine, vasopressin, dobutamine, epinephrine…" at bounding box center [712, 193] width 876 height 106
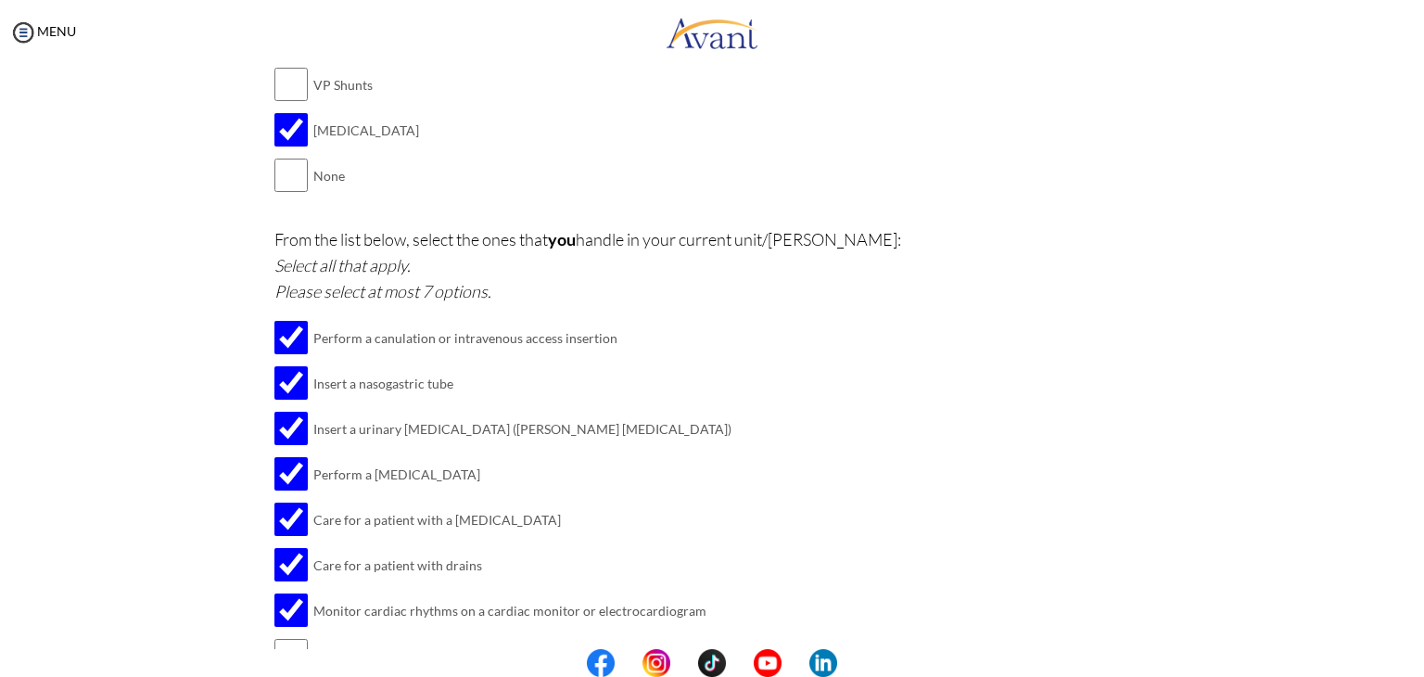
scroll to position [2358, 0]
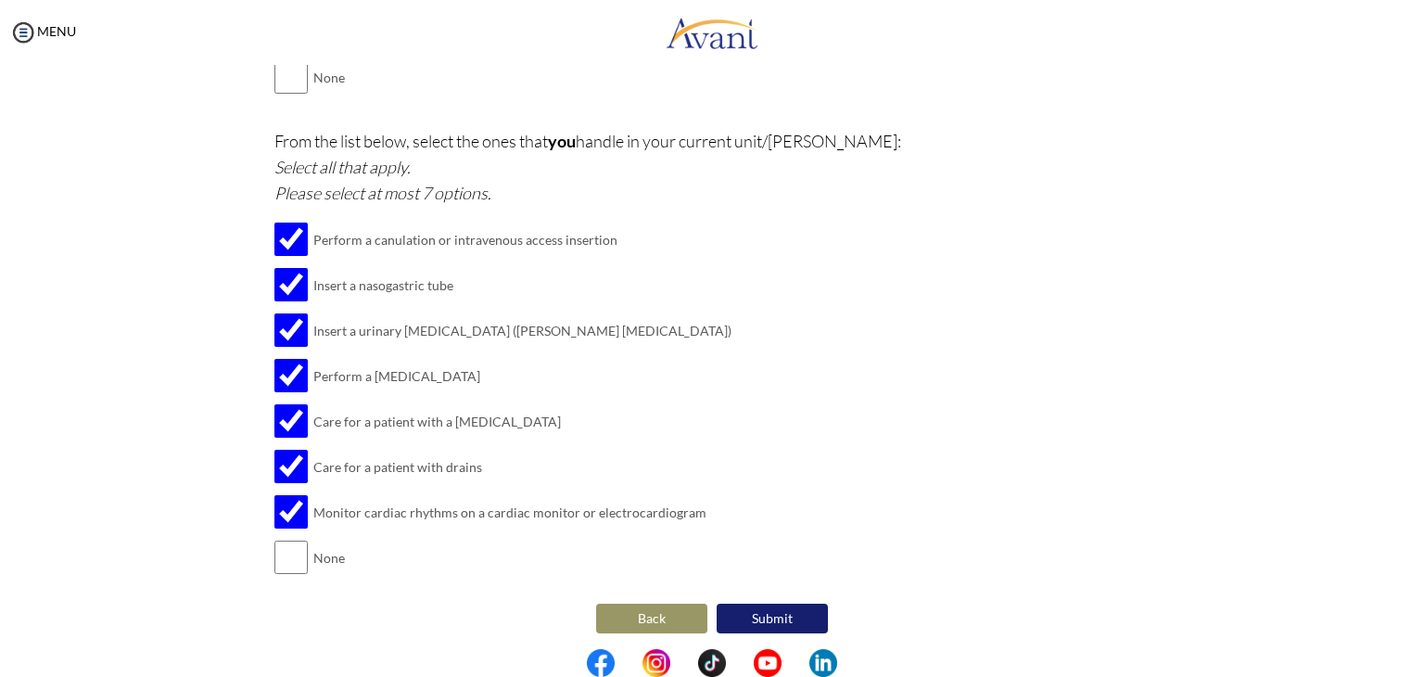
type textarea "1. Vasoactive medications (Norepinephrine, vasopressin, dobutamine, epinephrine…"
click at [746, 604] on button "Submit" at bounding box center [772, 619] width 111 height 30
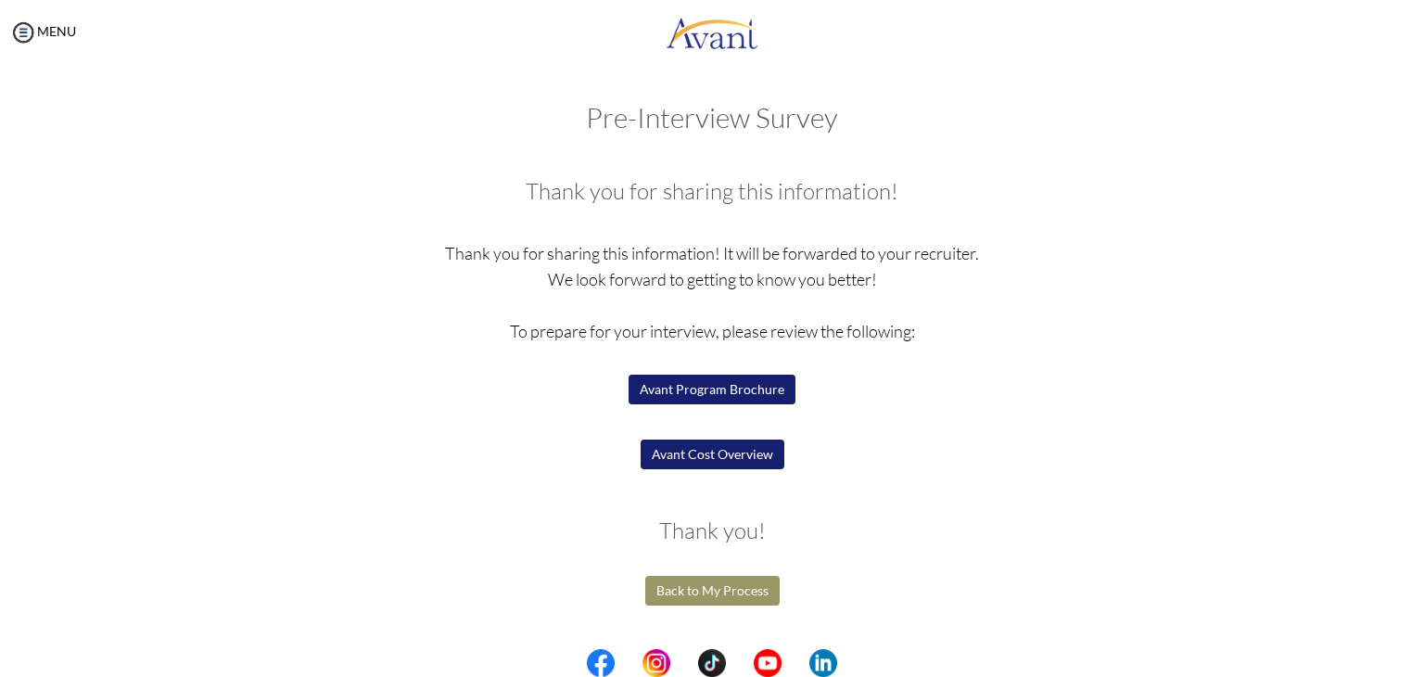
click at [680, 446] on button "Avant Cost Overview" at bounding box center [713, 454] width 144 height 30
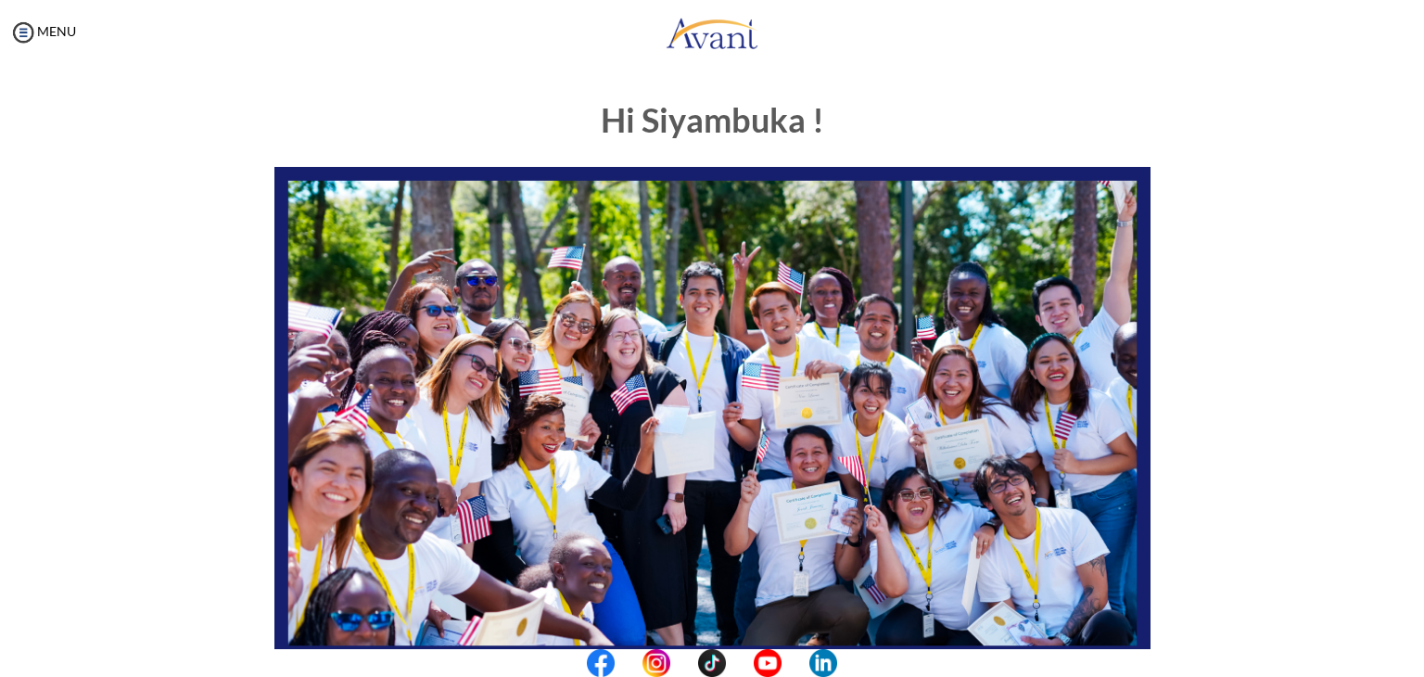
scroll to position [352, 0]
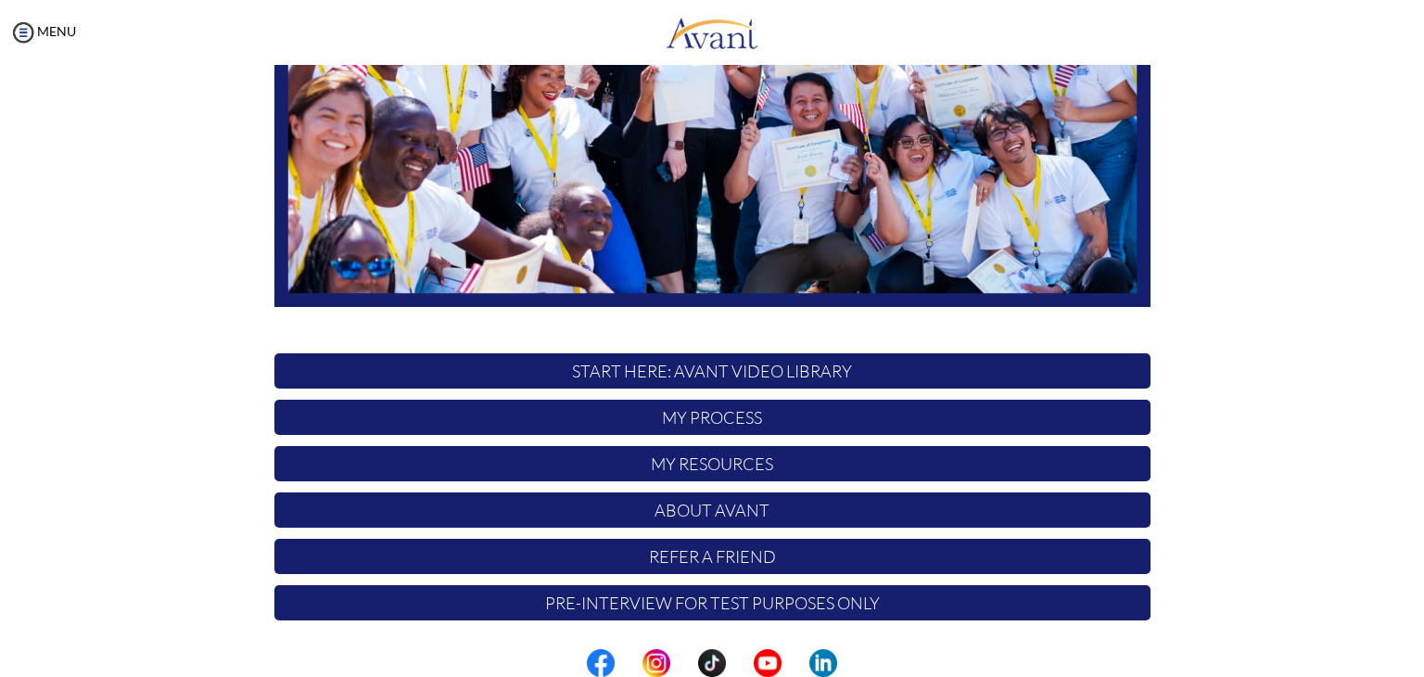
click at [701, 426] on p "My Process" at bounding box center [712, 417] width 876 height 35
